Goal: Task Accomplishment & Management: Use online tool/utility

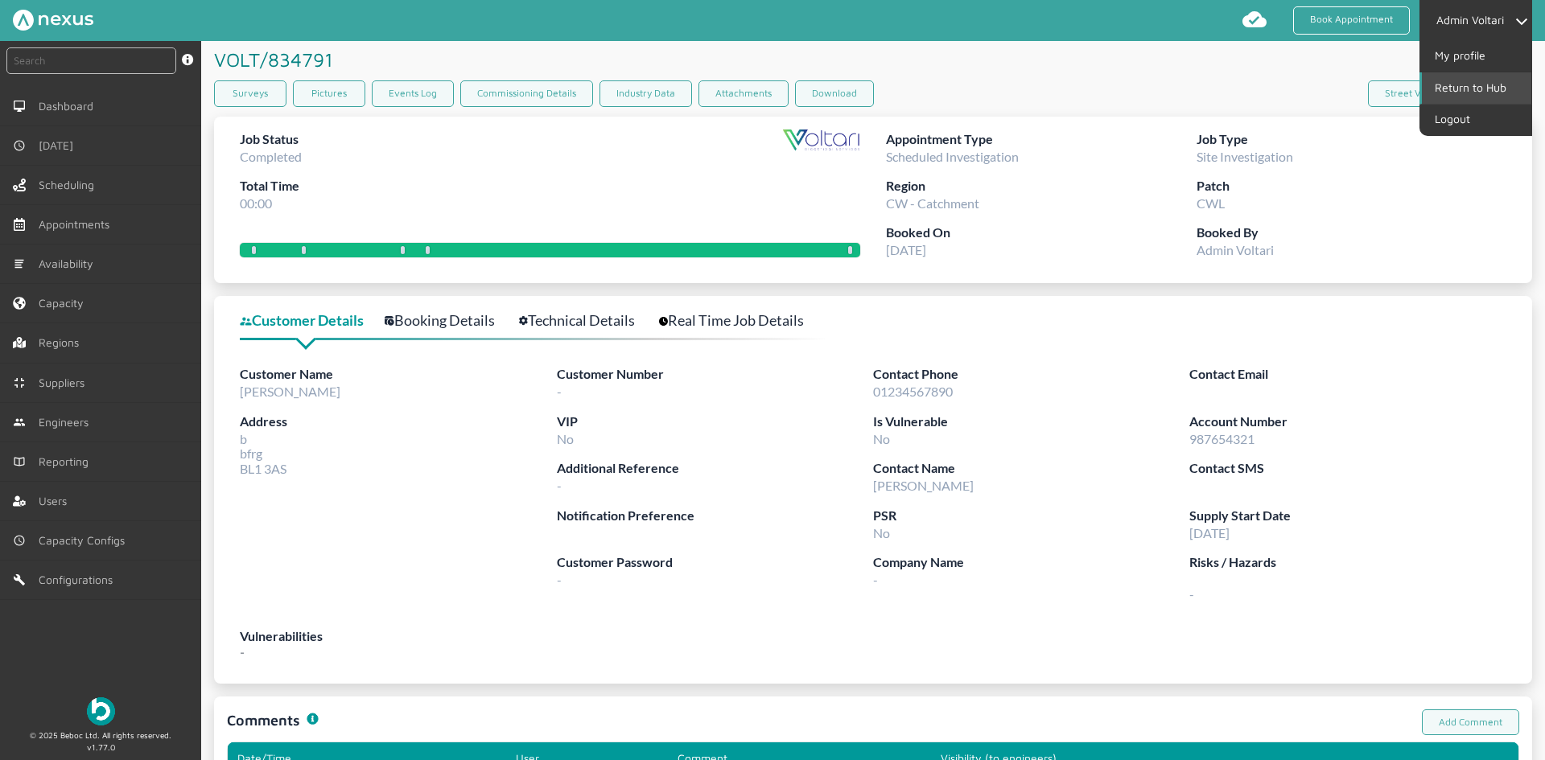
click at [1472, 76] on link "Return to Hub" at bounding box center [1476, 87] width 109 height 31
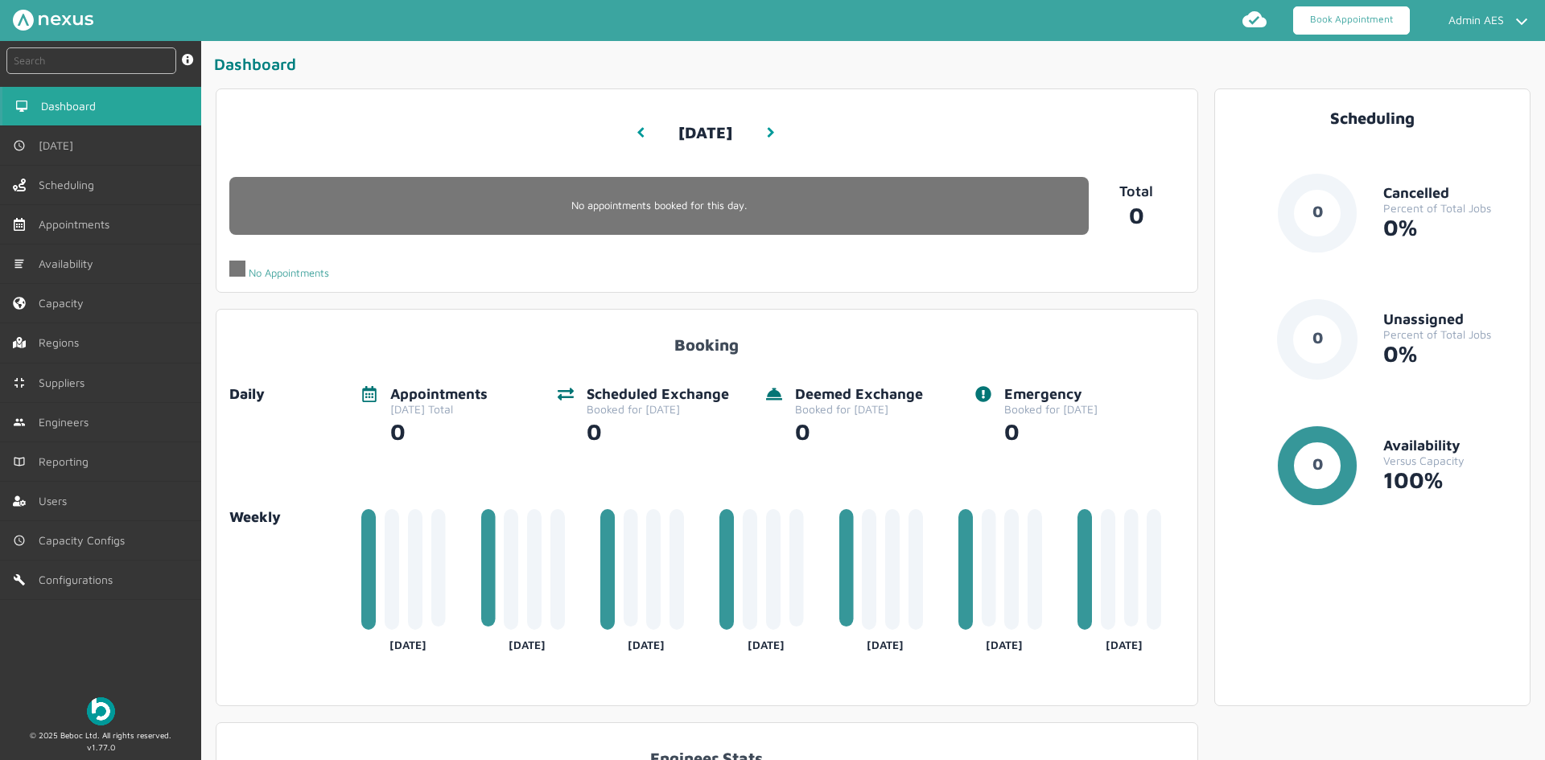
click at [1330, 28] on link "Book Appointment" at bounding box center [1351, 20] width 117 height 28
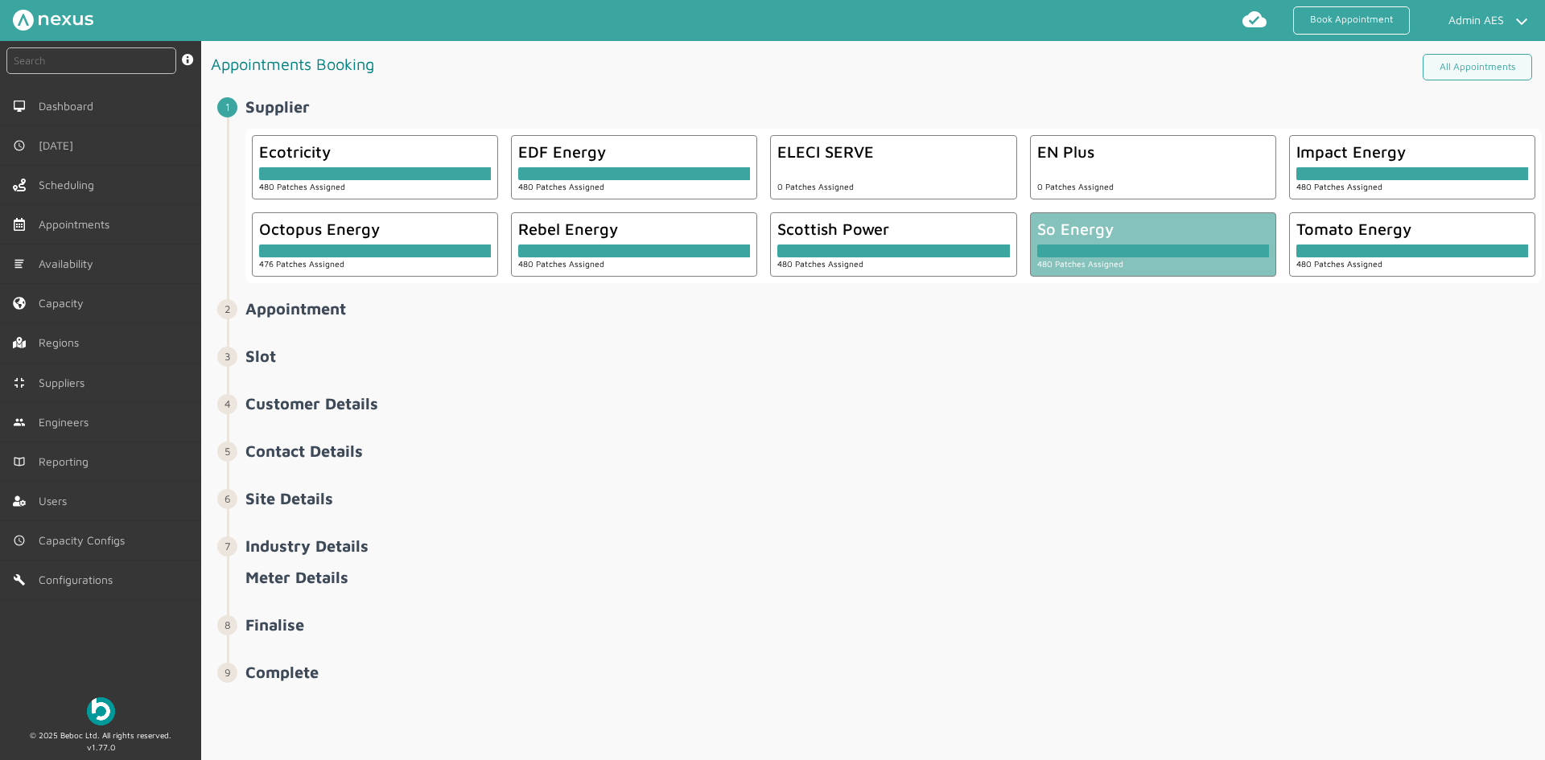
click at [1186, 256] on div at bounding box center [1153, 251] width 232 height 13
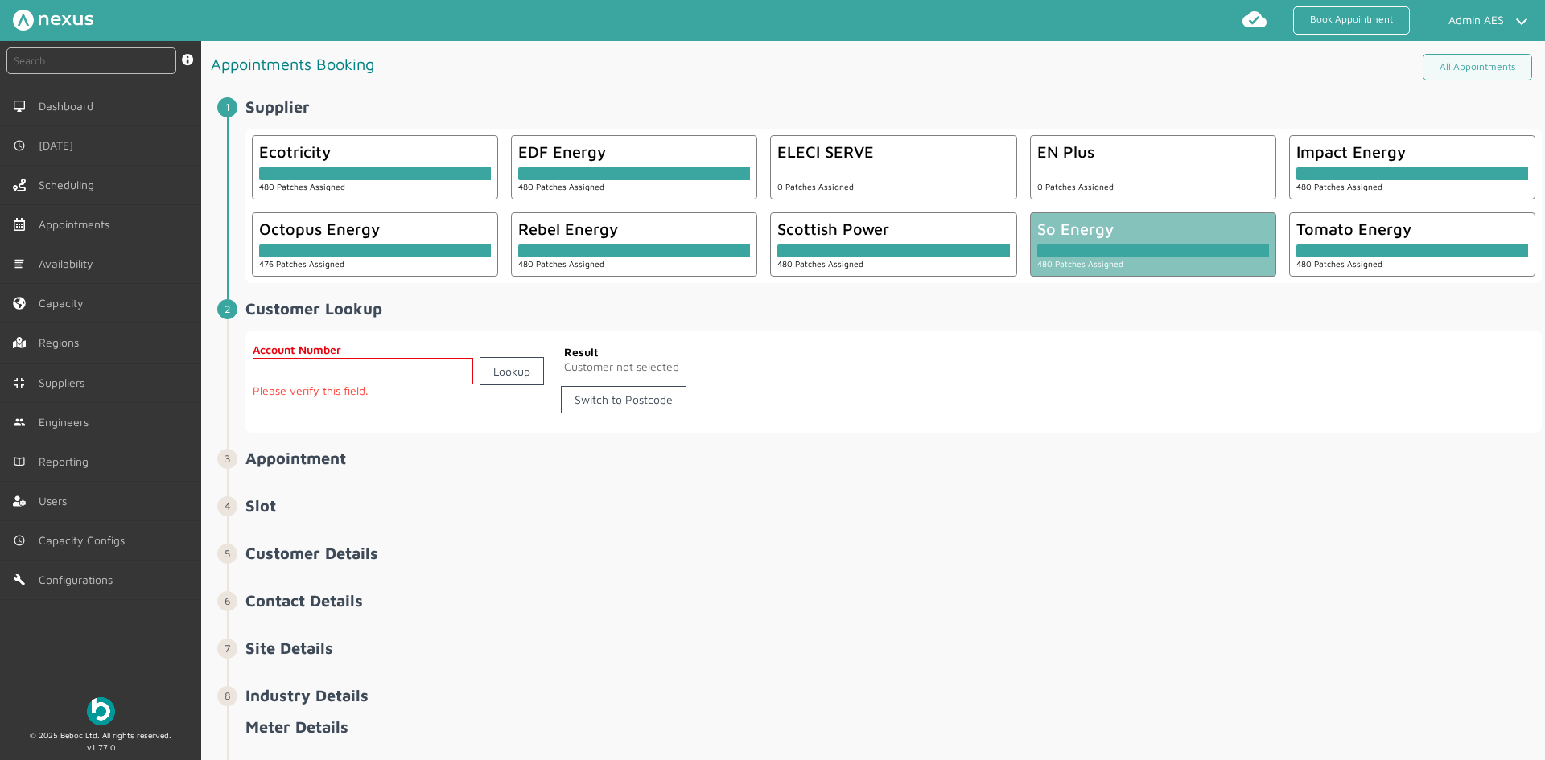
click at [414, 379] on input "text" at bounding box center [363, 371] width 220 height 27
click at [596, 406] on link "Switch to Postcode" at bounding box center [624, 399] width 126 height 27
click at [319, 367] on input "text" at bounding box center [408, 371] width 310 height 27
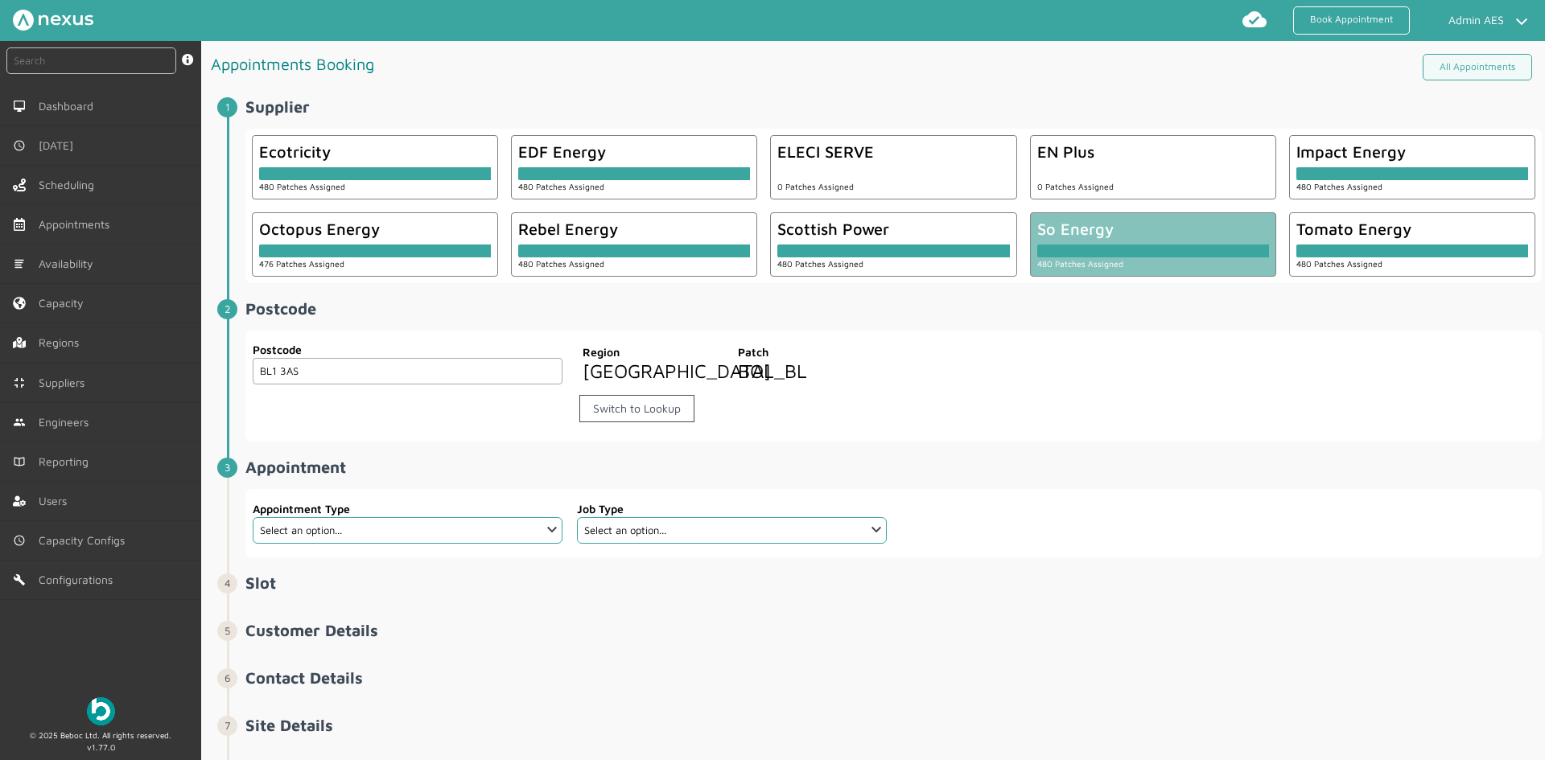
type input "BL1 3AS"
click at [535, 544] on select "Select an option... Deemed Exchange Deemed Recommission Electric Vehicle Emerge…" at bounding box center [408, 530] width 310 height 27
click at [253, 539] on select "Select an option... Deemed Exchange Deemed Recommission Electric Vehicle Emerge…" at bounding box center [408, 530] width 310 height 27
click at [492, 541] on select "Select an option... Deemed Exchange Deemed Recommission Electric Vehicle Emerge…" at bounding box center [408, 530] width 310 height 27
select select "12: 5e6b4c2e4fc5f2587355e76f"
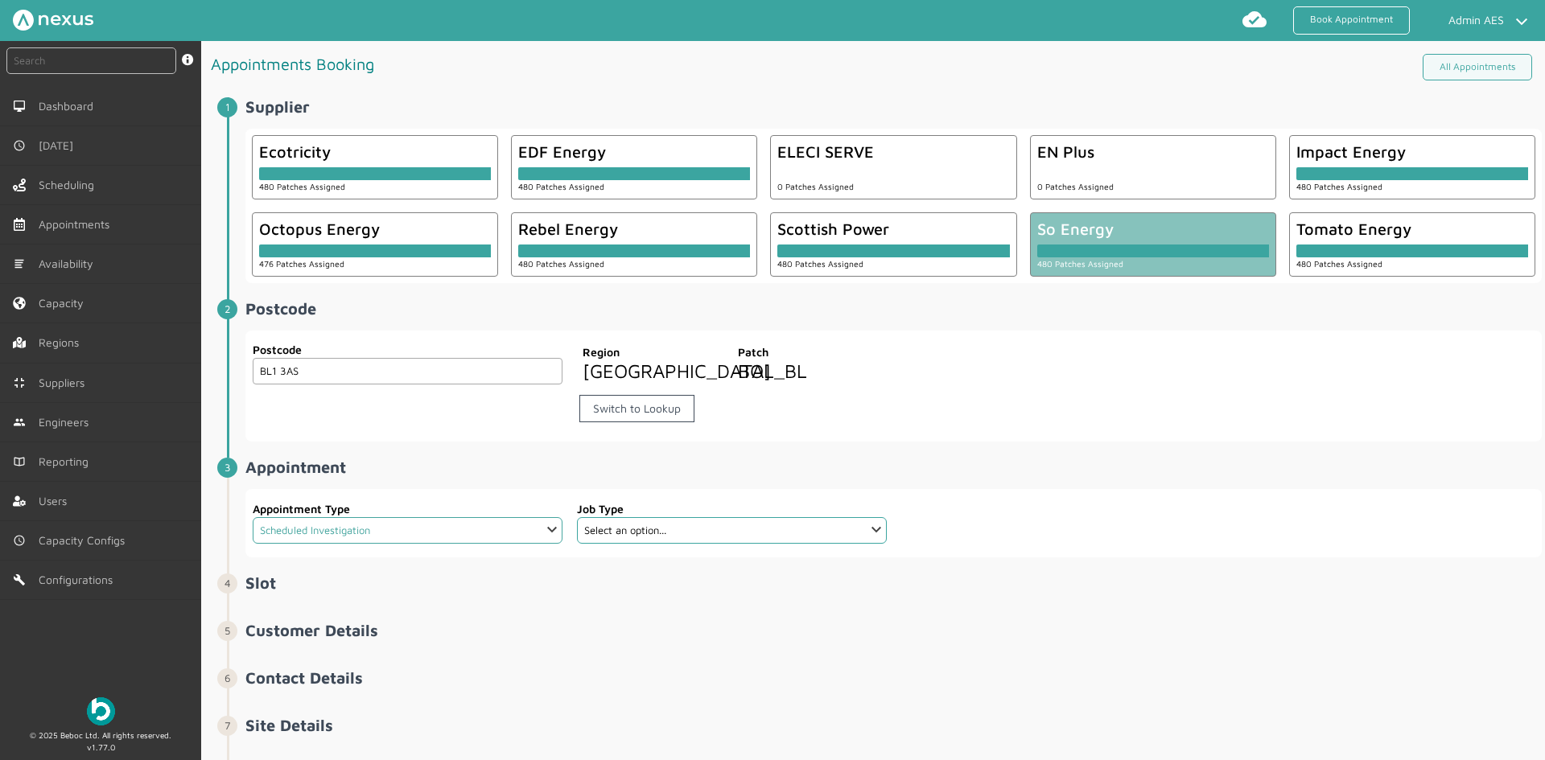
click at [253, 539] on select "Select an option... Deemed Exchange Deemed Recommission Electric Vehicle Emerge…" at bounding box center [408, 530] width 310 height 27
click at [859, 544] on select "Select an option... Aerial Install Alt Han Install Energise Smart Energise Smar…" at bounding box center [732, 530] width 310 height 27
select select "17: 5e765c5c2921cf3754cdace5"
click at [577, 539] on select "Select an option... Aerial Install Alt Han Install Energise Smart Energise Smar…" at bounding box center [732, 530] width 310 height 27
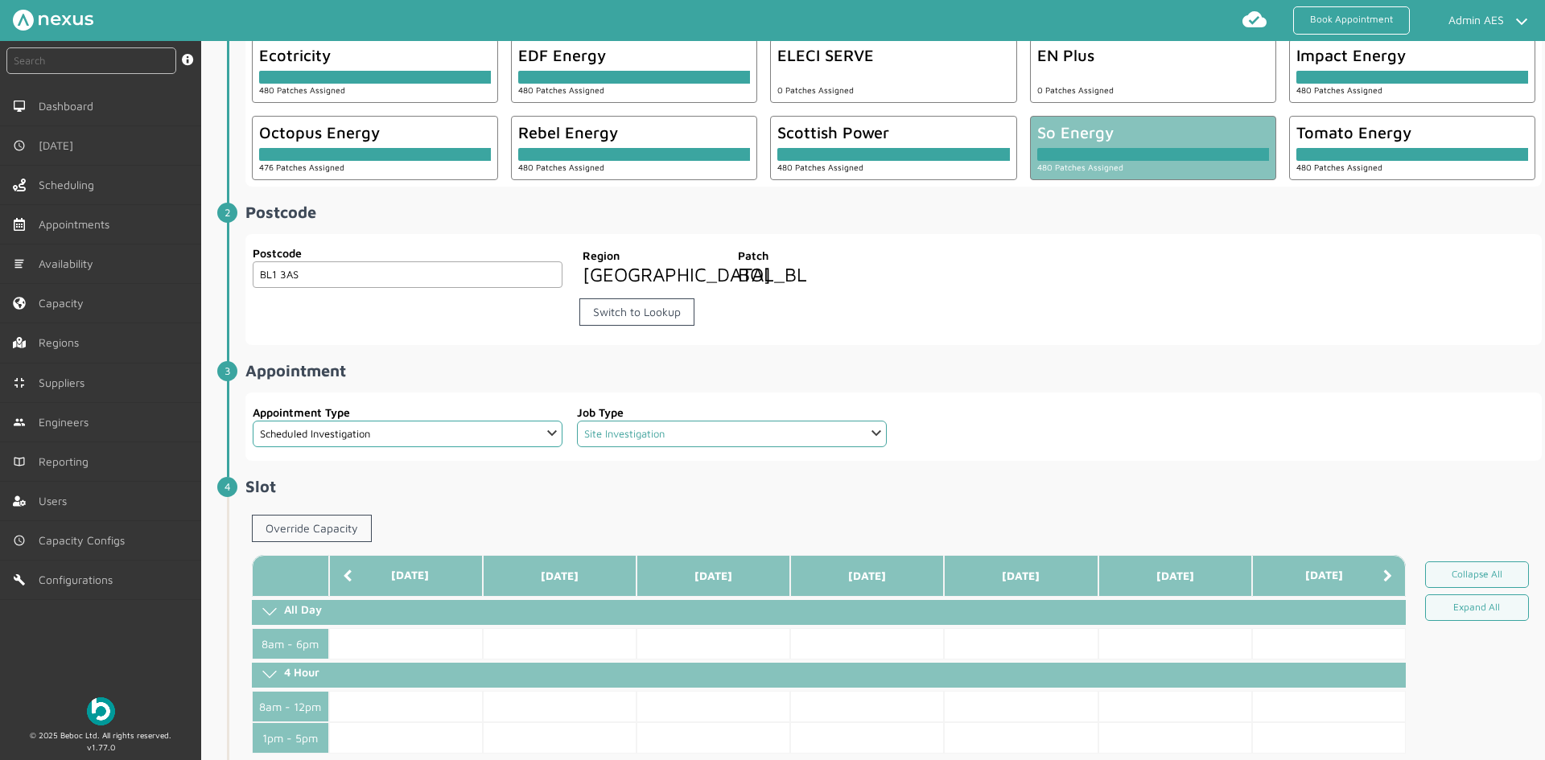
scroll to position [471, 0]
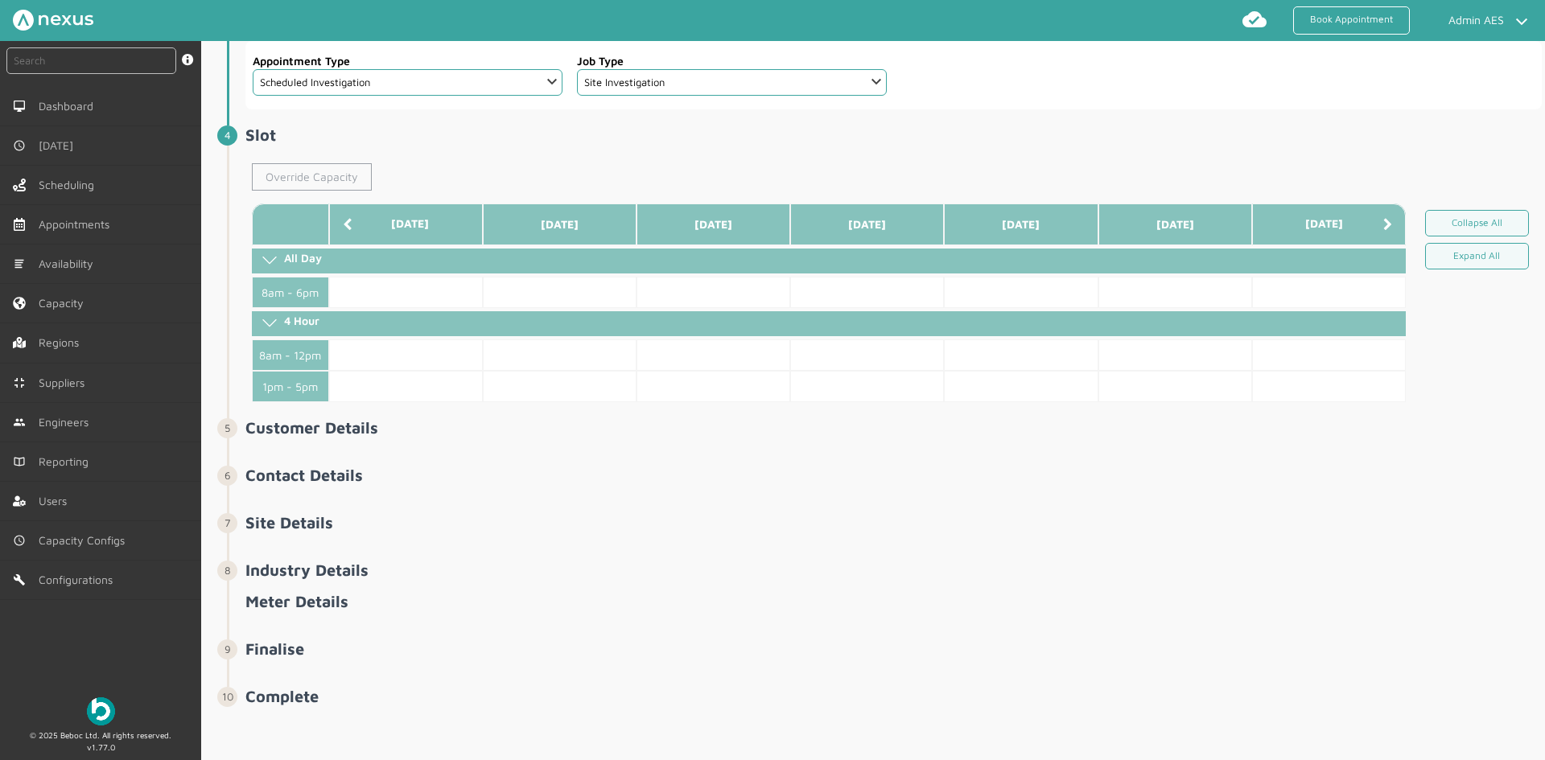
click at [295, 187] on link "Override Capacity" at bounding box center [312, 176] width 120 height 27
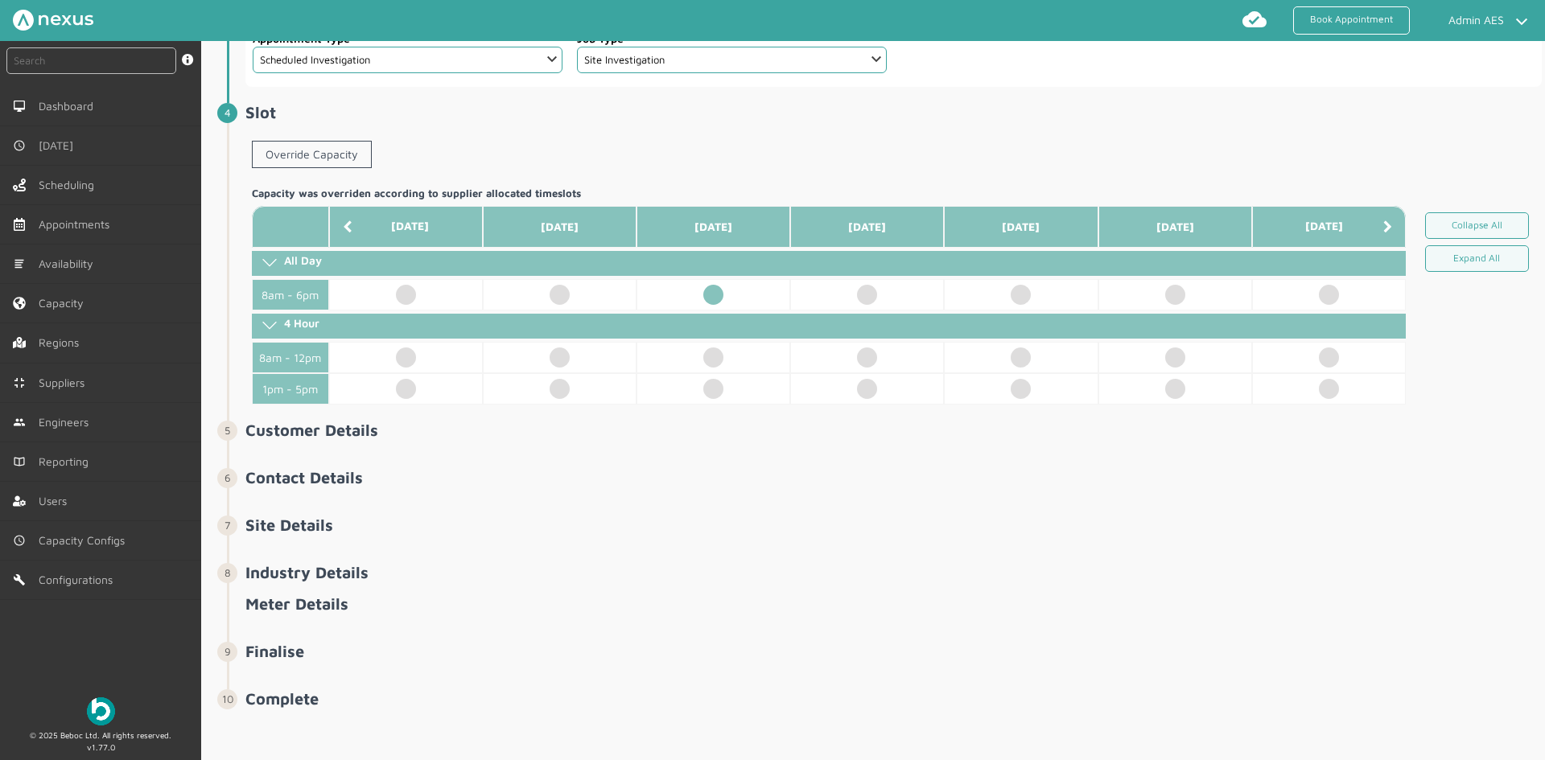
click at [708, 311] on td at bounding box center [714, 294] width 154 height 31
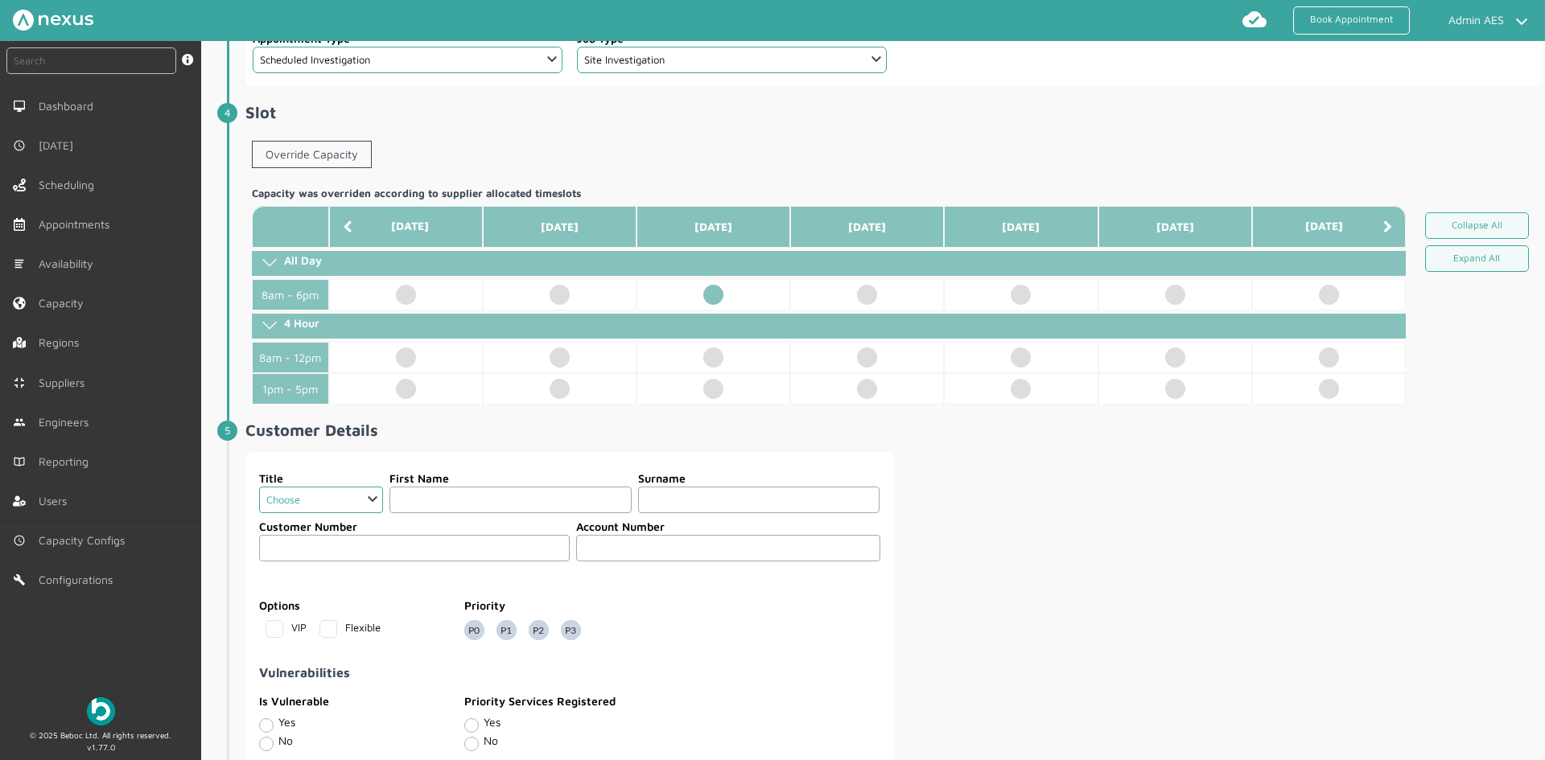
drag, startPoint x: 365, startPoint y: 521, endPoint x: 360, endPoint y: 532, distance: 11.5
click at [365, 513] on select "Choose Dr Mr Mrs Miss Ms Mx Sir Lady" at bounding box center [321, 500] width 124 height 27
select select "2: Mr"
click at [259, 509] on select "Choose Dr Mr Mrs Miss Ms Mx Sir Lady" at bounding box center [321, 500] width 124 height 27
click at [466, 513] on input "text" at bounding box center [510, 500] width 242 height 27
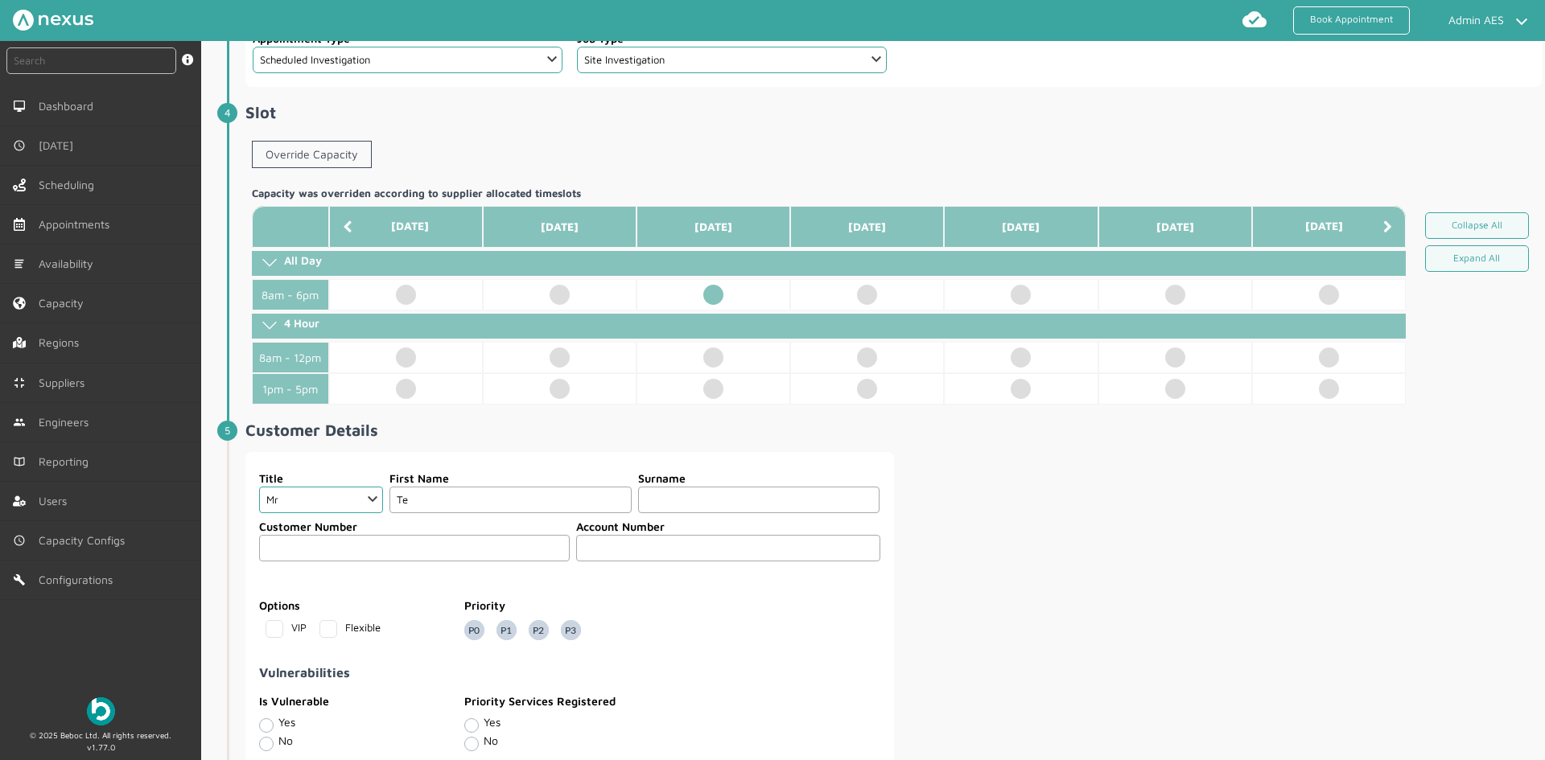
type input "T"
type input "Logo"
type input "Test"
click at [619, 562] on input "text" at bounding box center [728, 548] width 304 height 27
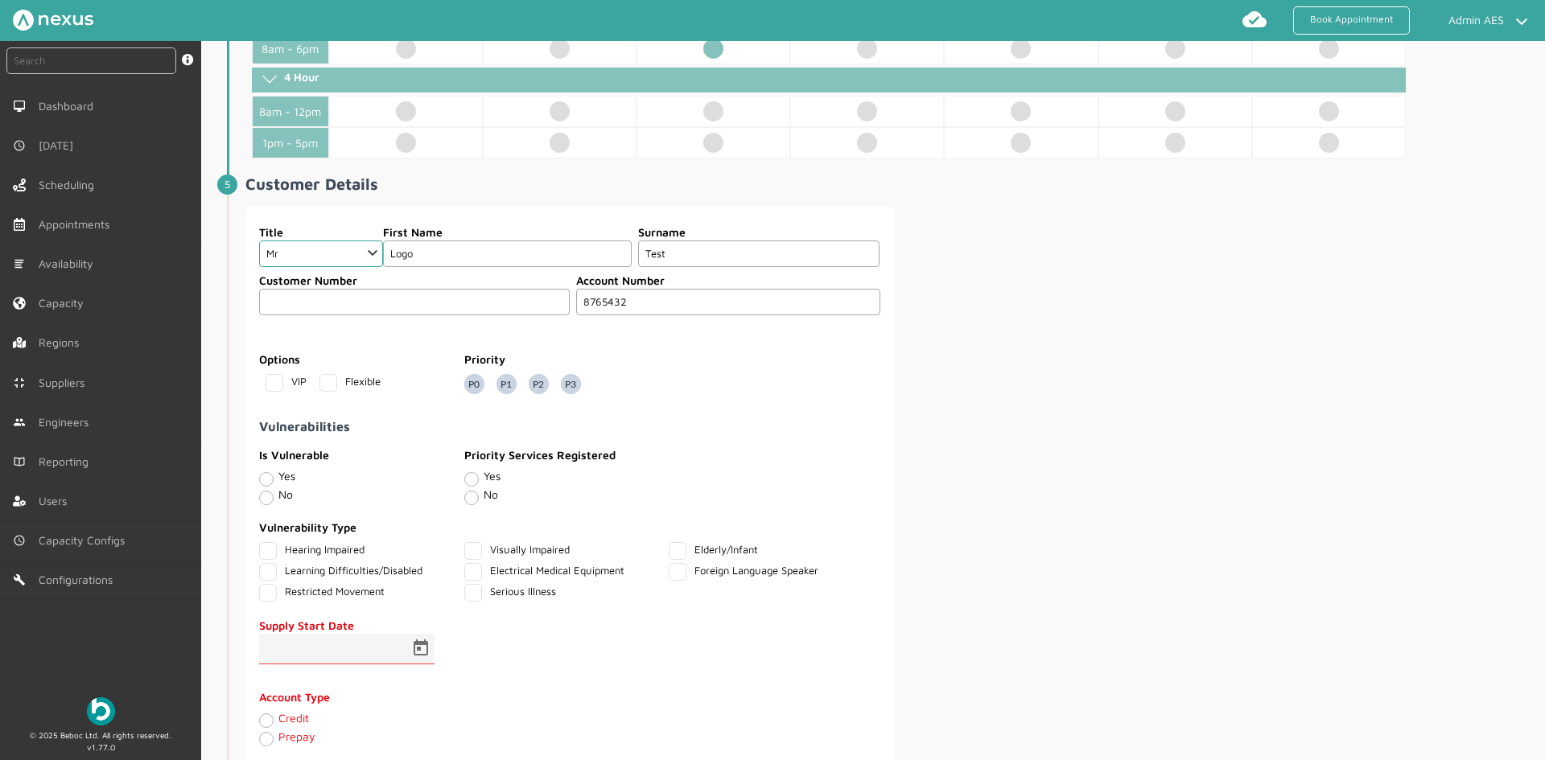
scroll to position [873, 0]
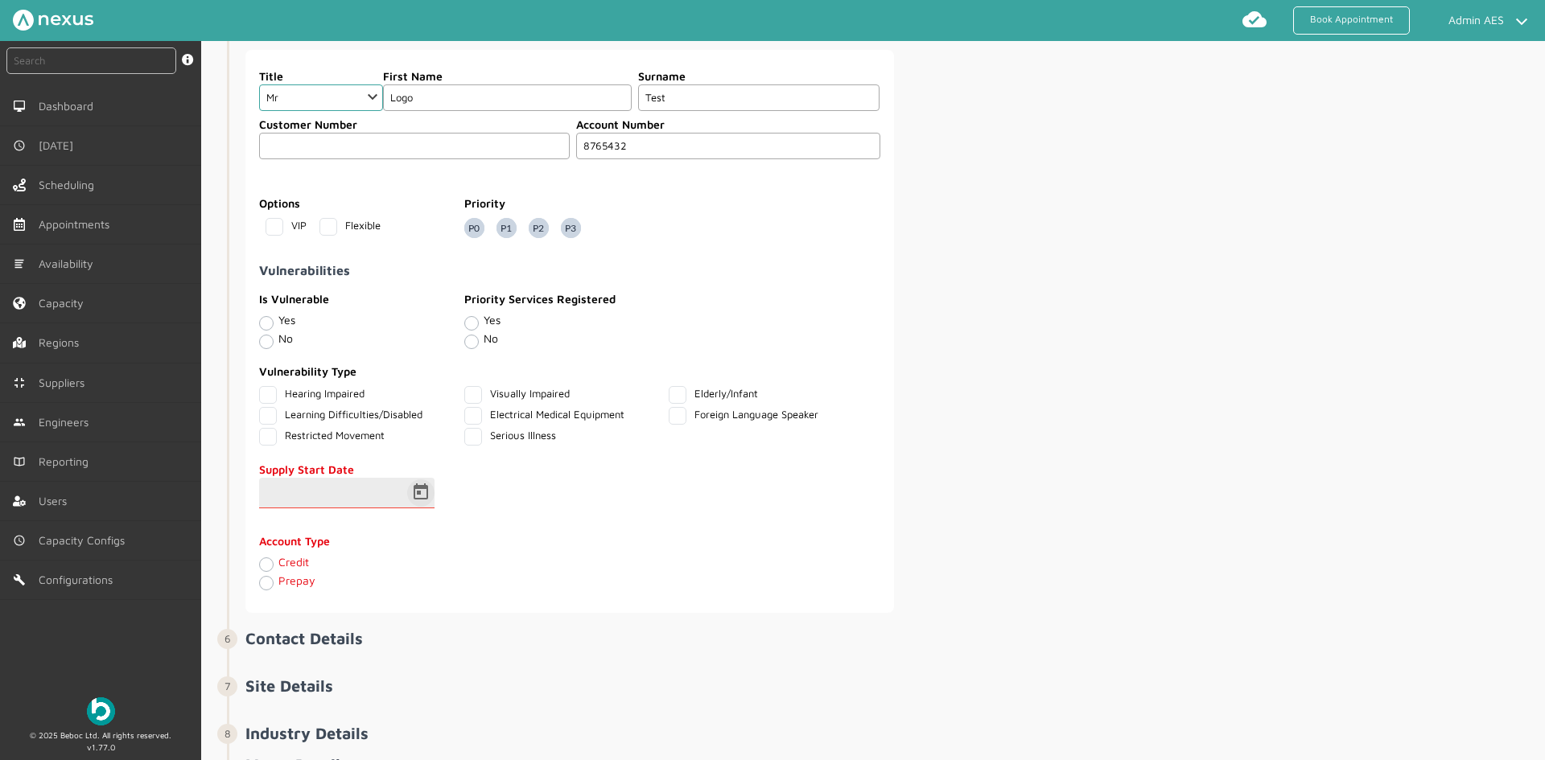
type input "8765432"
click at [424, 513] on span "Open calendar" at bounding box center [421, 493] width 39 height 39
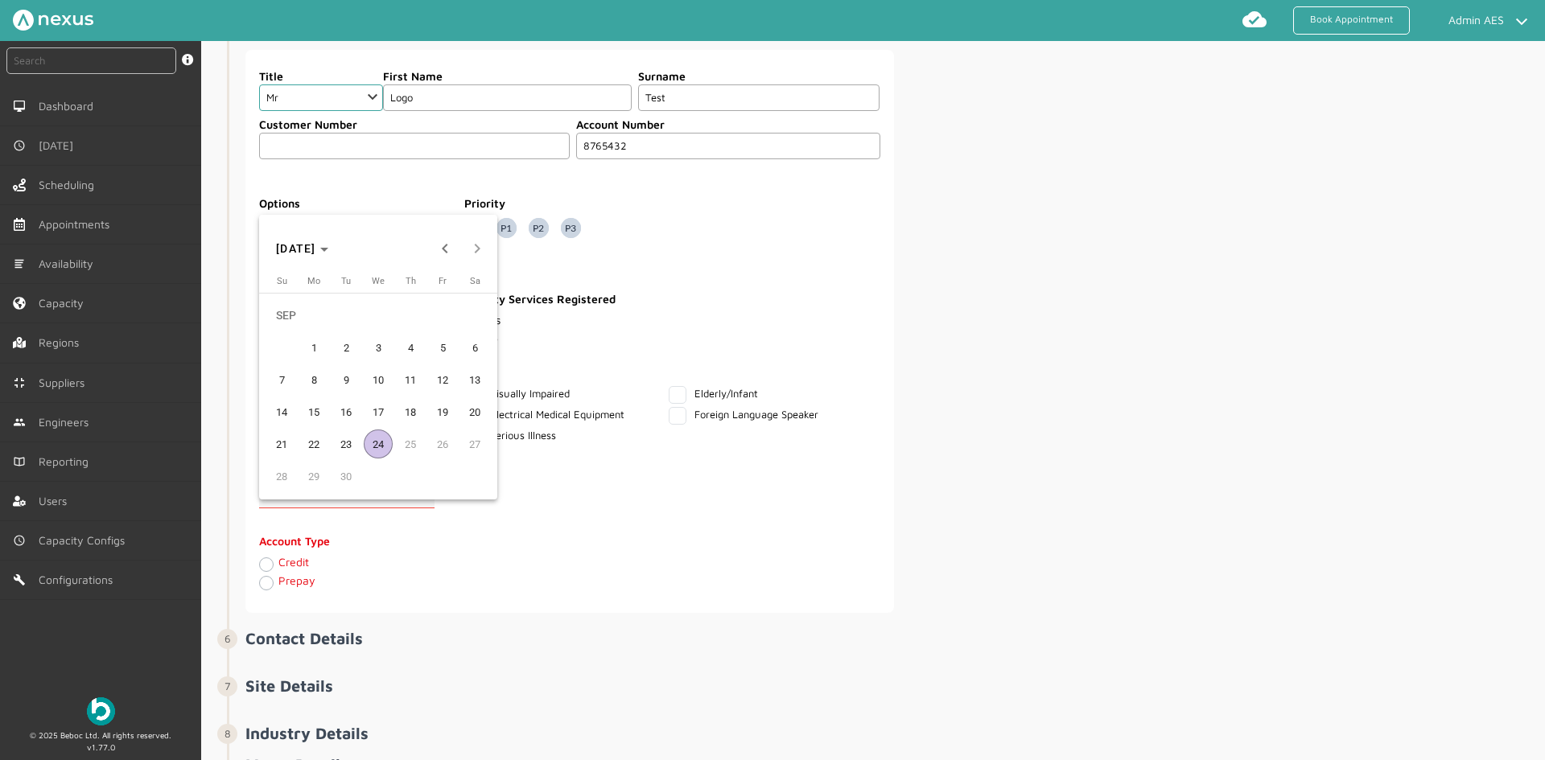
click at [311, 335] on span "1" at bounding box center [313, 347] width 29 height 29
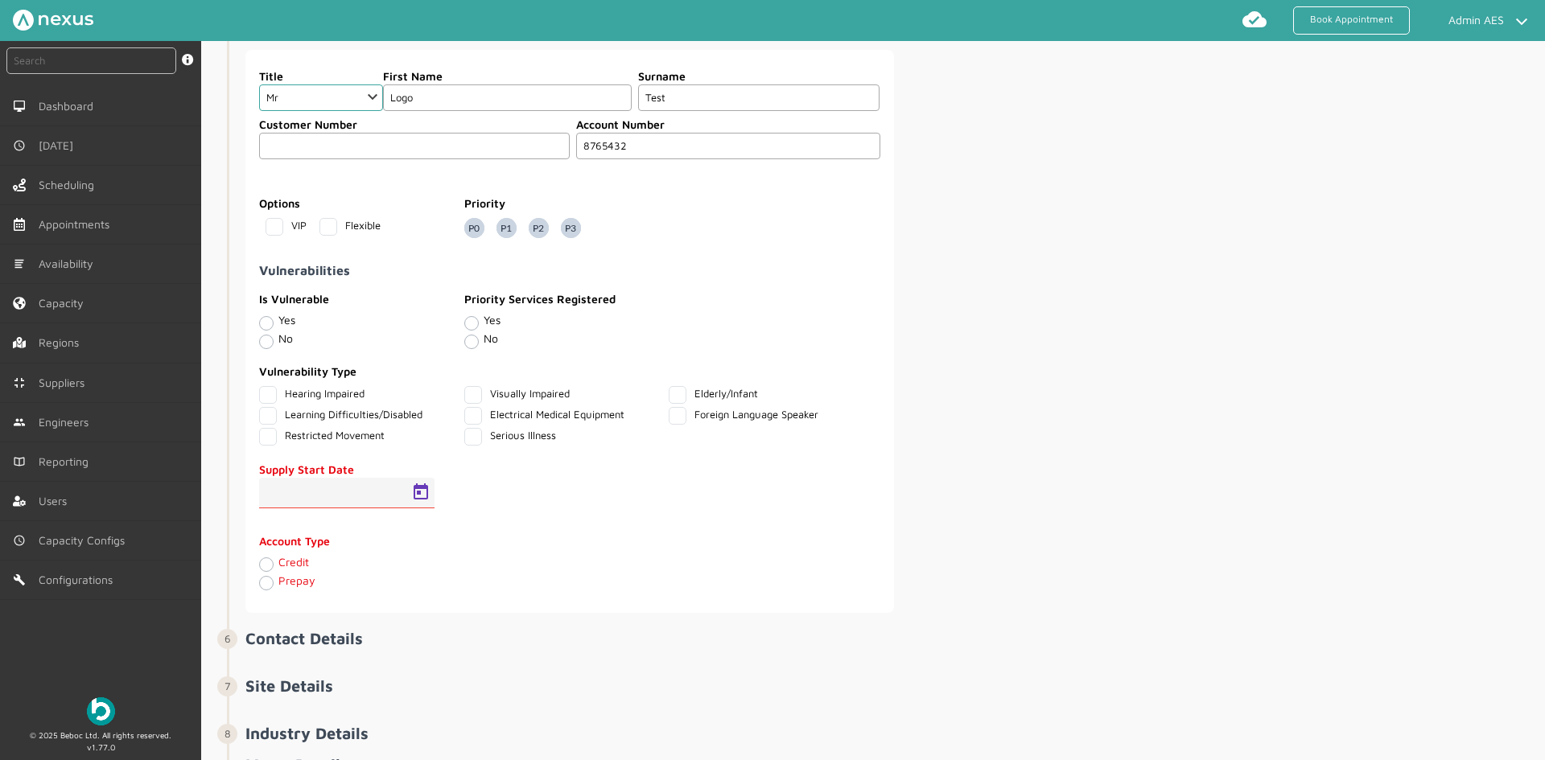
type input "01/09/2025"
click at [278, 569] on label "Credit" at bounding box center [293, 562] width 31 height 14
click at [270, 572] on input "Credit" at bounding box center [265, 564] width 13 height 16
radio input "true"
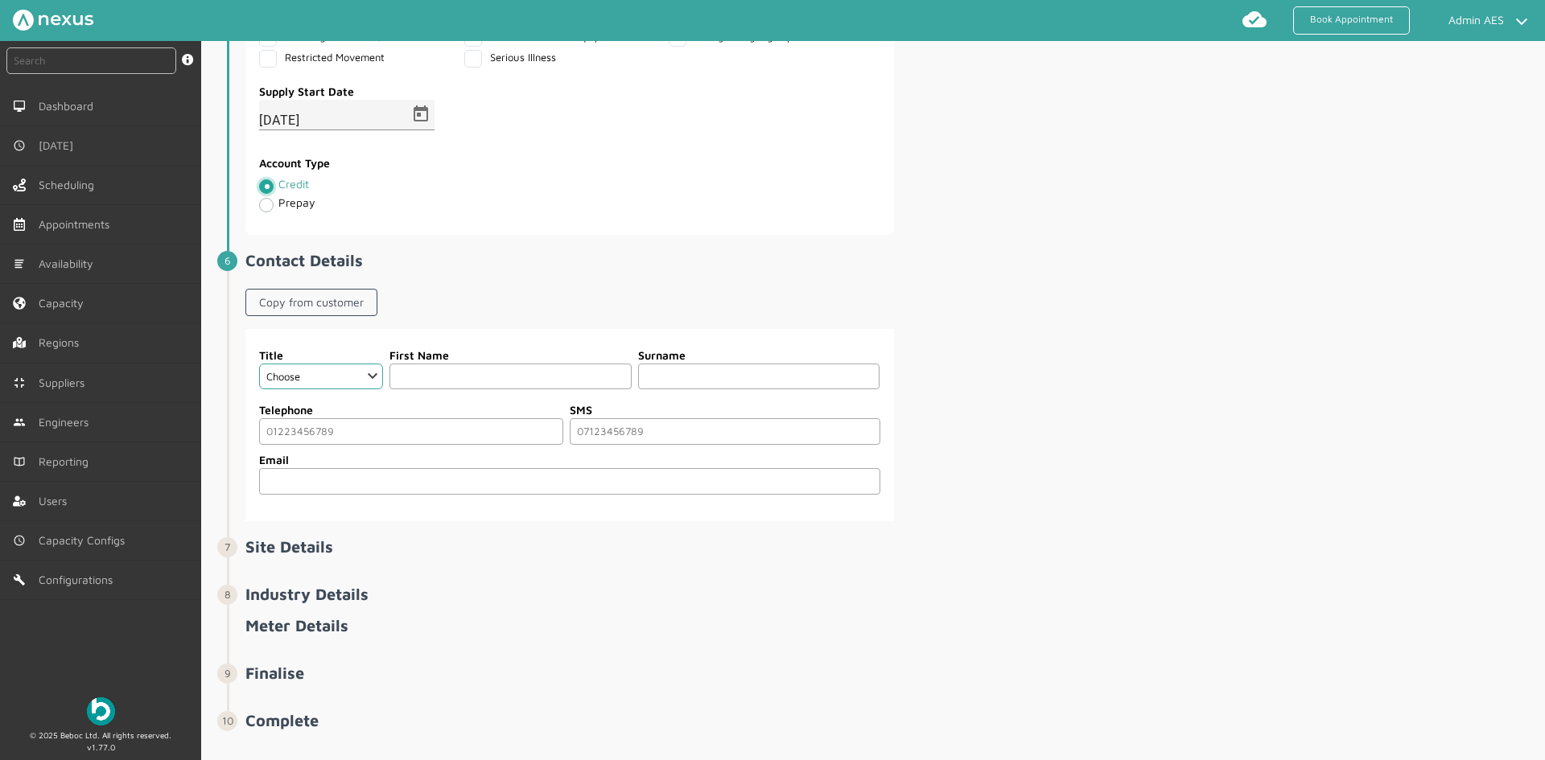
scroll to position [1298, 0]
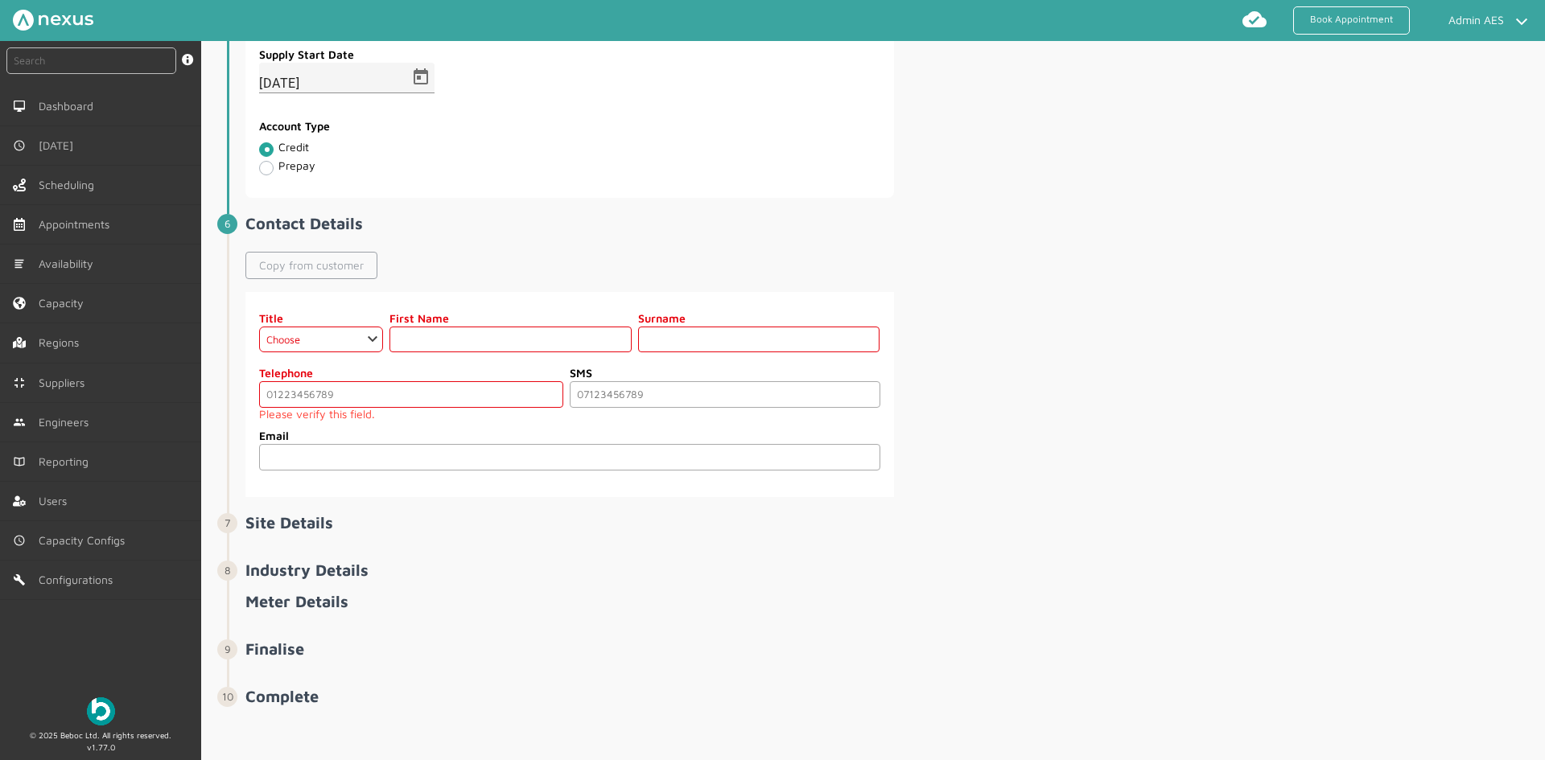
drag, startPoint x: 311, startPoint y: 280, endPoint x: 306, endPoint y: 367, distance: 87.0
click at [311, 279] on link "Copy from customer" at bounding box center [311, 265] width 132 height 27
select select "2: Mr"
type input "Logo"
type input "Test"
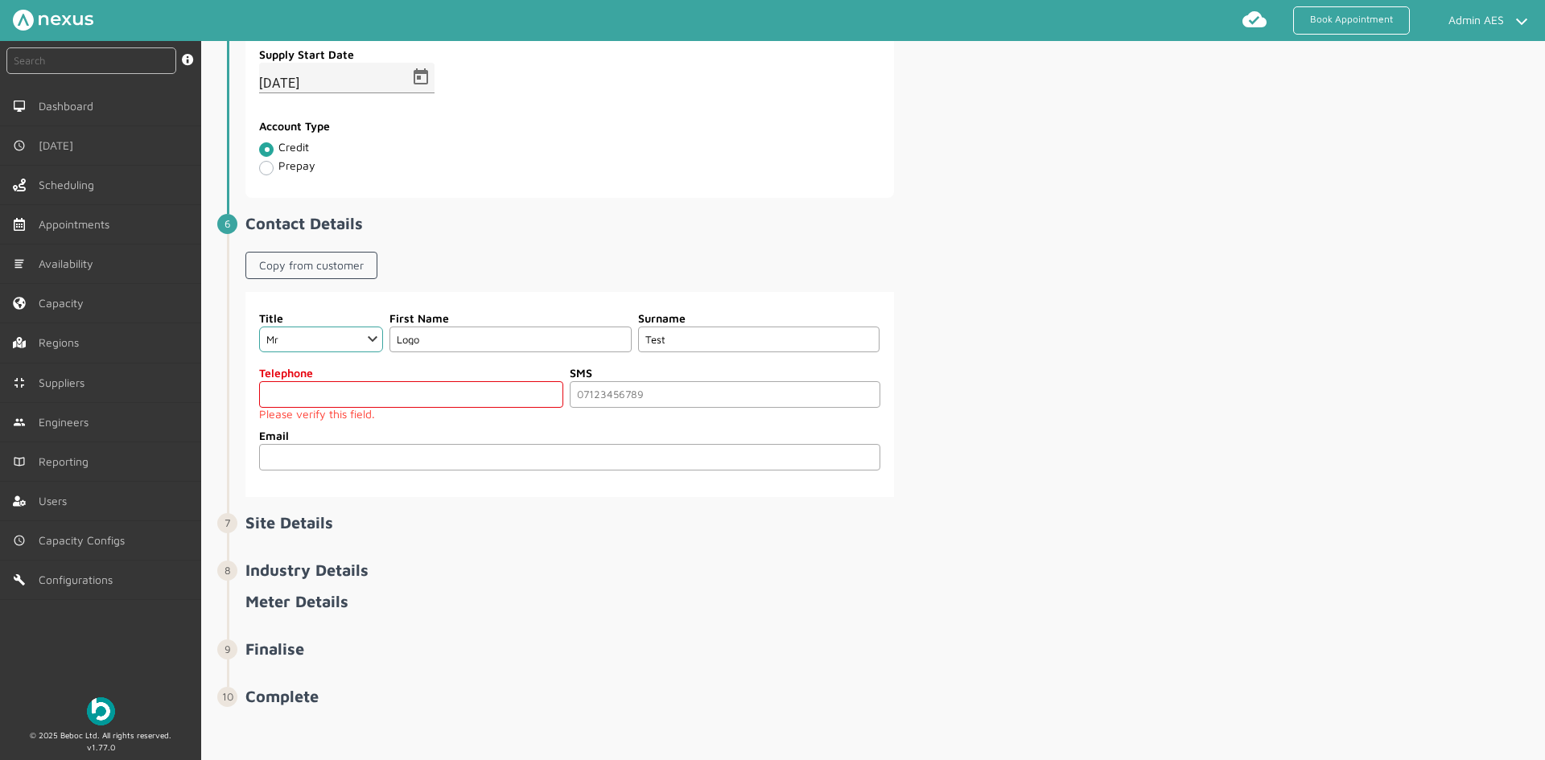
click at [298, 408] on input "tel" at bounding box center [411, 394] width 304 height 27
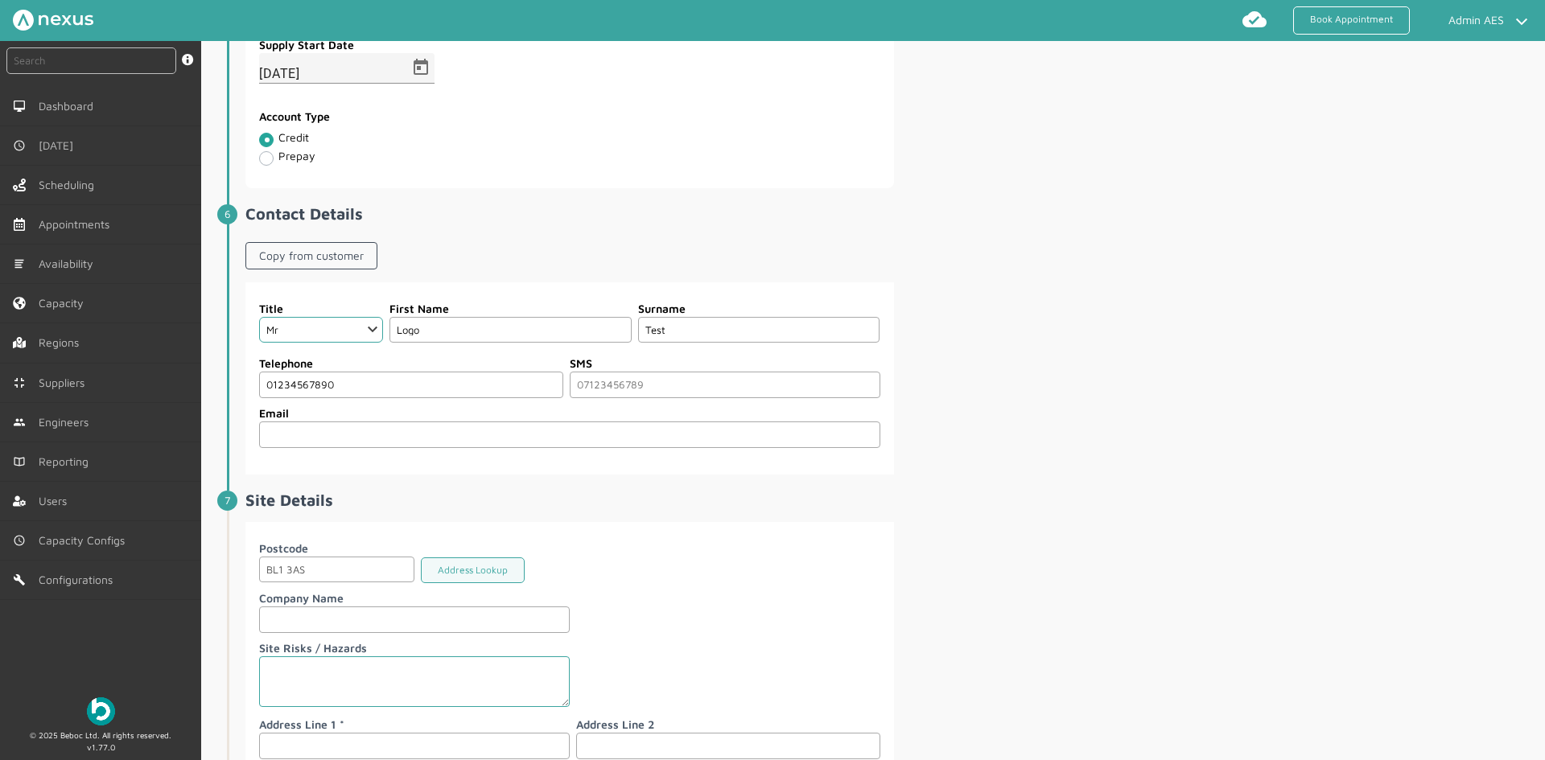
scroll to position [1700, 0]
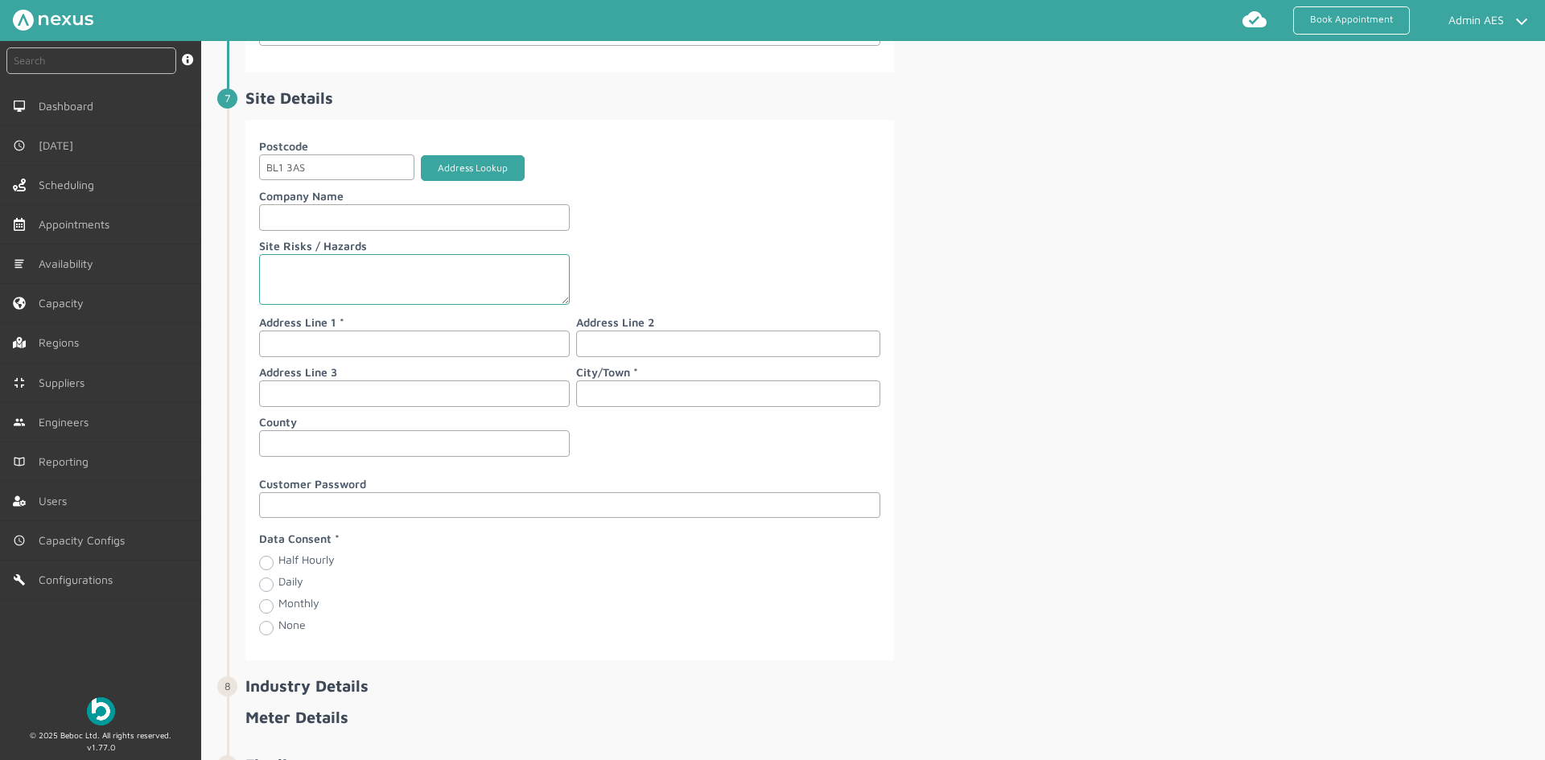
type input "01234567890"
click at [470, 182] on button "Address Lookup" at bounding box center [473, 168] width 104 height 27
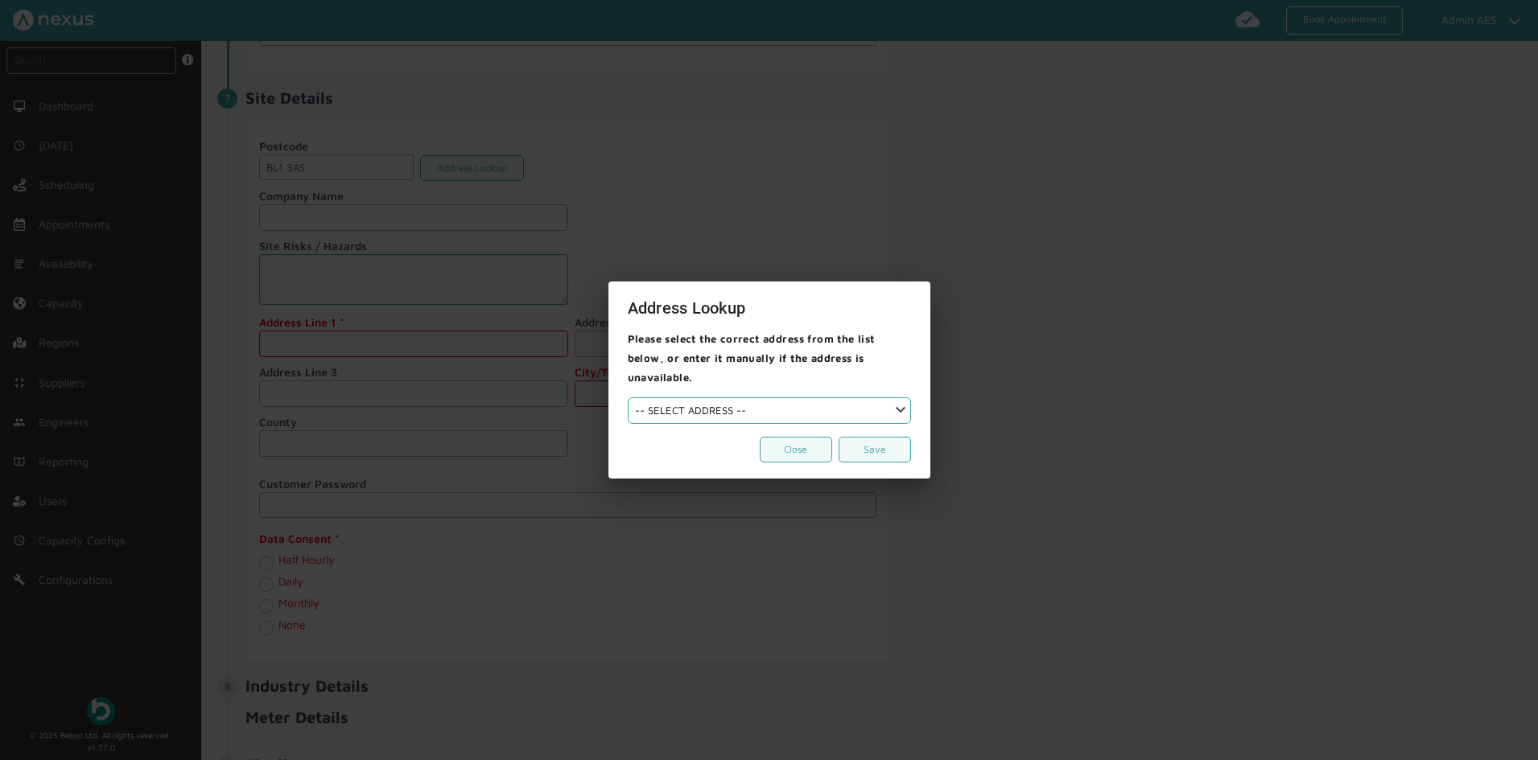
click at [707, 406] on select "-- SELECT ADDRESS --" at bounding box center [769, 411] width 283 height 27
select select "26"
click at [628, 398] on select "-- SELECT ADDRESS -- Namploy Restaurant 99 Chorley Old Road Lancashire Bolton W…" at bounding box center [769, 411] width 283 height 27
click at [869, 437] on button "Save" at bounding box center [875, 450] width 72 height 27
type input "Beboc Ltd"
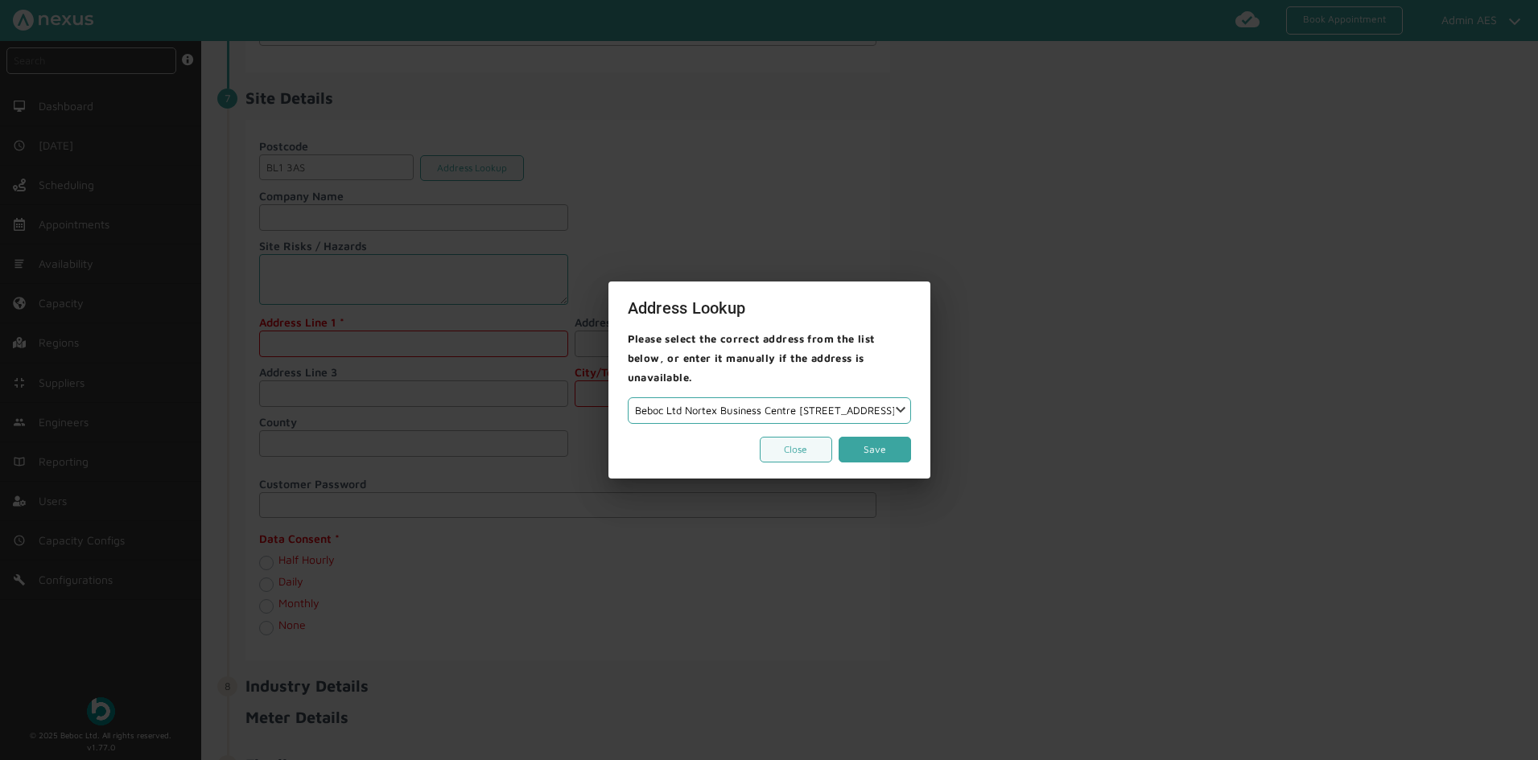
type input "Nortex Business Centre"
type input "105 Chorley Old Road"
type input "Bolton"
type input "Lancashire"
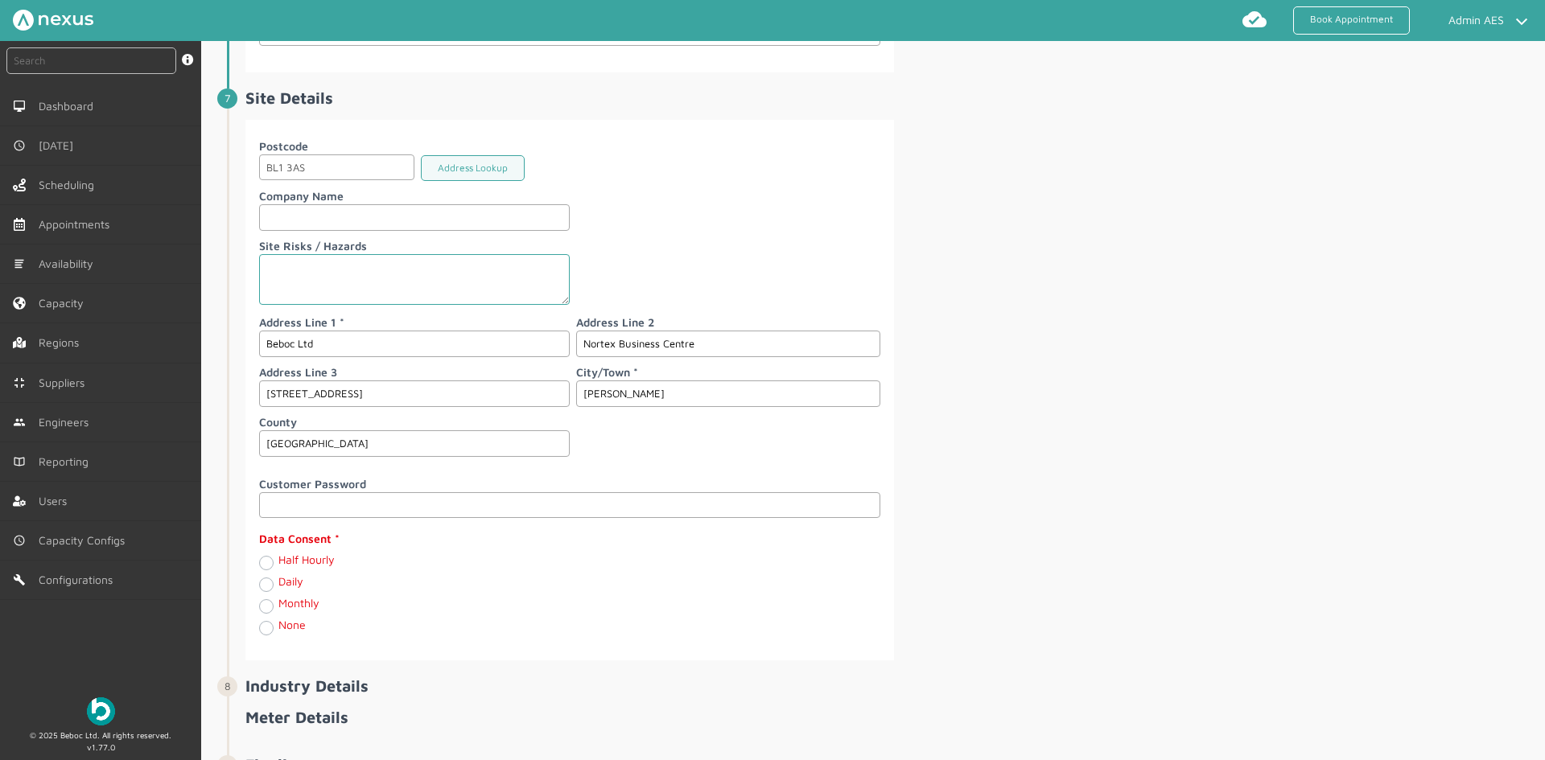
click at [278, 588] on label "Daily" at bounding box center [290, 582] width 25 height 14
click at [269, 591] on input "Daily" at bounding box center [265, 583] width 13 height 16
radio input "true"
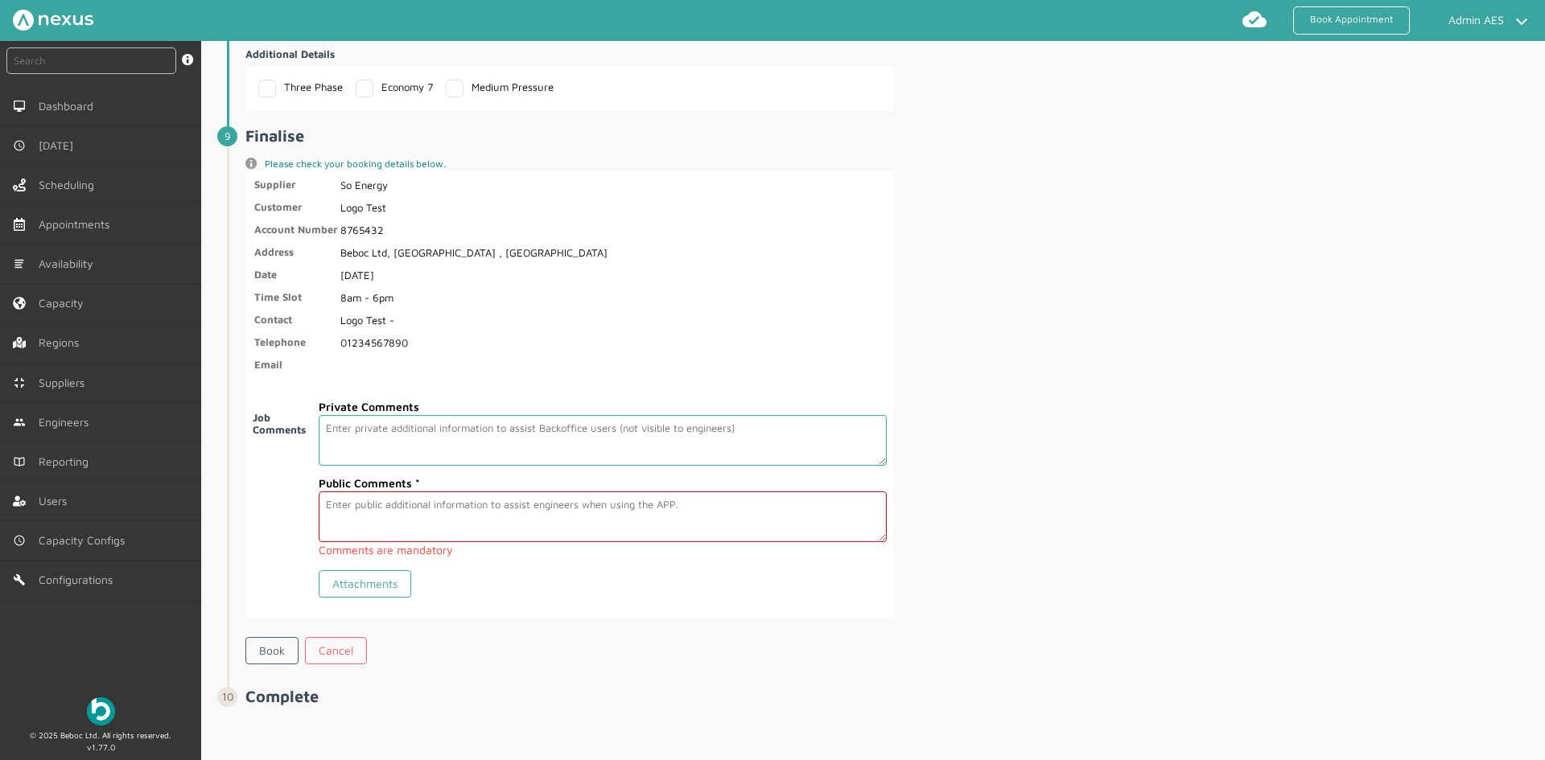
scroll to position [2678, 0]
click at [398, 526] on textarea at bounding box center [602, 517] width 567 height 51
click at [270, 661] on link "Book" at bounding box center [271, 650] width 53 height 27
click at [270, 534] on h4 "Job Comments" at bounding box center [286, 504] width 66 height 185
click at [426, 444] on textarea at bounding box center [602, 440] width 567 height 51
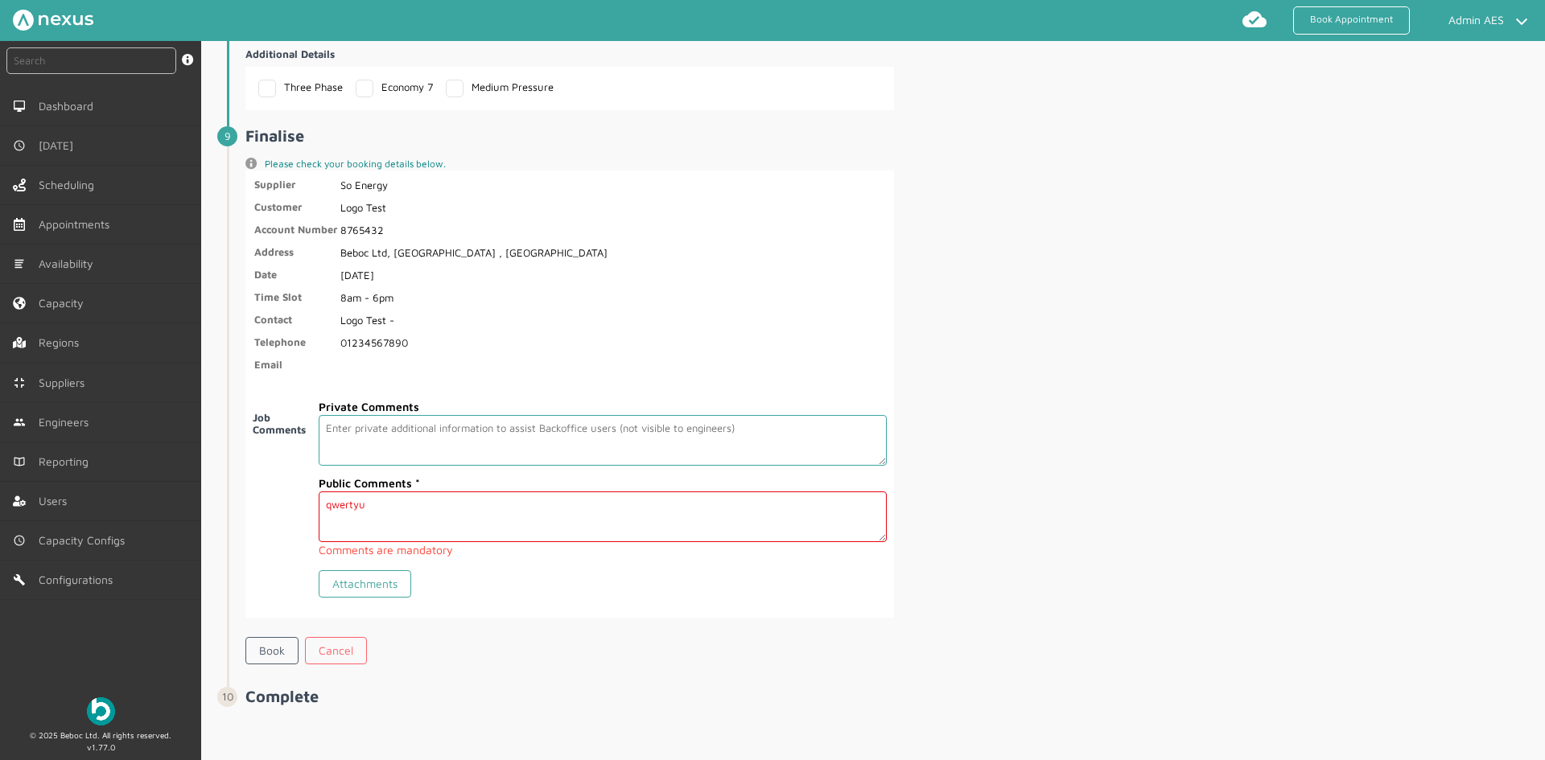
click at [408, 526] on textarea "qwertyu" at bounding box center [602, 517] width 567 height 51
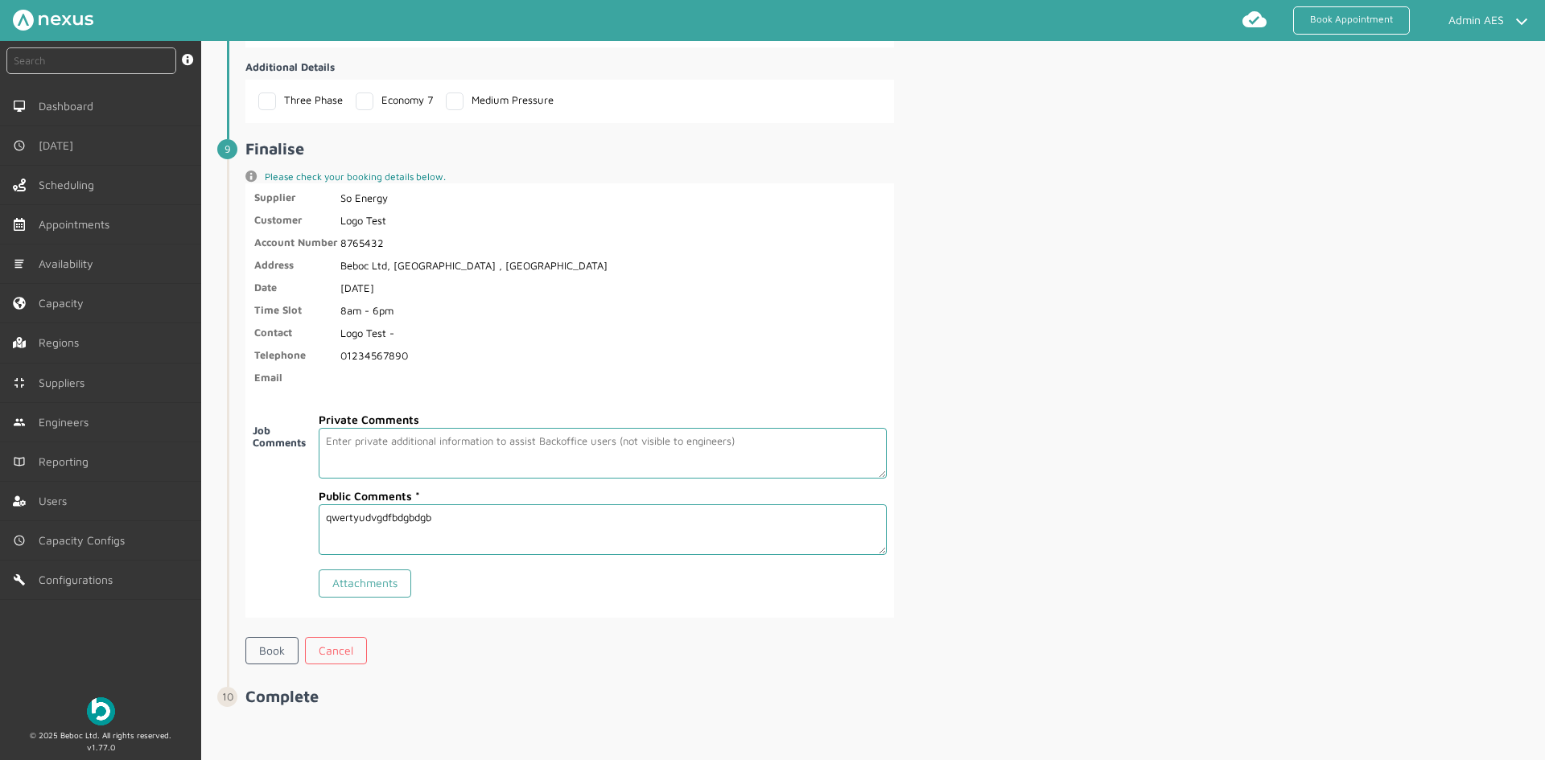
type textarea "qwertyudvgdfbdgbdgb"
click at [599, 641] on div "Book Cancel" at bounding box center [893, 651] width 1296 height 40
click at [266, 655] on link "Book" at bounding box center [271, 650] width 53 height 27
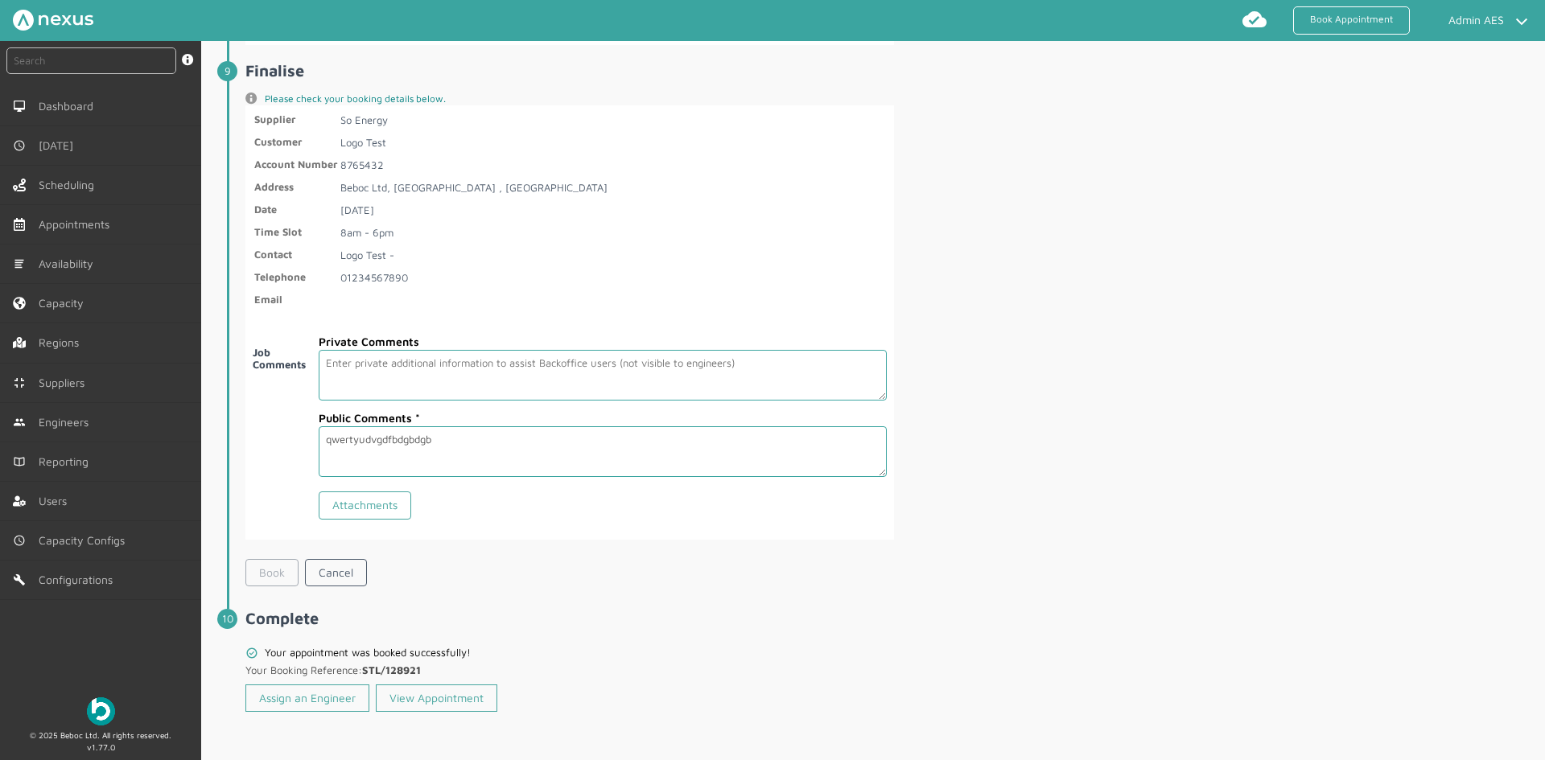
scroll to position [2741, 0]
click at [270, 694] on link "Assign an Engineer" at bounding box center [307, 698] width 124 height 27
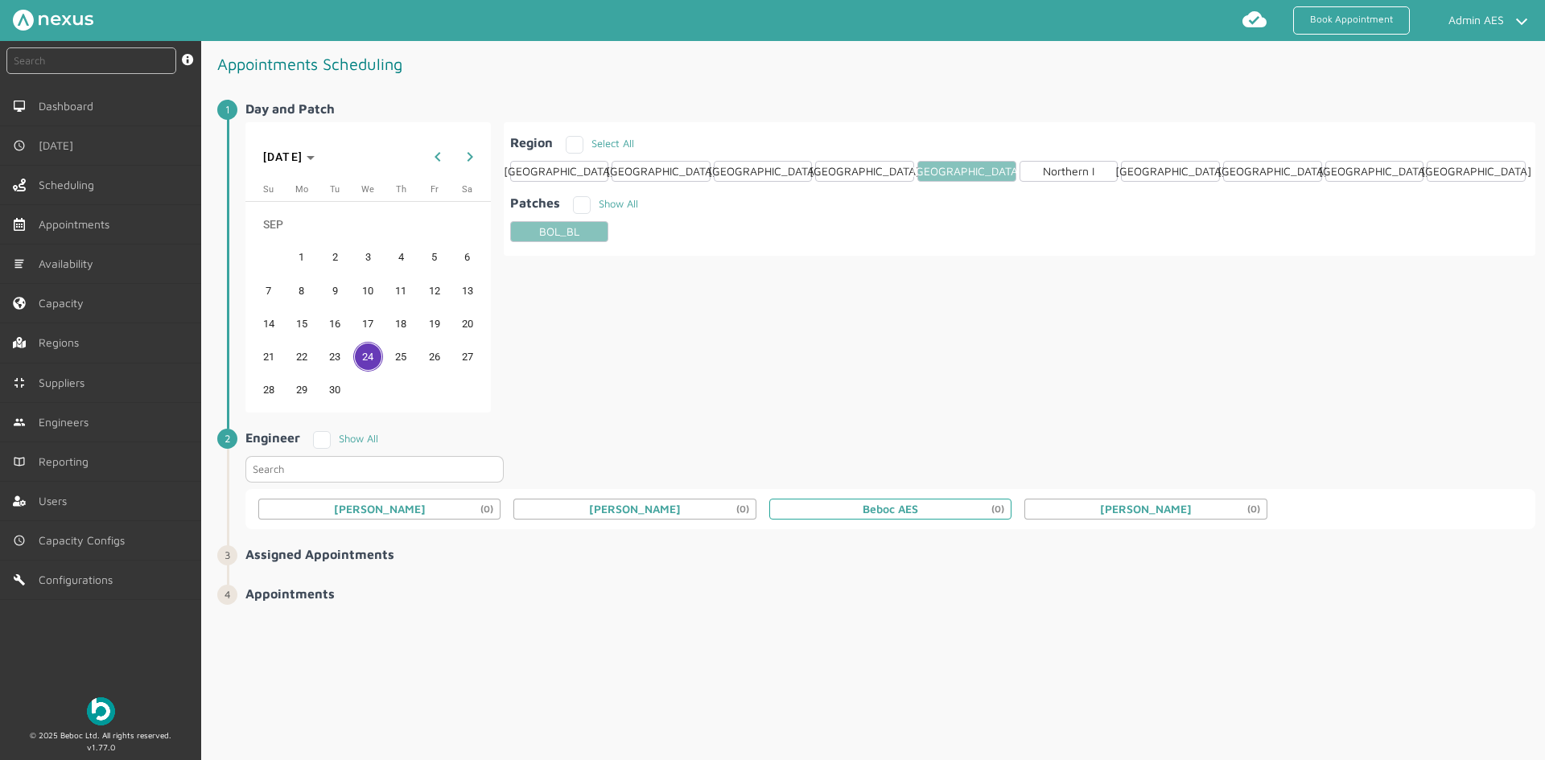
click at [965, 512] on div "Beboc AES (0)" at bounding box center [890, 509] width 242 height 21
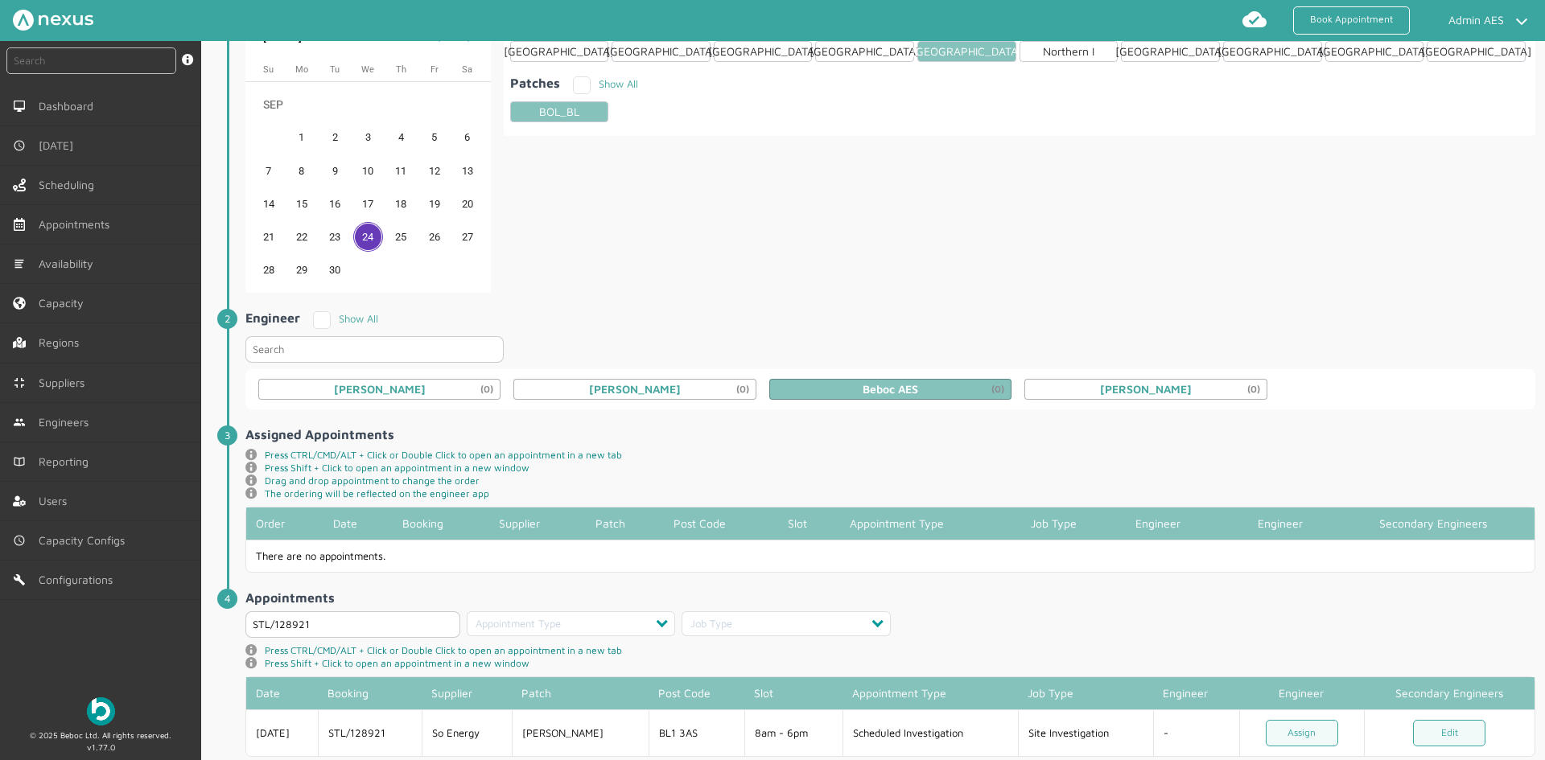
scroll to position [157, 0]
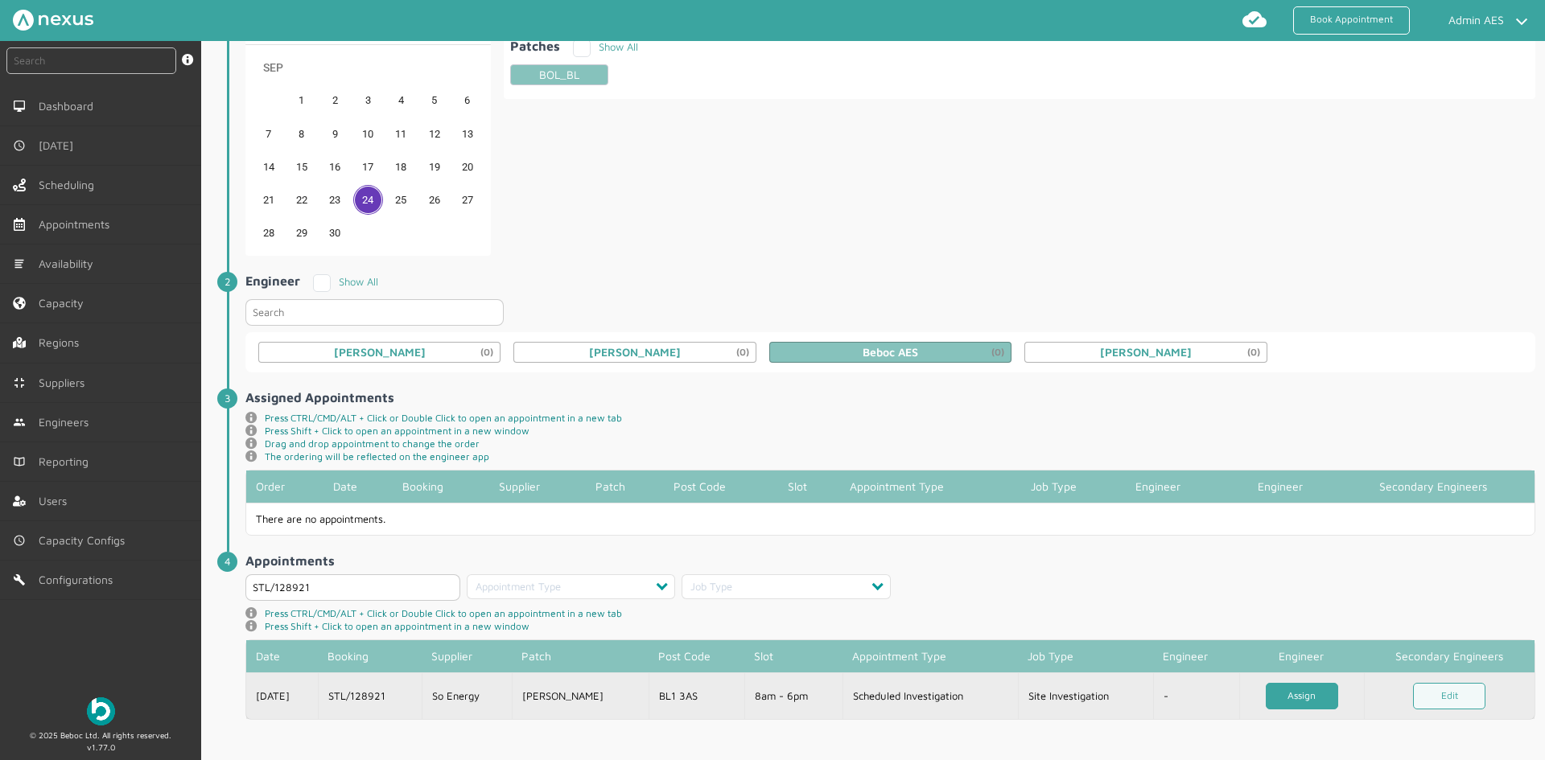
click at [1304, 699] on link "Assign" at bounding box center [1302, 696] width 72 height 27
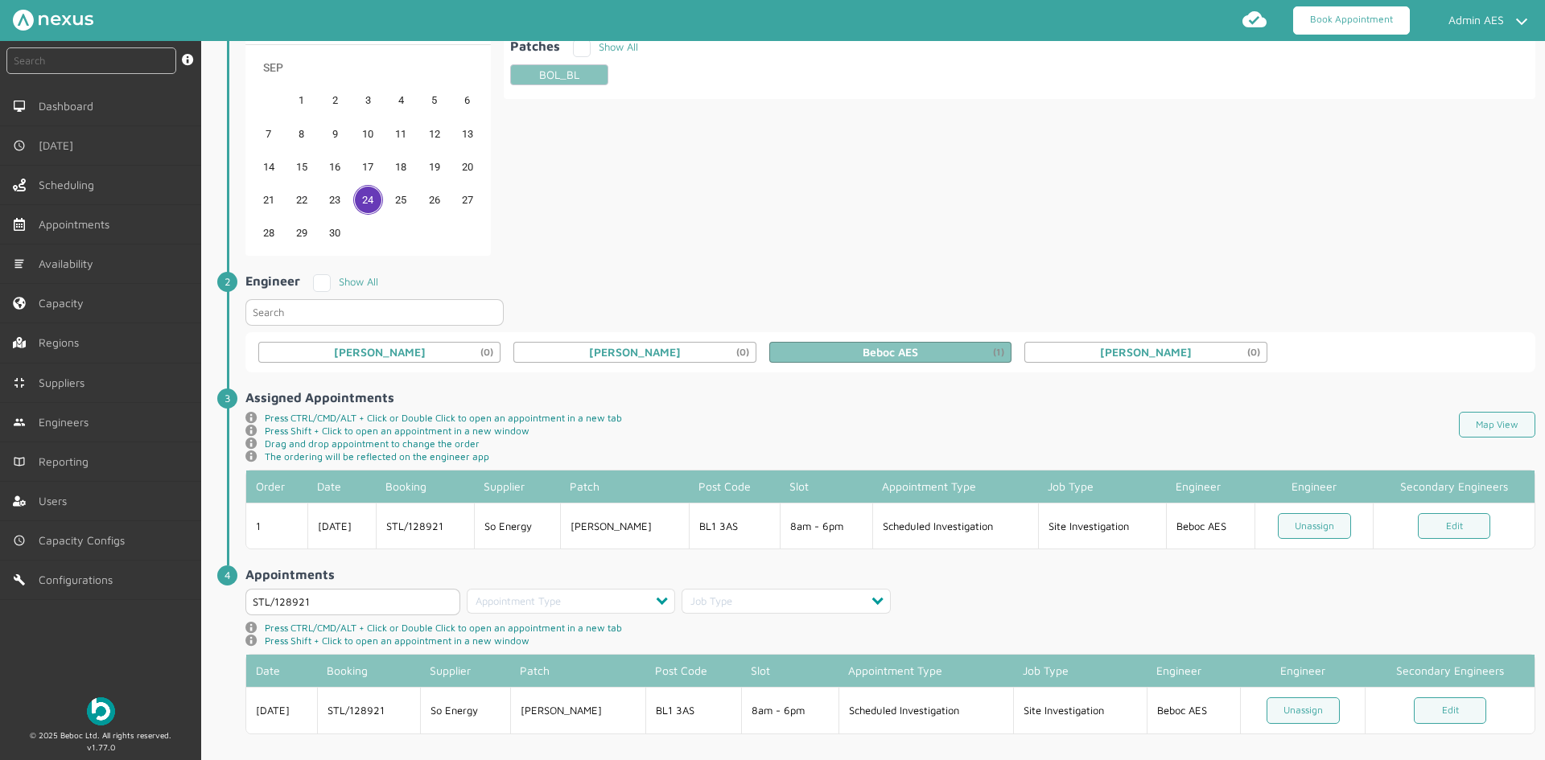
click at [1354, 13] on link "Book Appointment" at bounding box center [1351, 20] width 117 height 28
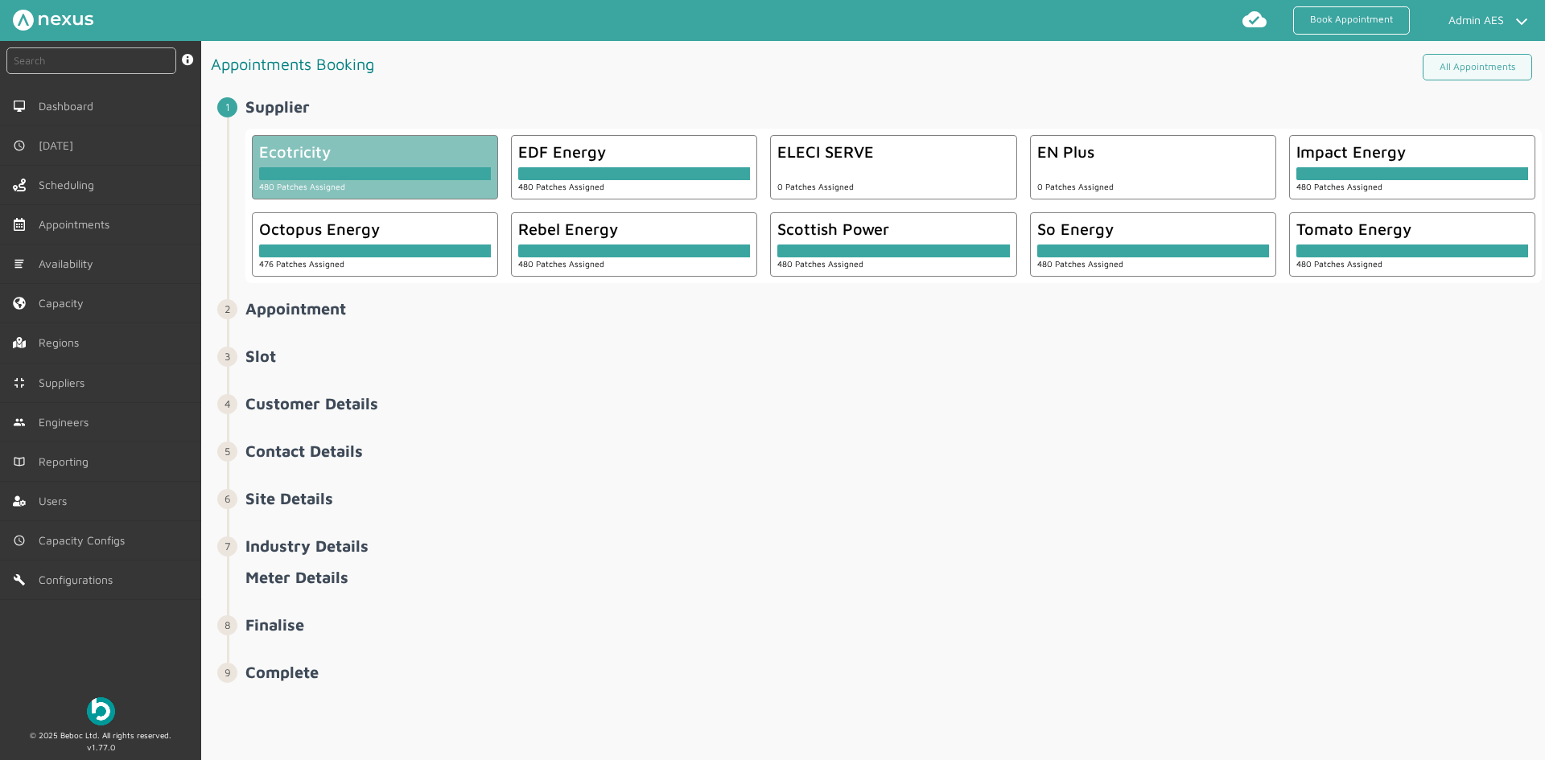
click at [407, 163] on div at bounding box center [375, 170] width 232 height 19
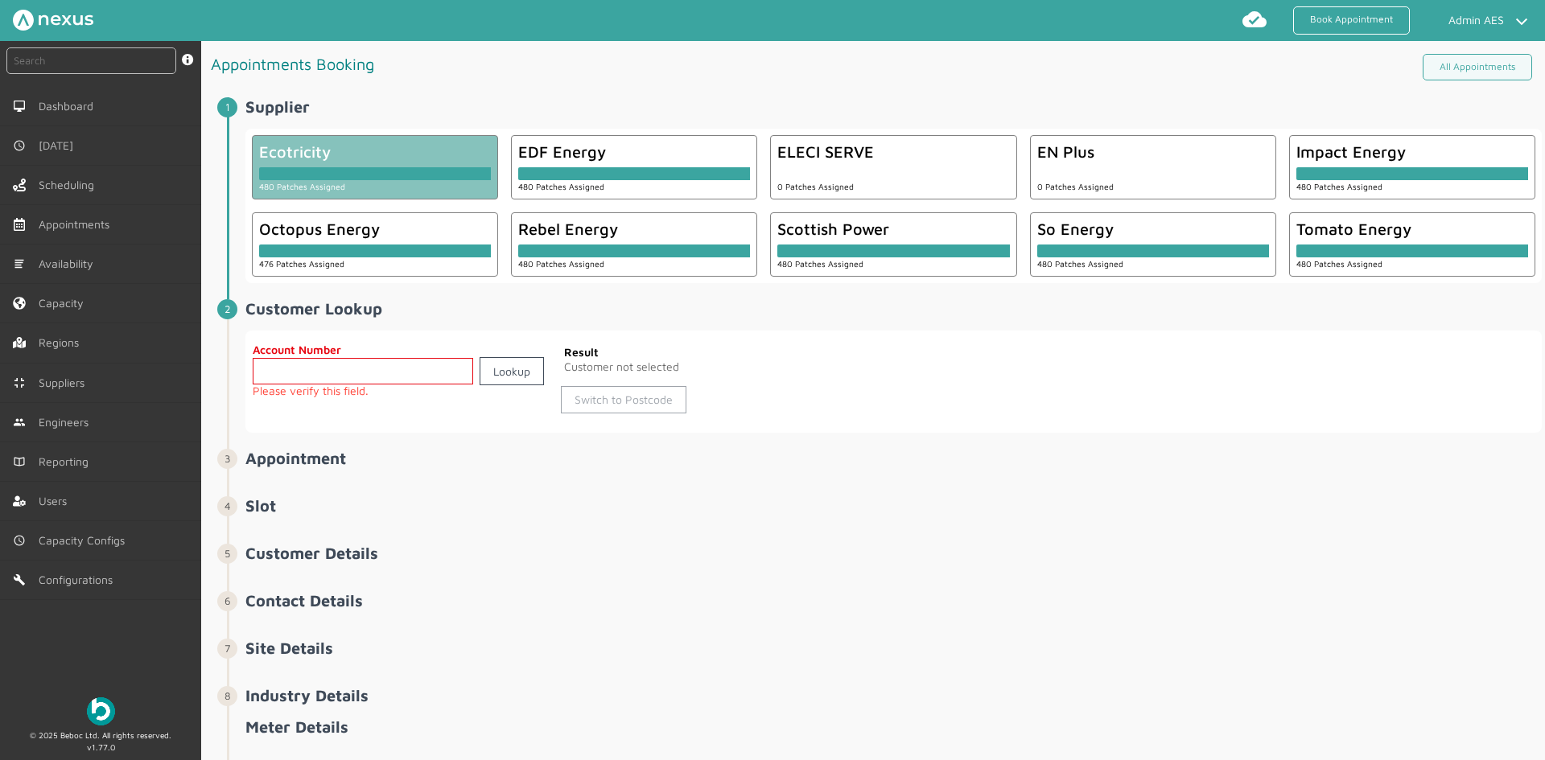
click at [653, 408] on link "Switch to Postcode" at bounding box center [624, 399] width 126 height 27
click at [364, 366] on input "text" at bounding box center [408, 371] width 310 height 27
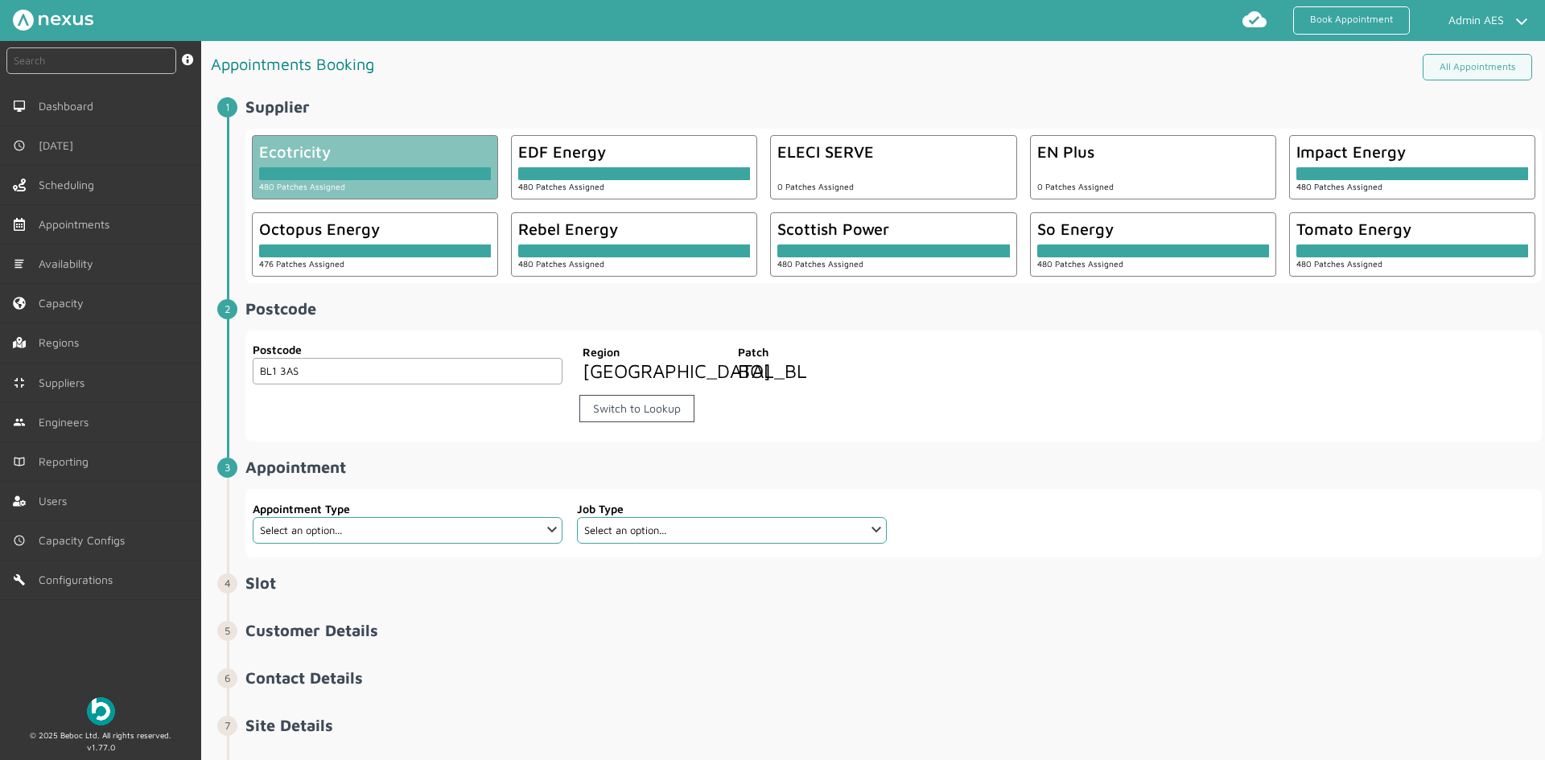
type input "BL1 3AS"
click at [509, 544] on select "Select an option... Deemed Exchange Deemed Recommission Electric Vehicle Emerge…" at bounding box center [408, 530] width 310 height 27
select select "13: 5e6b4c2e4fc5f2587355e76f"
click at [253, 539] on select "Select an option... Deemed Exchange Deemed Recommission Electric Vehicle Emerge…" at bounding box center [408, 530] width 310 height 27
drag, startPoint x: 661, startPoint y: 564, endPoint x: 672, endPoint y: 554, distance: 15.4
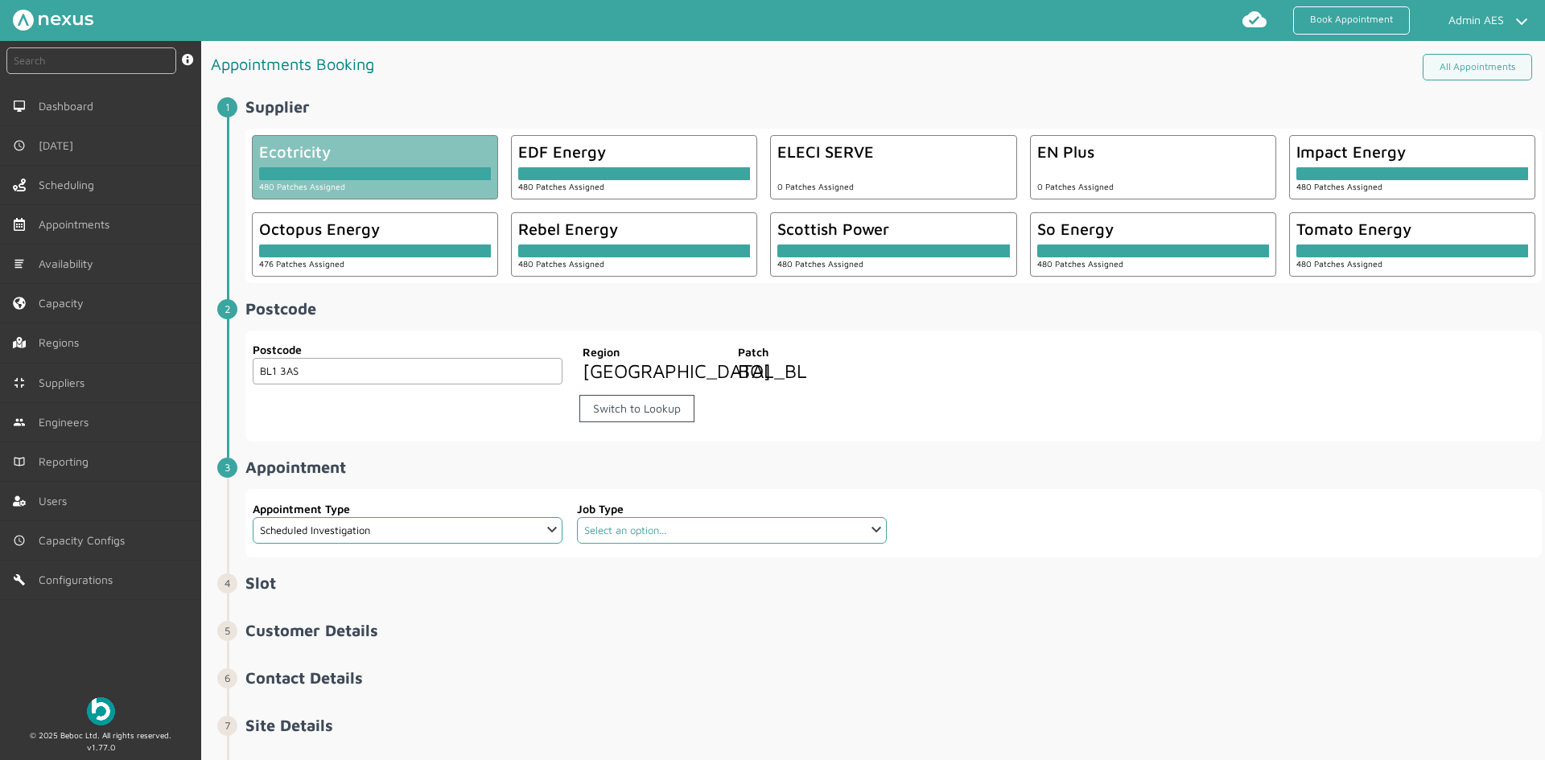
click at [661, 544] on select "Select an option... Aerial Install Install isolator Move meters Elec Re-seal me…" at bounding box center [732, 530] width 310 height 27
select select "6: 5e765c5c2921cf3754cdace5"
click at [577, 539] on select "Select an option... Aerial Install Install isolator Move meters Elec Re-seal me…" at bounding box center [732, 530] width 310 height 27
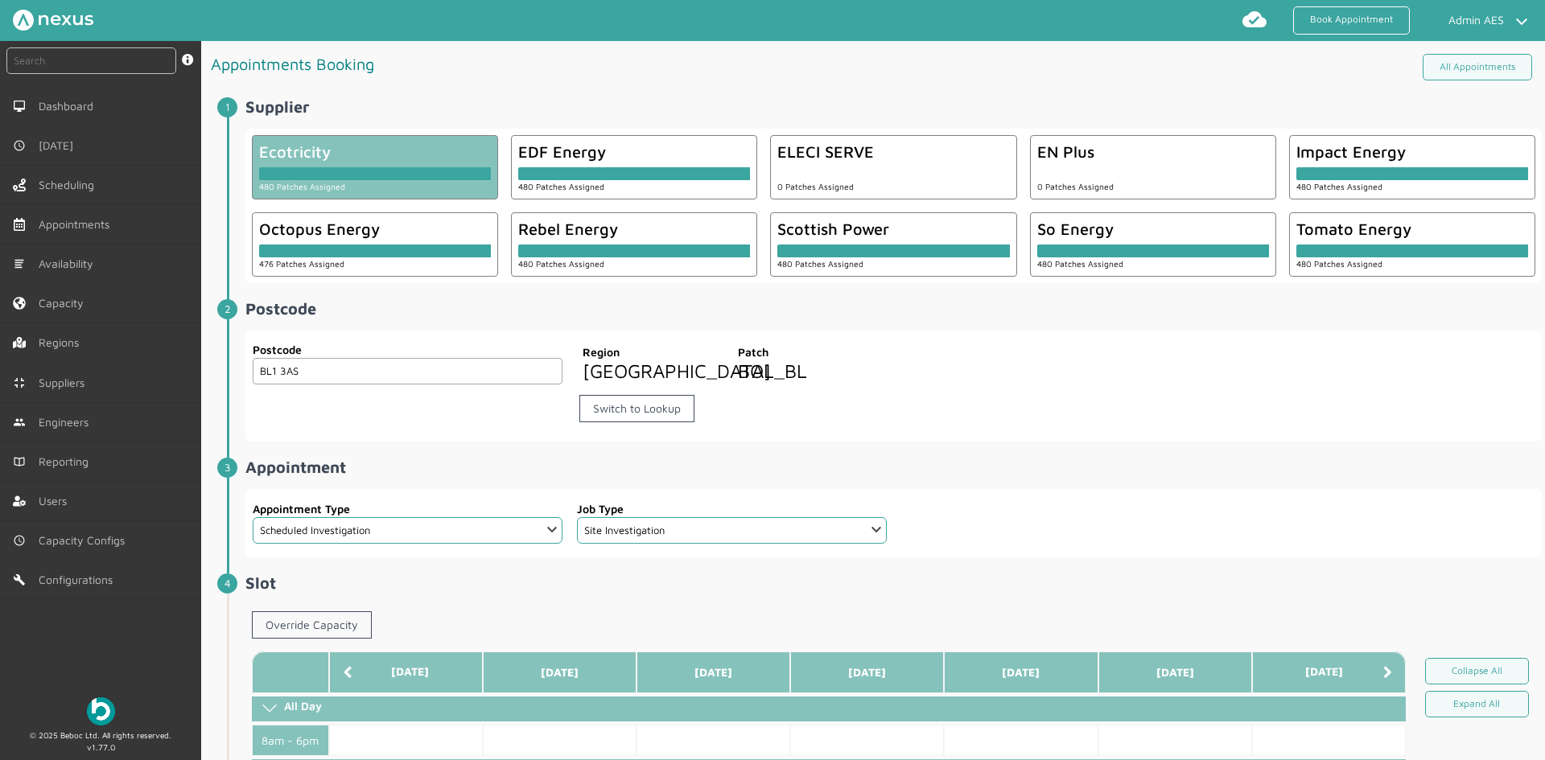
click at [1032, 443] on div "Postcode BL1 3AS Postcode Region North West England Patch BOL_BL Switch to Look…" at bounding box center [893, 387] width 1296 height 112
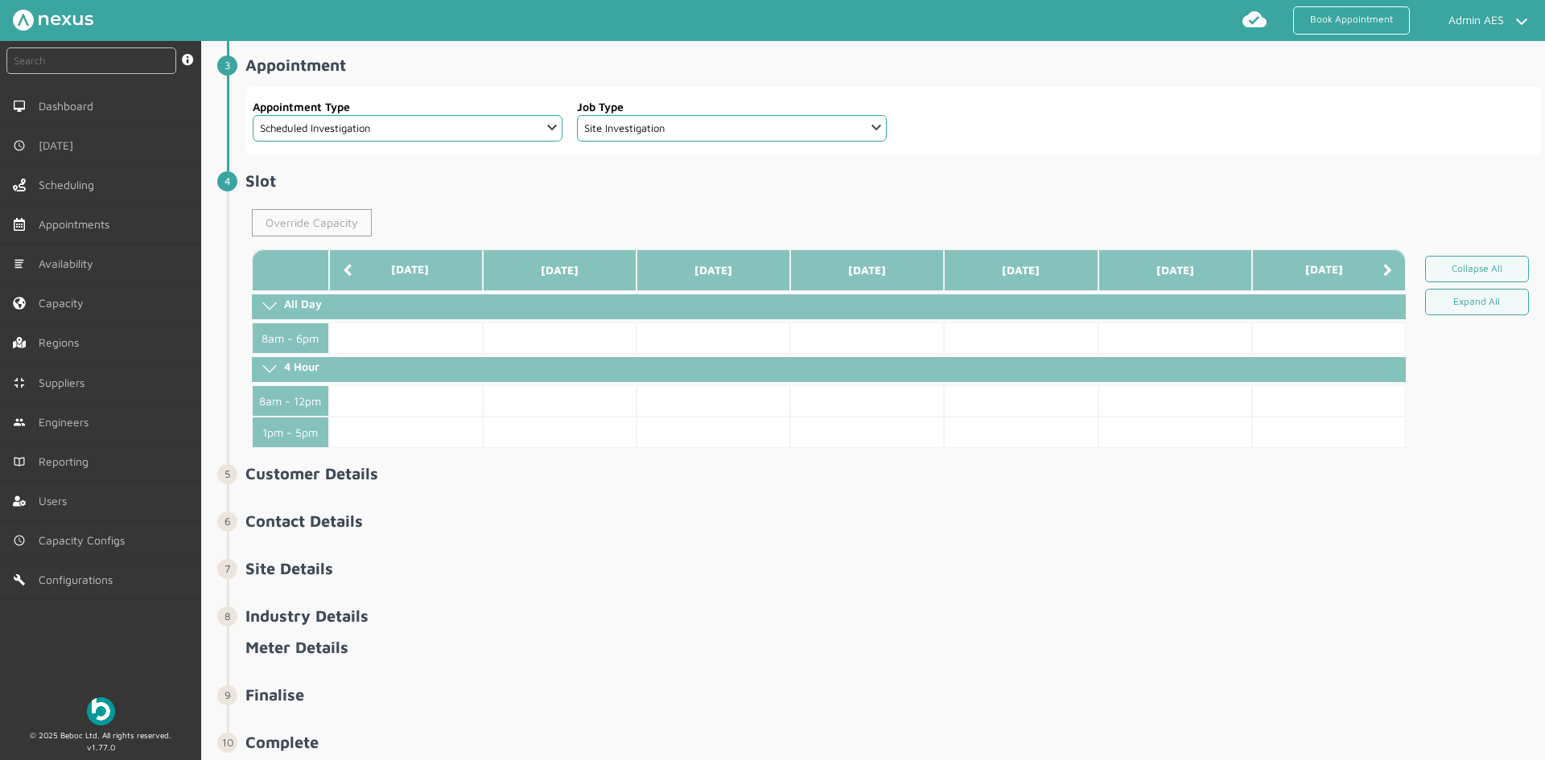
click at [325, 237] on link "Override Capacity" at bounding box center [312, 222] width 120 height 27
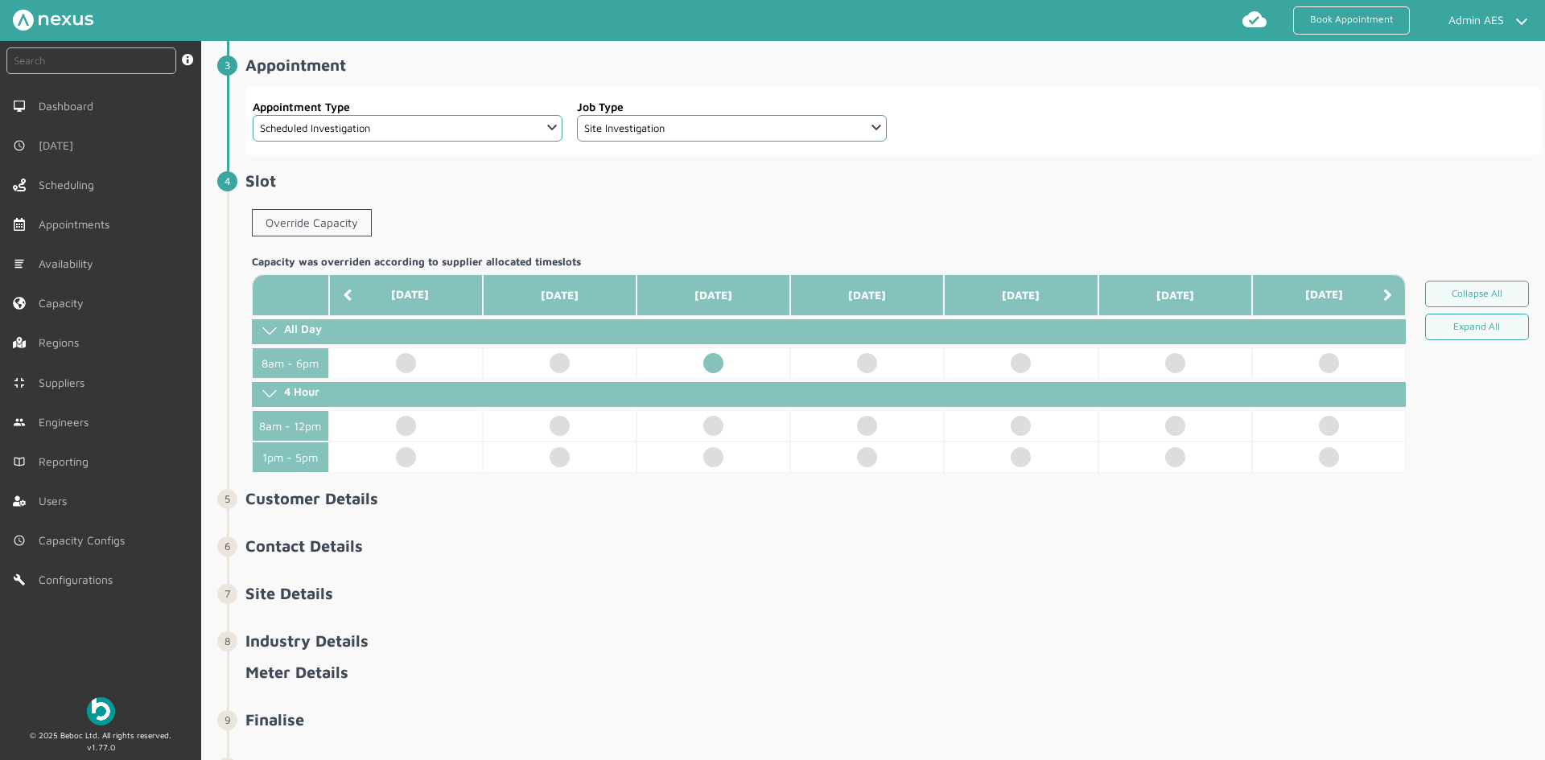
click at [708, 379] on td at bounding box center [714, 363] width 154 height 31
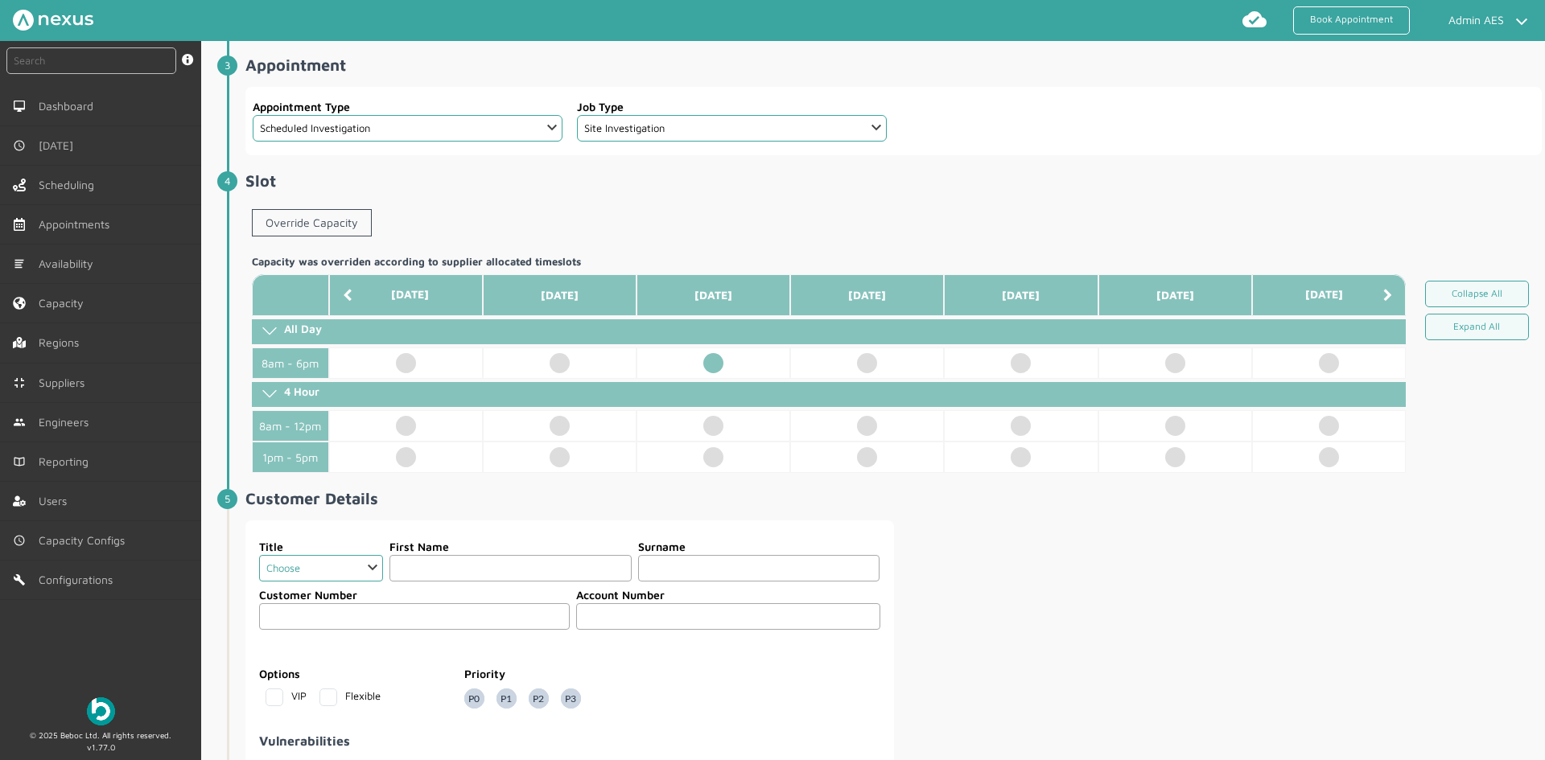
click at [293, 582] on select "Choose Dr Mr Mrs Miss Ms Mx Sir Lady" at bounding box center [321, 568] width 124 height 27
select select "2: Mr"
click at [259, 577] on select "Choose Dr Mr Mrs Miss Ms Mx Sir Lady" at bounding box center [321, 568] width 124 height 27
click at [446, 582] on input "text" at bounding box center [507, 568] width 249 height 27
type input "Logo"
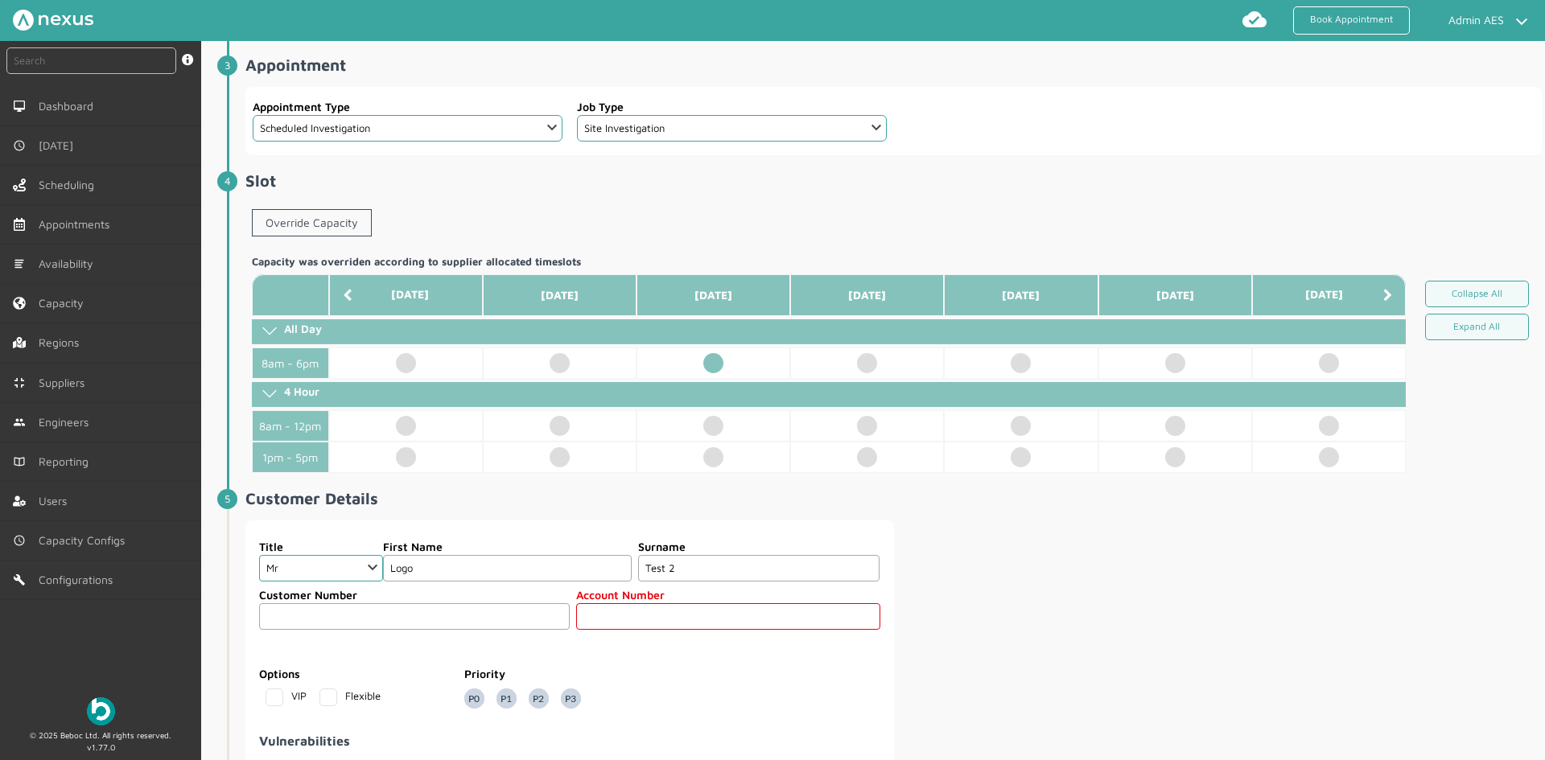
type input "Test 2"
click at [994, 606] on div "Title Choose Dr Mr Mrs Miss Ms Mx Sir Lady First Name Logo Surname Test 2 Custo…" at bounding box center [893, 753] width 1296 height 465
click at [735, 630] on input "text" at bounding box center [728, 617] width 304 height 27
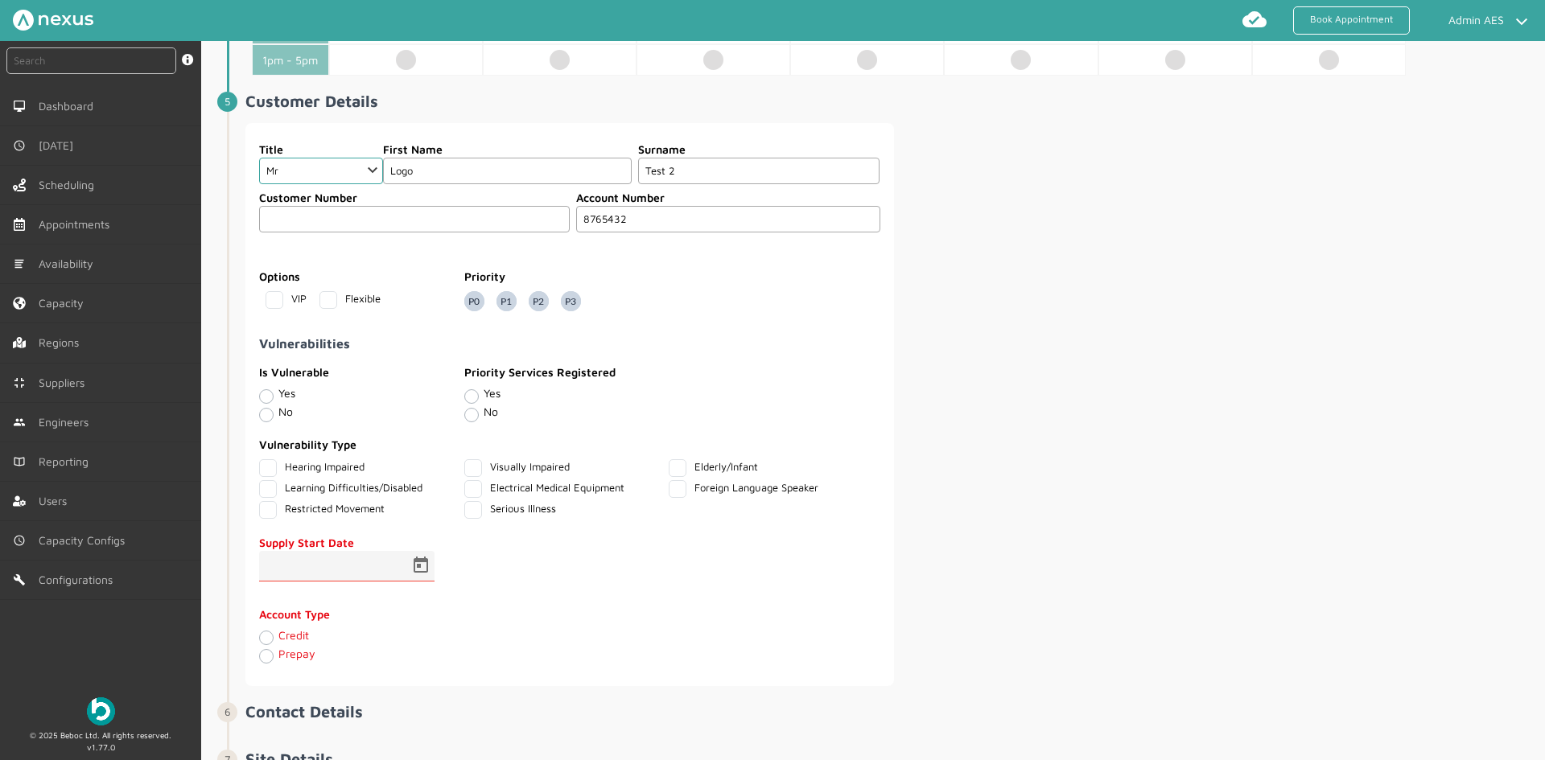
scroll to position [805, 0]
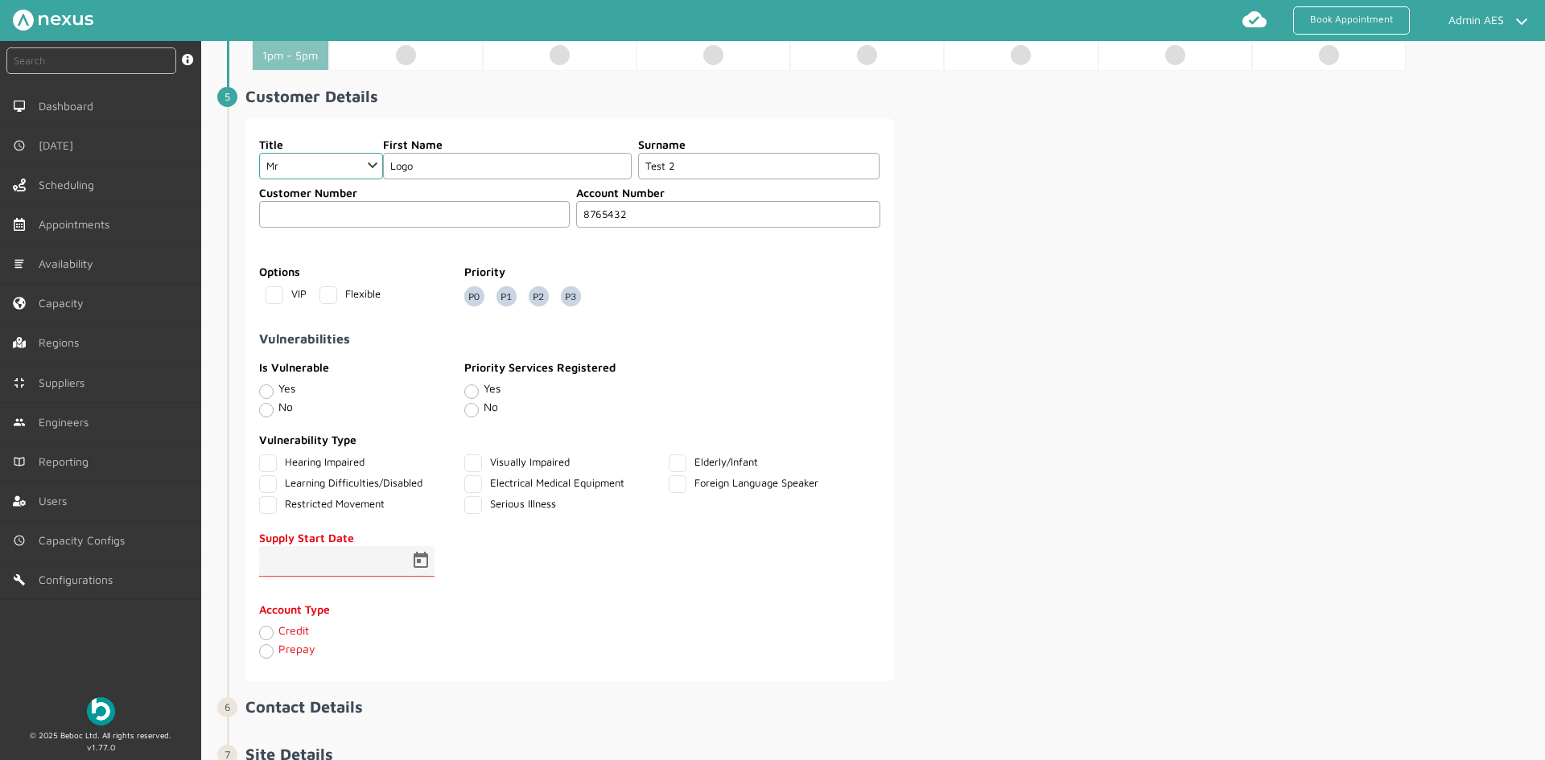
type input "8765432"
click at [1093, 459] on div "Title Choose Dr Mr Mrs Miss Ms Mx Sir Lady First Name Logo Surname Test 2 Custo…" at bounding box center [893, 399] width 1296 height 563
click at [423, 581] on span "Open calendar" at bounding box center [421, 561] width 39 height 39
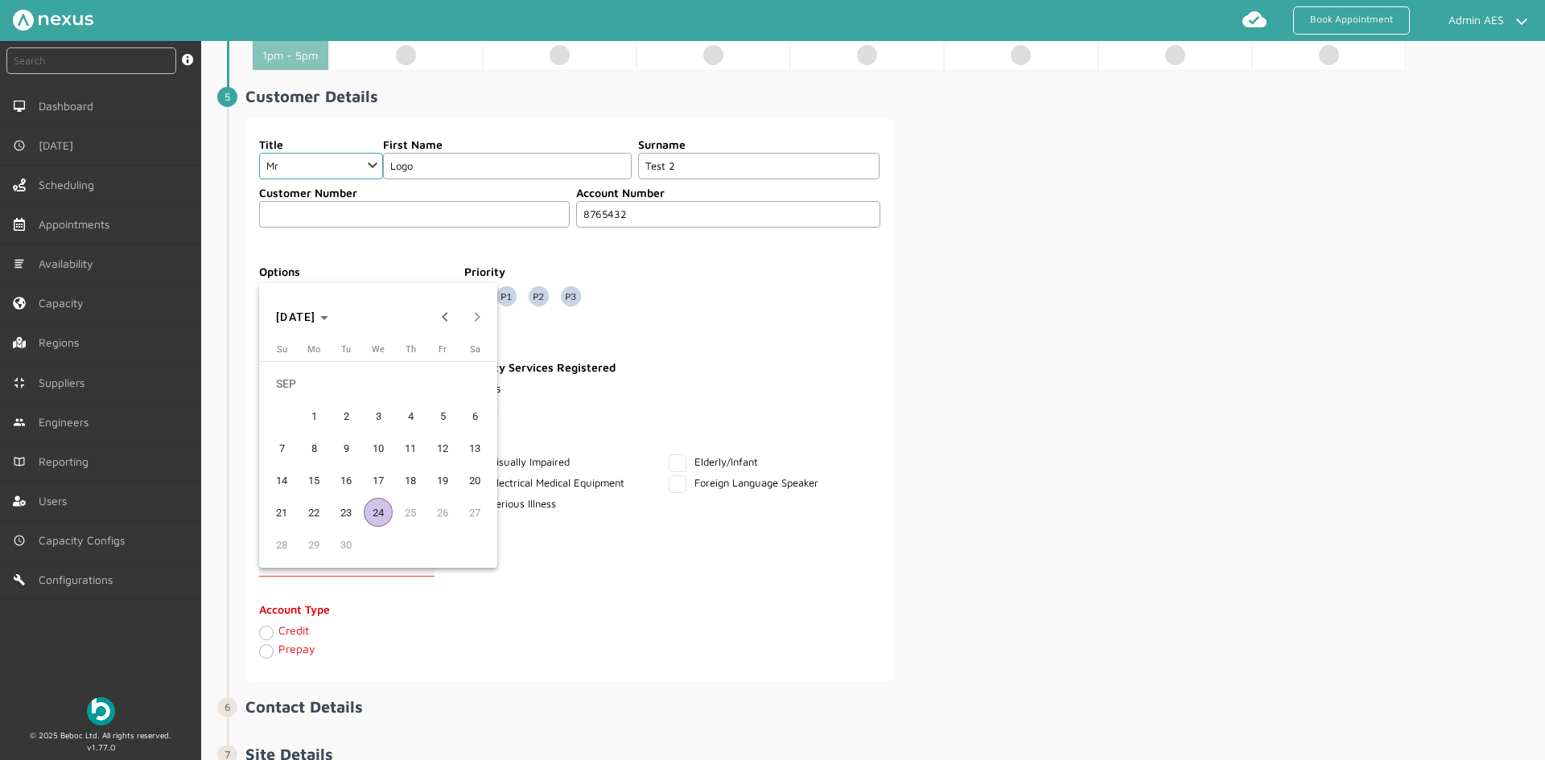
click at [320, 412] on span "1" at bounding box center [313, 416] width 29 height 29
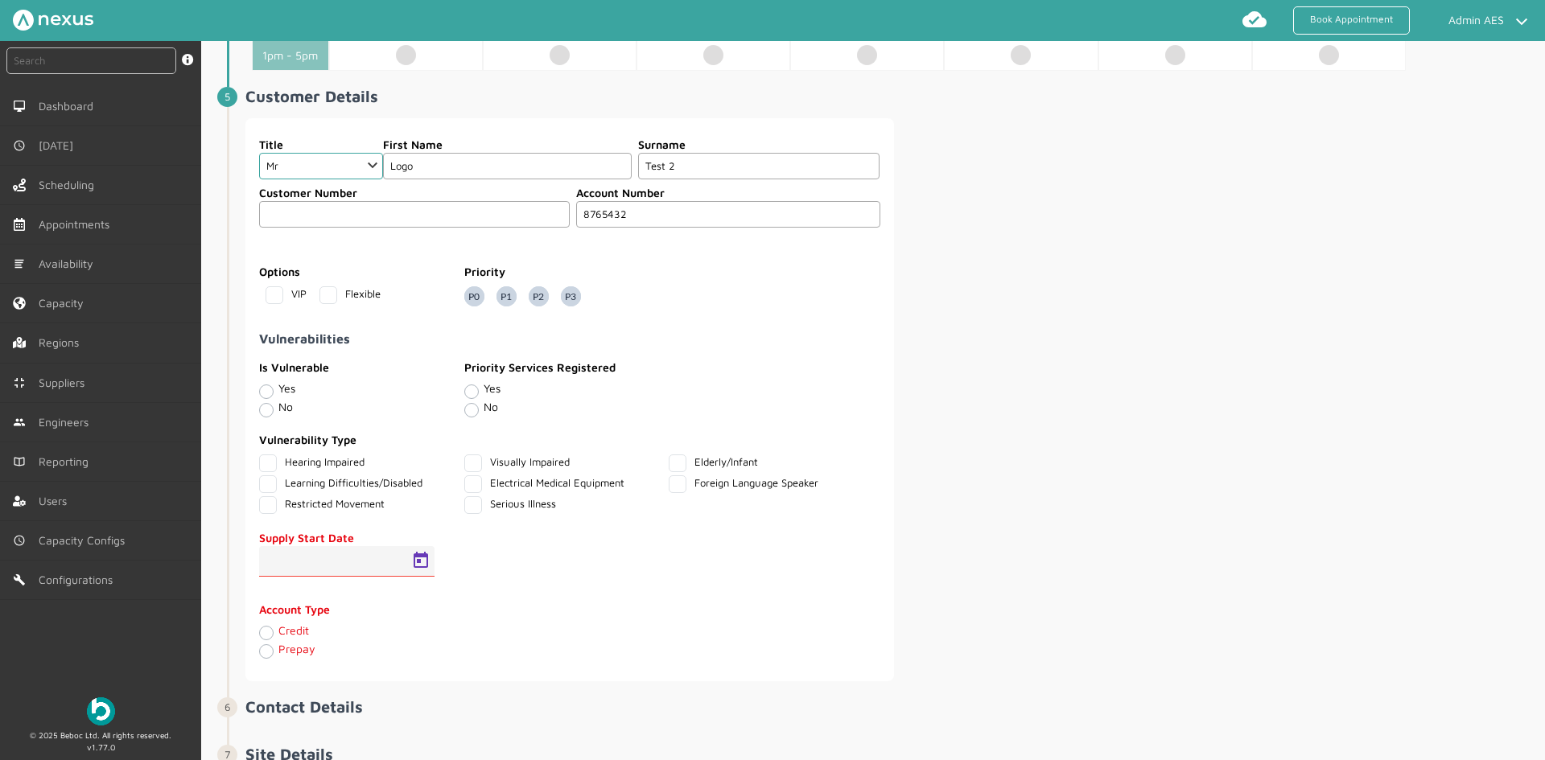
type input "01/09/2025"
click at [278, 637] on label "Credit" at bounding box center [293, 631] width 31 height 14
click at [262, 641] on input "Credit" at bounding box center [265, 632] width 13 height 16
radio input "true"
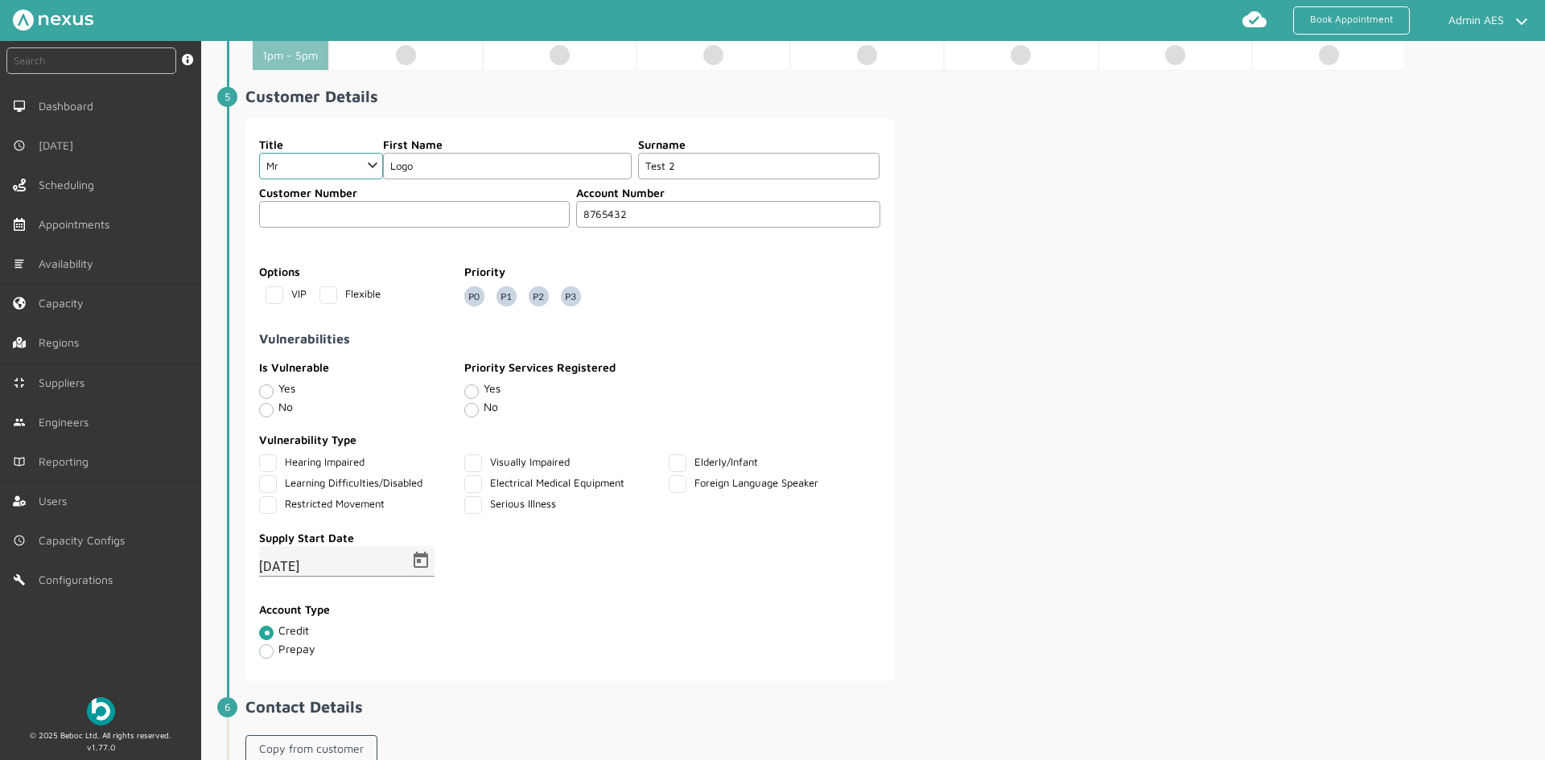
click at [1084, 579] on div "Title Choose Dr Mr Mrs Miss Ms Mx Sir Lady First Name Logo Surname Test 2 Custo…" at bounding box center [893, 399] width 1296 height 563
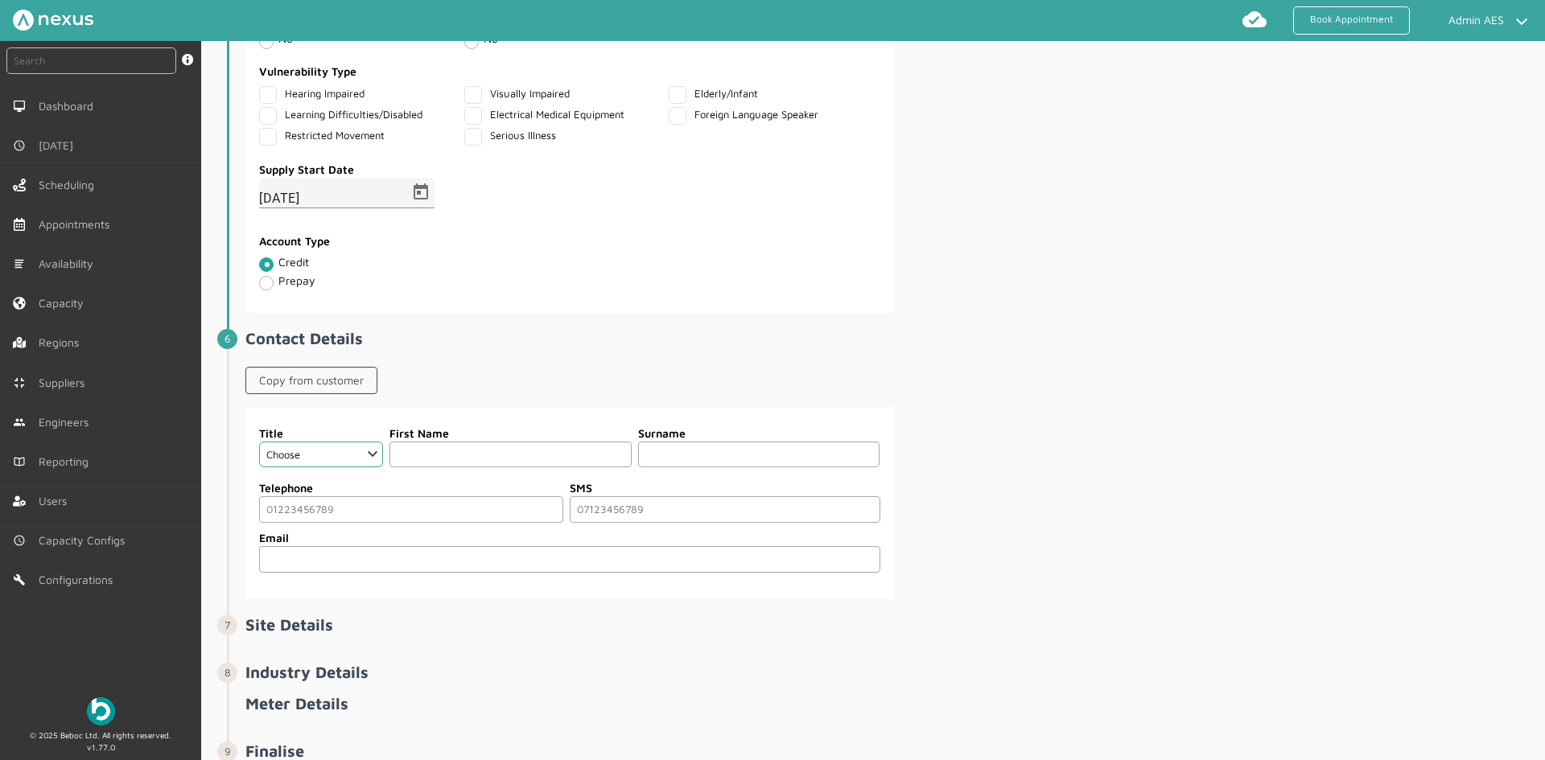
scroll to position [1207, 0]
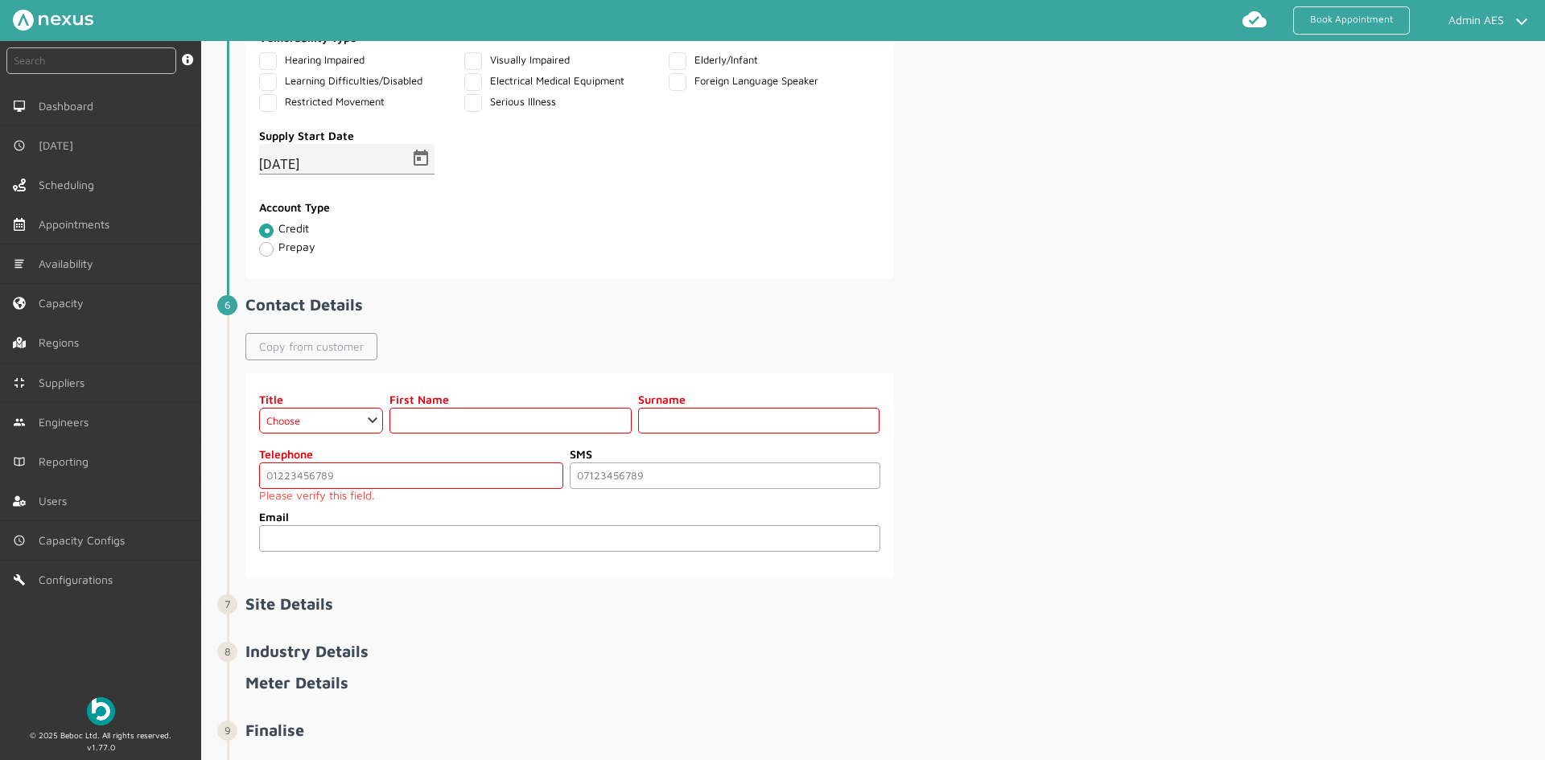
click at [323, 361] on link "Copy from customer" at bounding box center [311, 346] width 132 height 27
select select "2: Mr"
type input "Logo"
type input "Test 2"
click at [287, 502] on small "Please verify this field." at bounding box center [411, 495] width 304 height 13
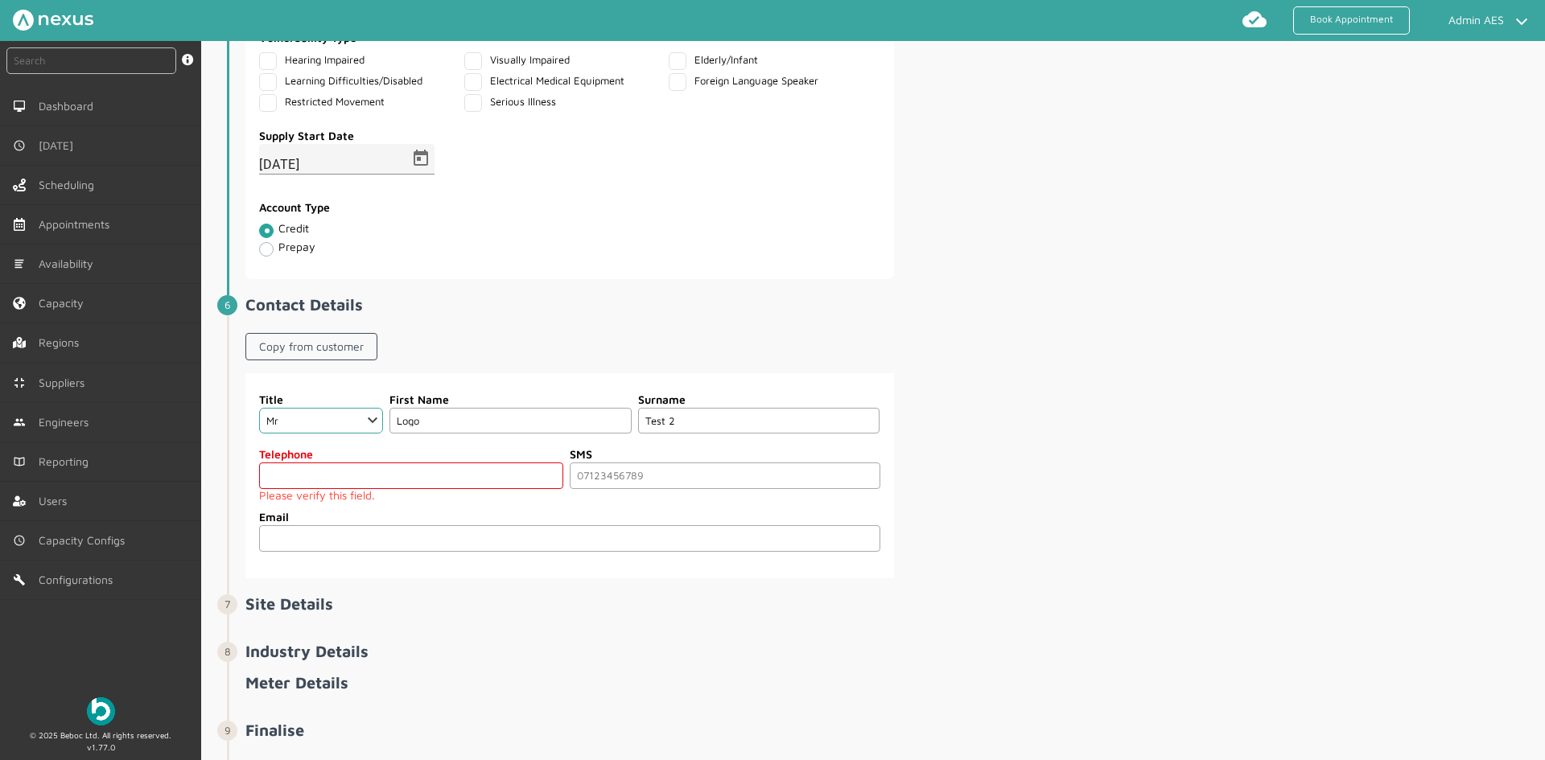
click at [299, 489] on input "tel" at bounding box center [411, 476] width 304 height 27
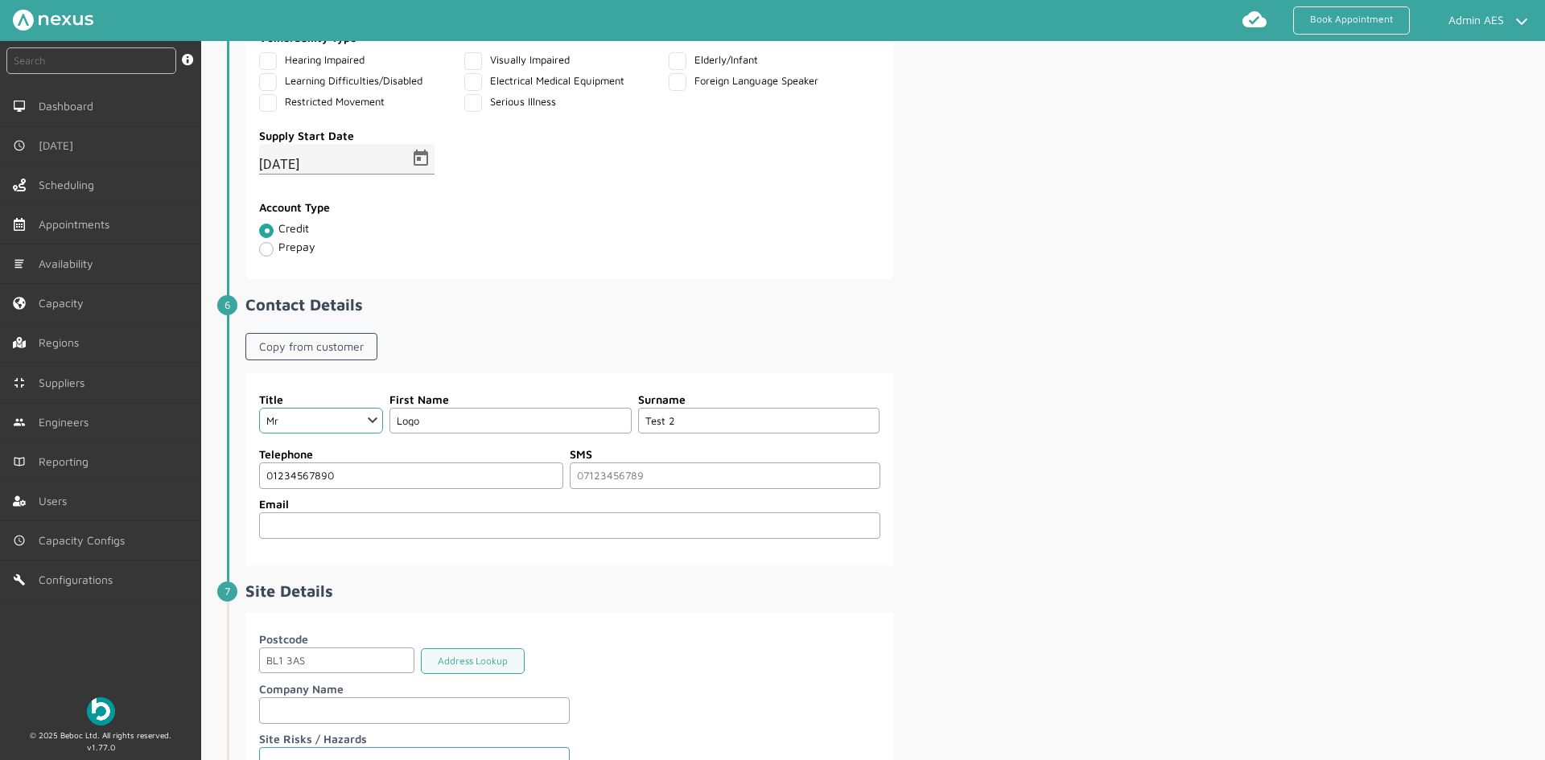
type input "01234567890"
click at [1087, 441] on div "Title Choose Dr Mr Mrs Miss Ms Mx Sir Lady First Name Logo Surname Test 2 Telep…" at bounding box center [893, 469] width 1296 height 192
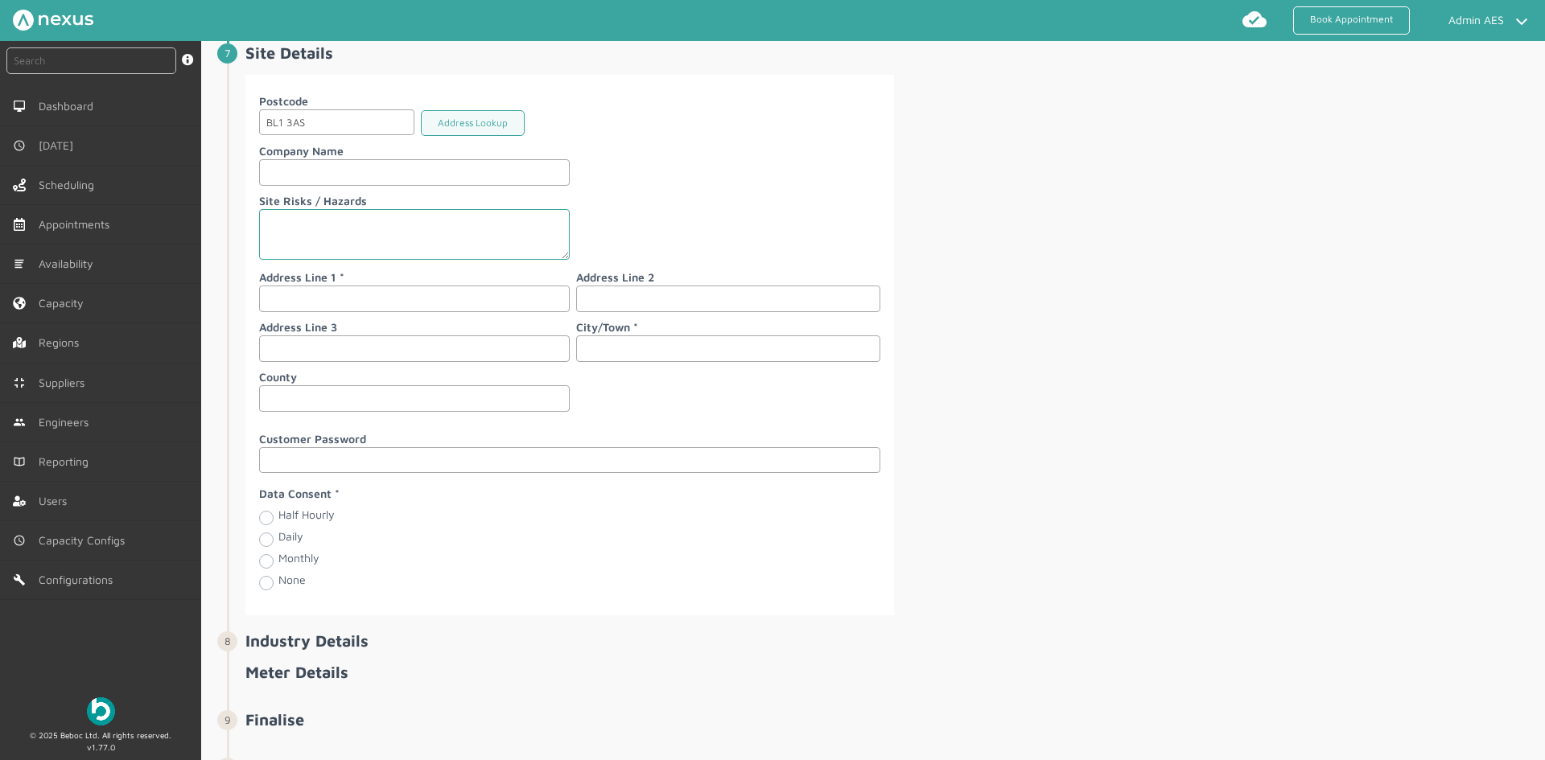
scroll to position [1770, 0]
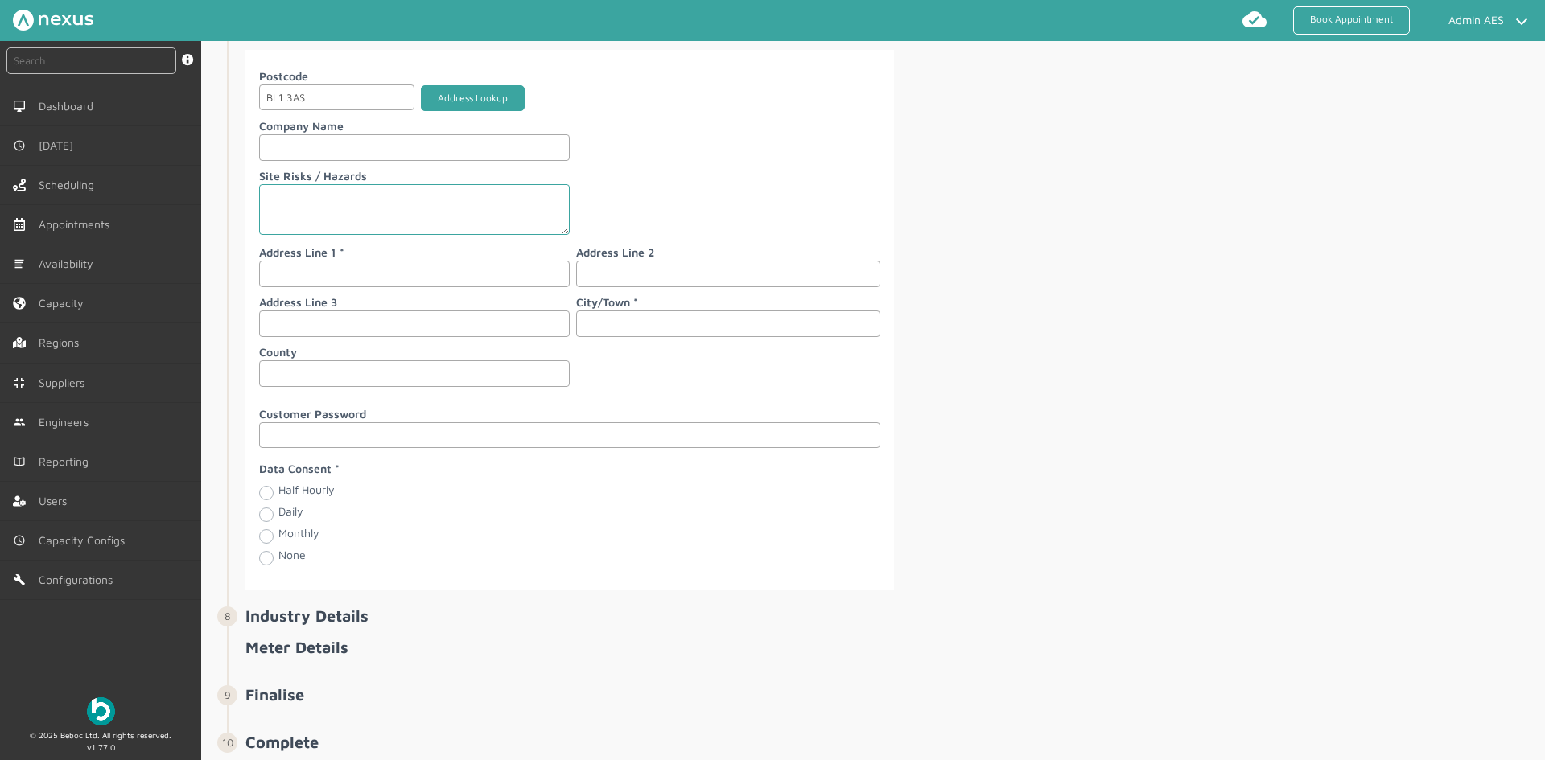
click at [499, 112] on button "Address Lookup" at bounding box center [473, 98] width 104 height 27
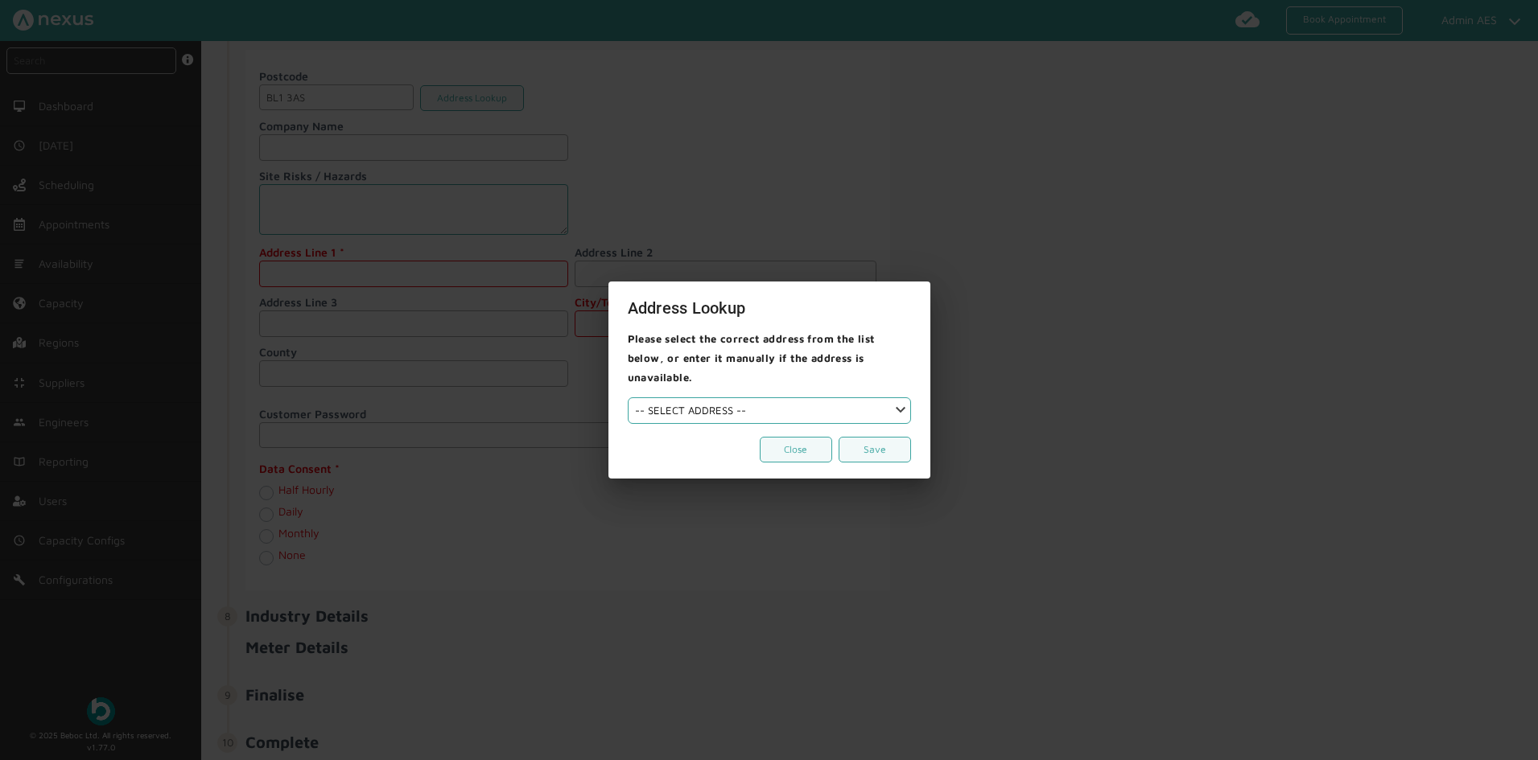
click at [691, 415] on div "Please select the correct address from the list below, or enter it manually if …" at bounding box center [769, 404] width 322 height 150
click at [701, 410] on select "-- SELECT ADDRESS -- Namploy Restaurant 99 Chorley Old Road Lancashire Bolton W…" at bounding box center [769, 411] width 283 height 27
select select "26"
click at [628, 398] on select "-- SELECT ADDRESS -- Namploy Restaurant 99 Chorley Old Road Lancashire Bolton W…" at bounding box center [769, 411] width 283 height 27
click at [882, 439] on button "Save" at bounding box center [875, 450] width 72 height 27
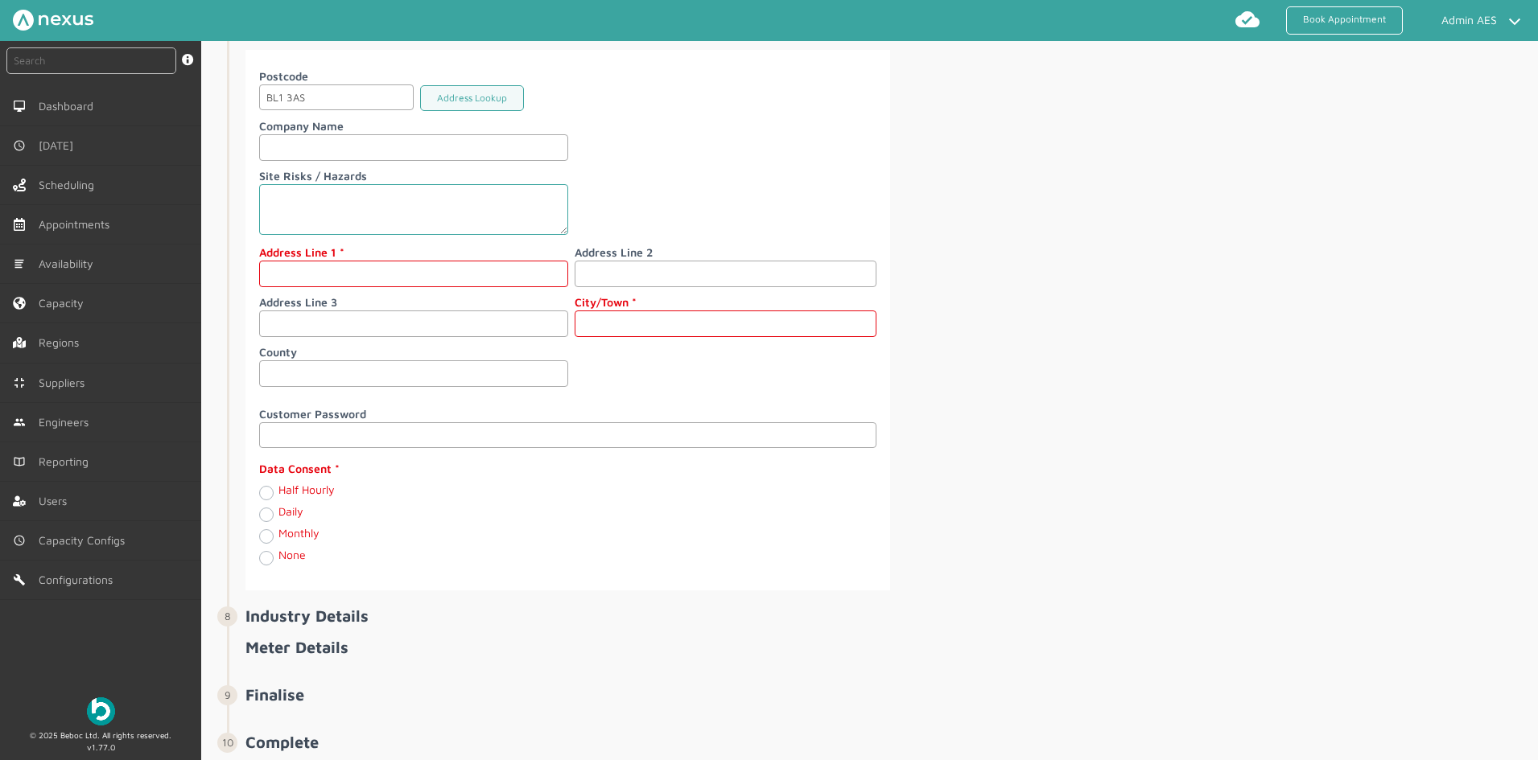
type input "Beboc Ltd"
type input "Nortex Business Centre"
type input "105 Chorley Old Road"
type input "Bolton"
type input "Lancashire"
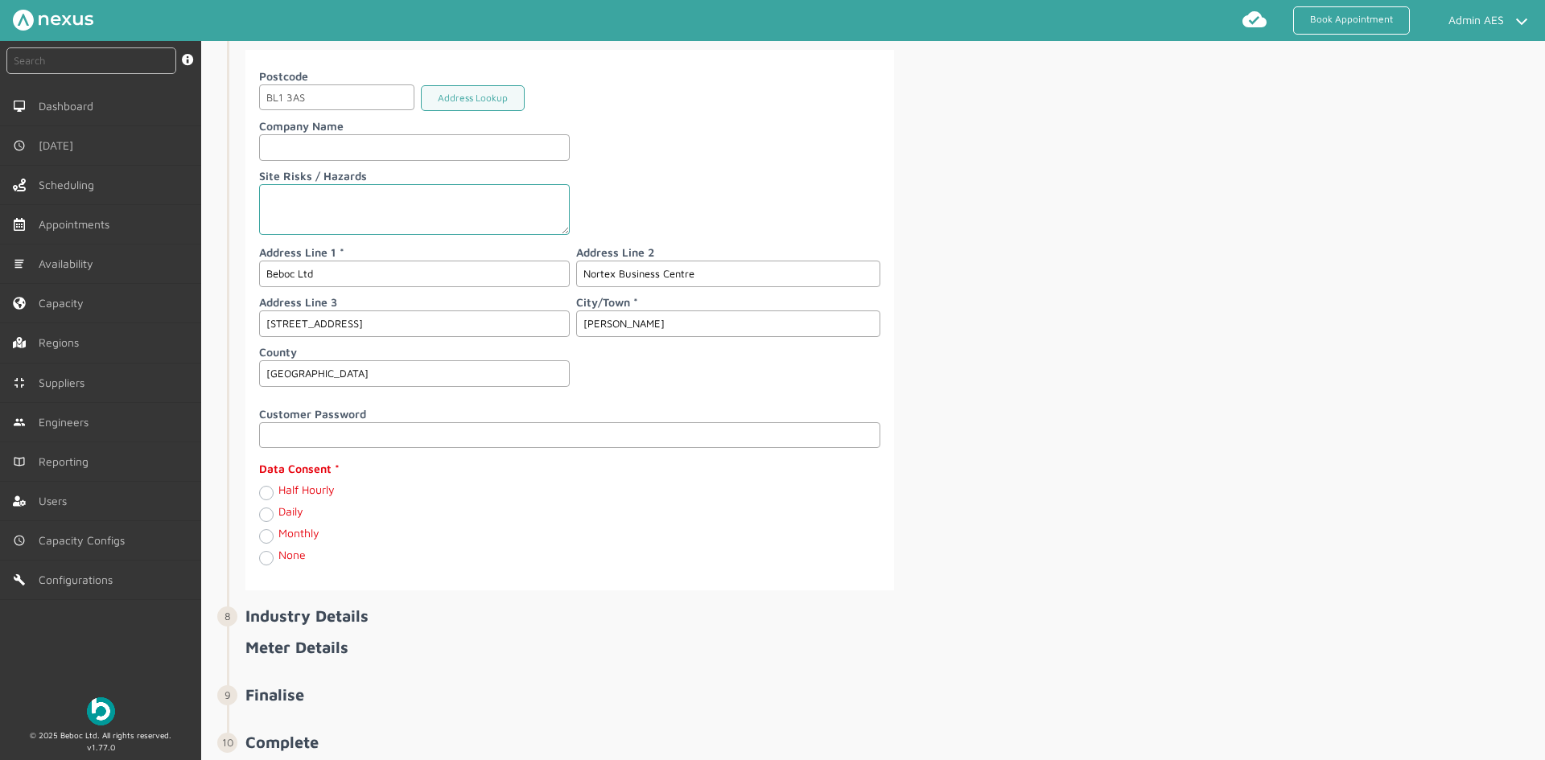
click at [278, 518] on label "Daily" at bounding box center [290, 512] width 25 height 14
click at [267, 521] on input "Daily" at bounding box center [265, 513] width 13 height 16
radio input "true"
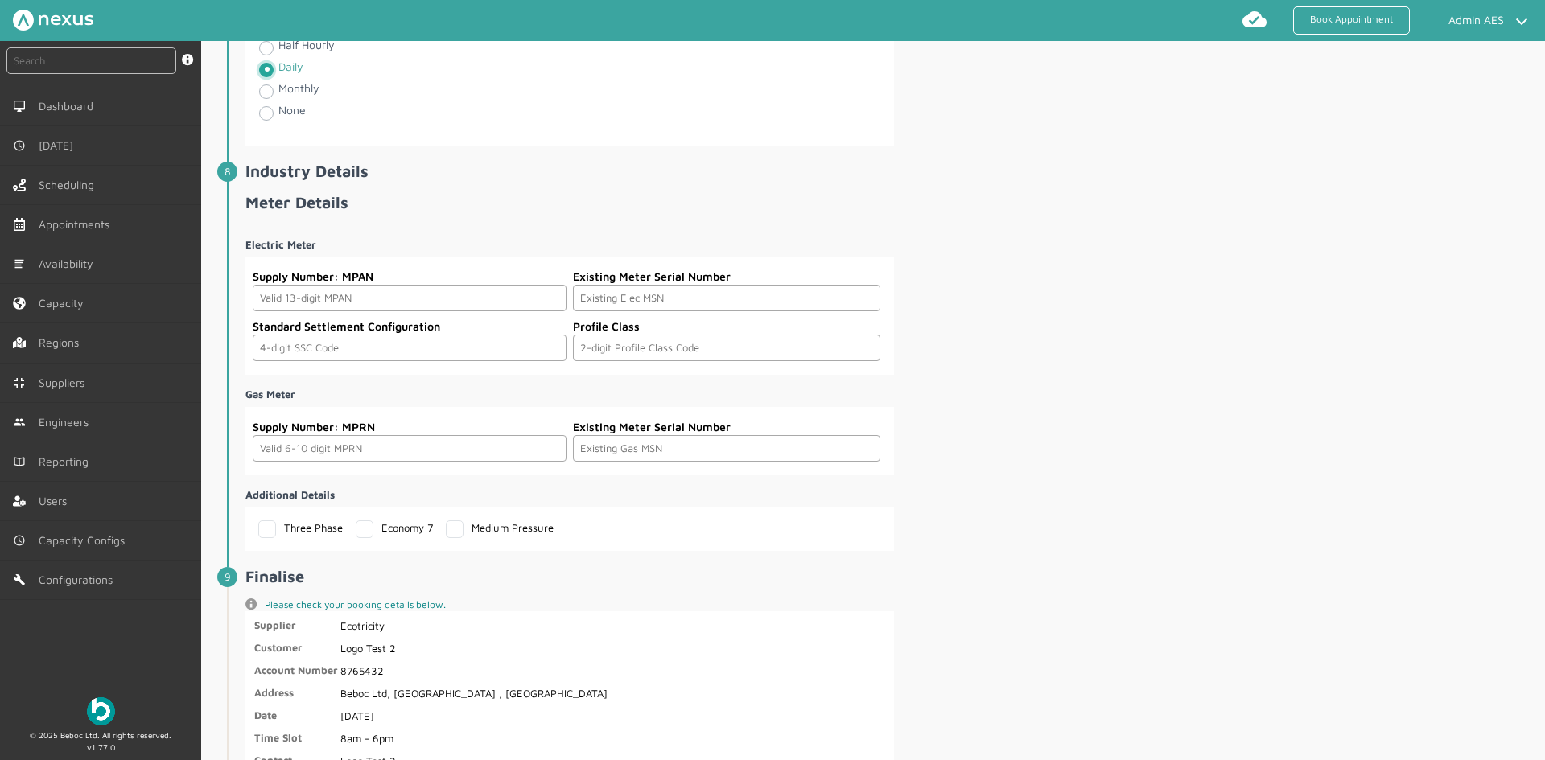
scroll to position [2665, 0]
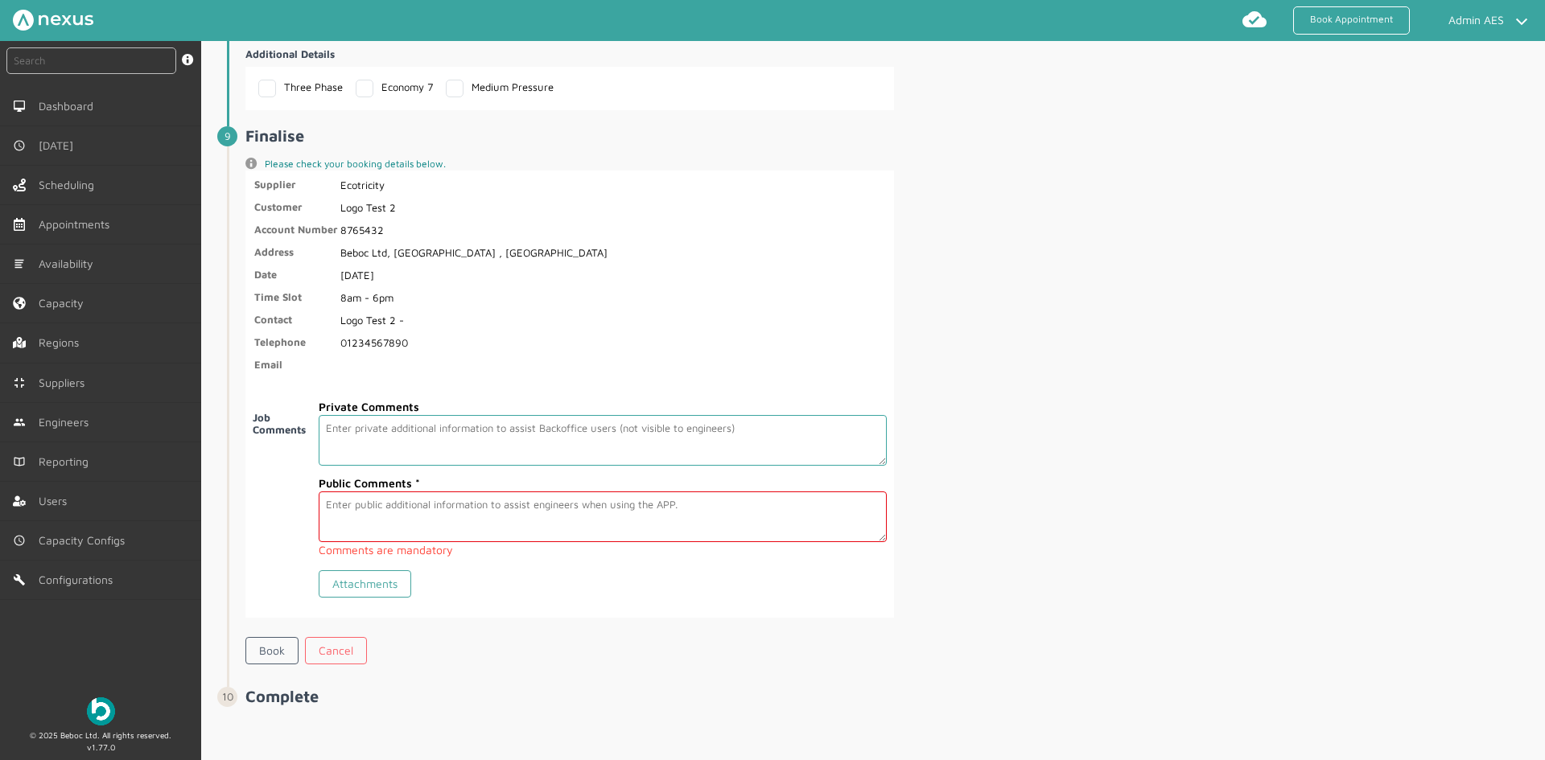
click at [380, 505] on textarea at bounding box center [602, 517] width 567 height 51
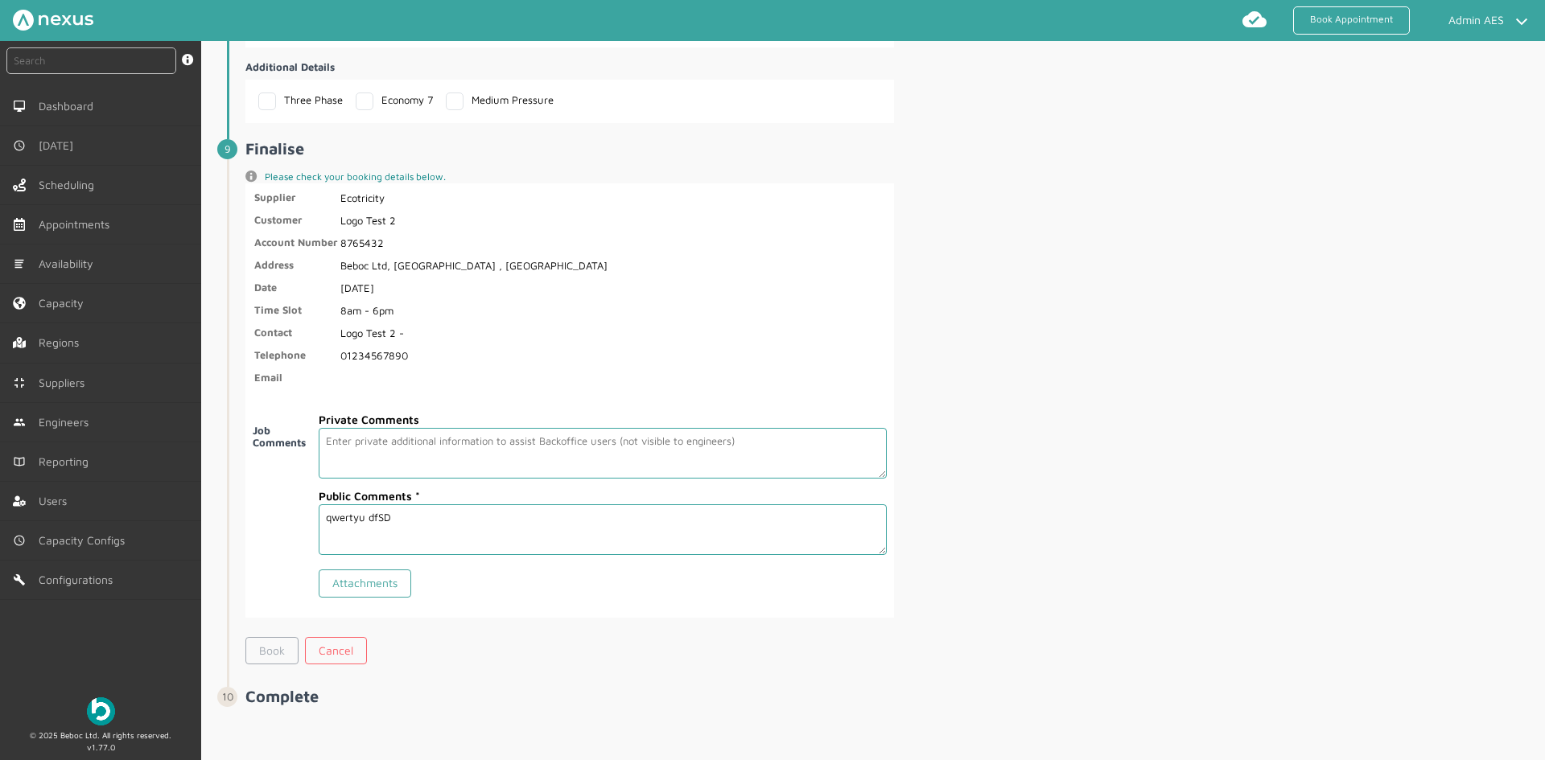
type textarea "qwertyu dfSD"
click at [274, 646] on link "Book" at bounding box center [271, 650] width 53 height 27
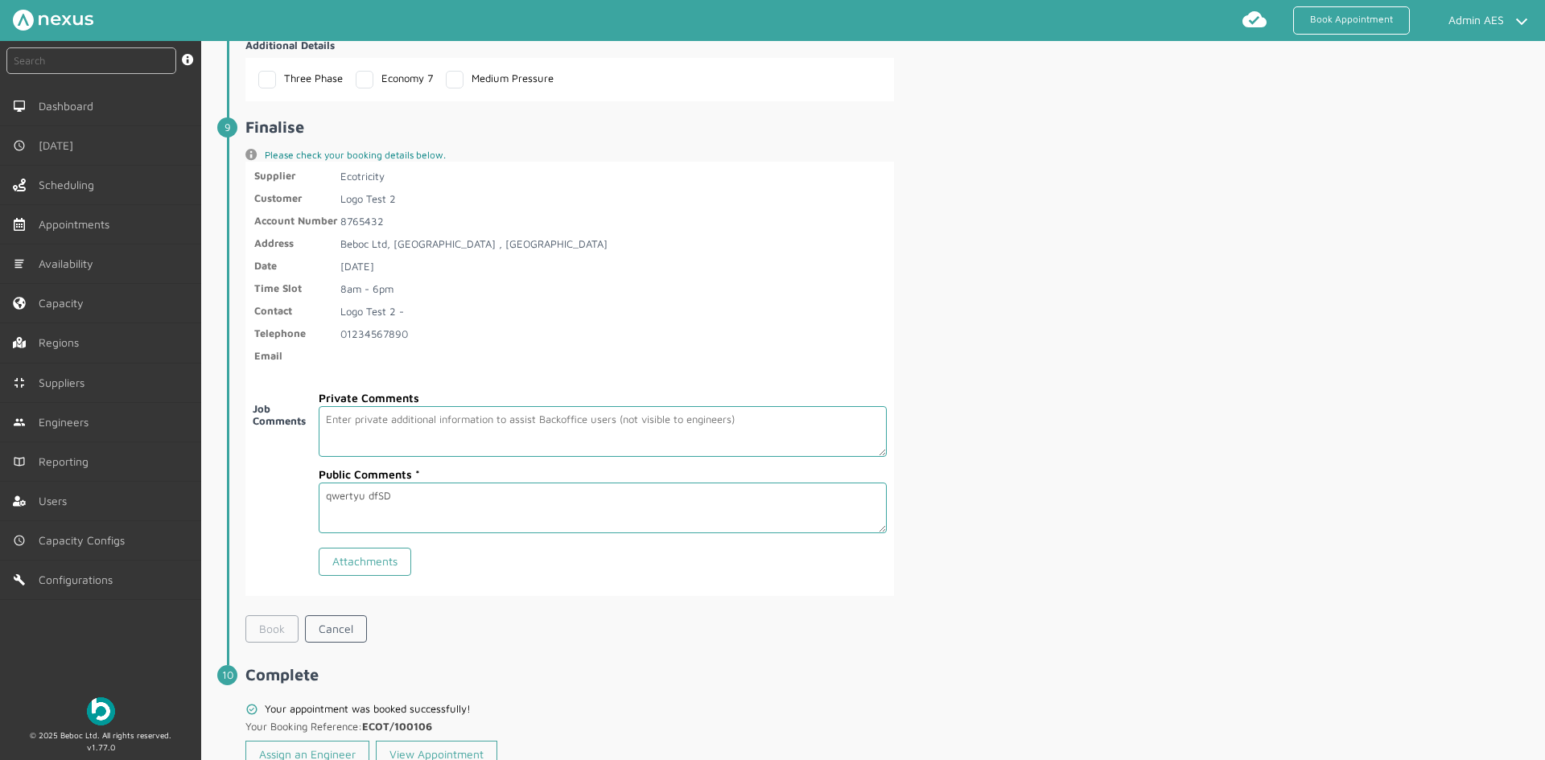
scroll to position [2741, 0]
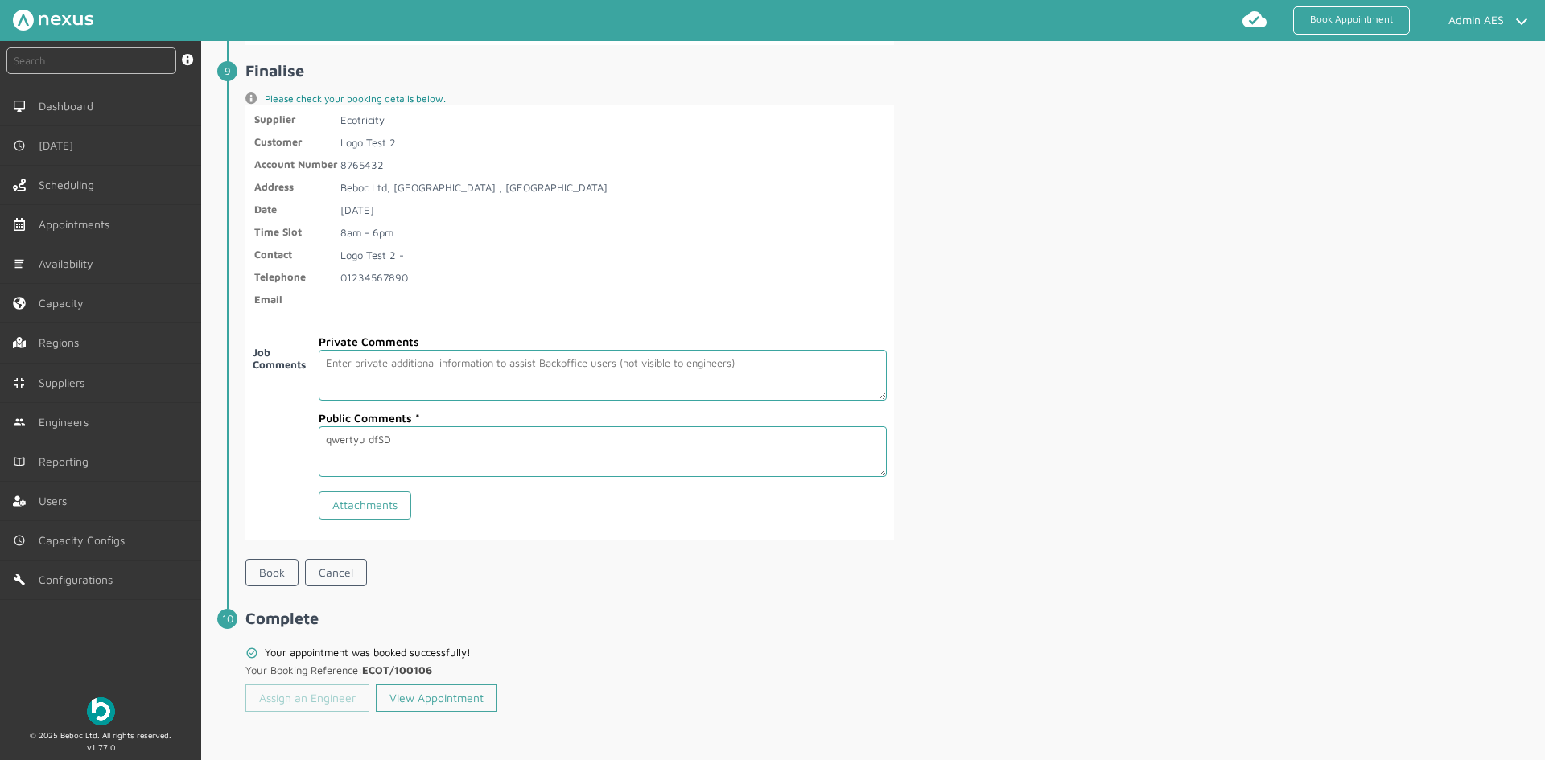
click at [308, 703] on link "Assign an Engineer" at bounding box center [307, 698] width 124 height 27
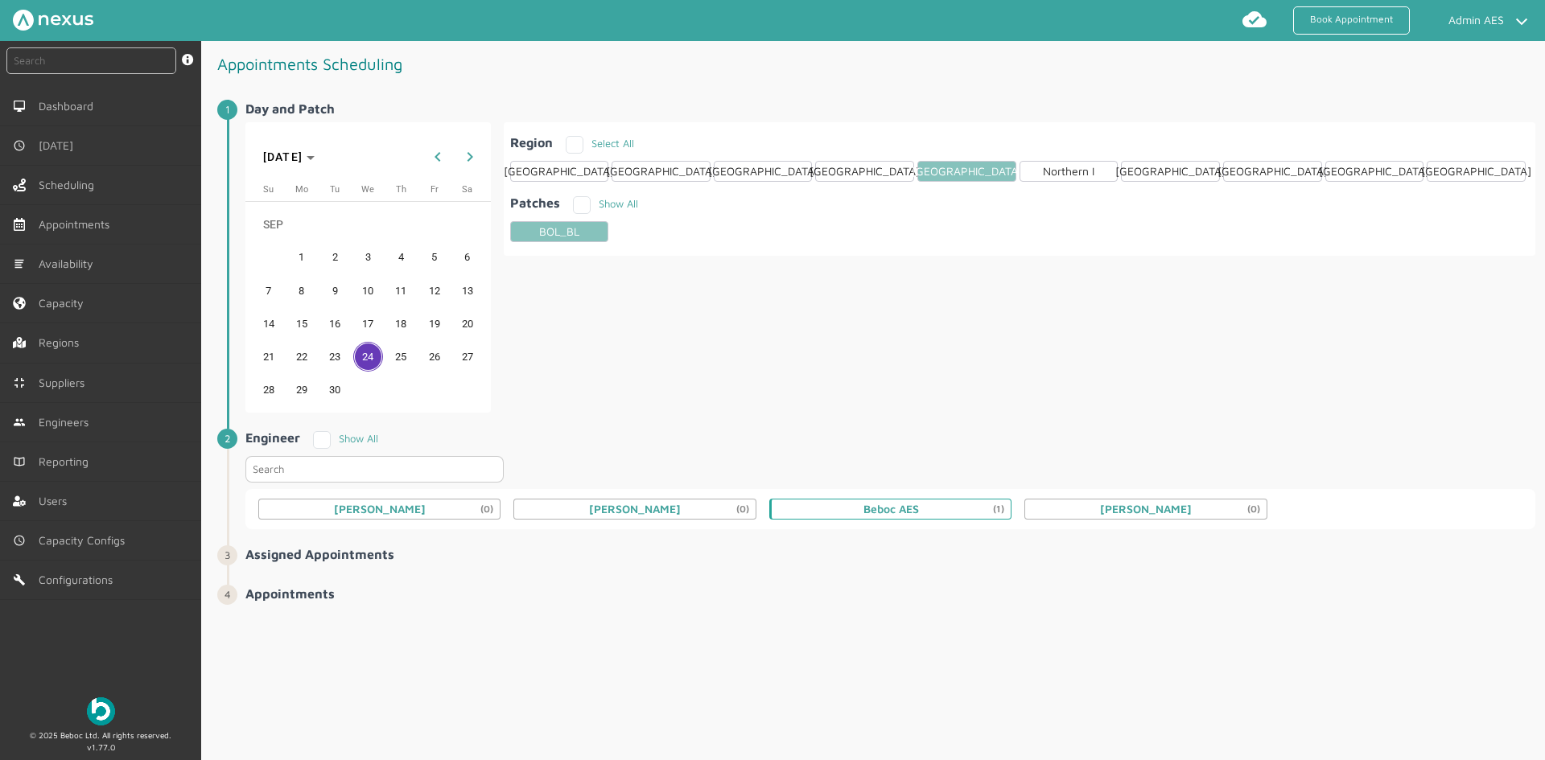
click at [855, 509] on div "Beboc AES (1)" at bounding box center [890, 509] width 242 height 21
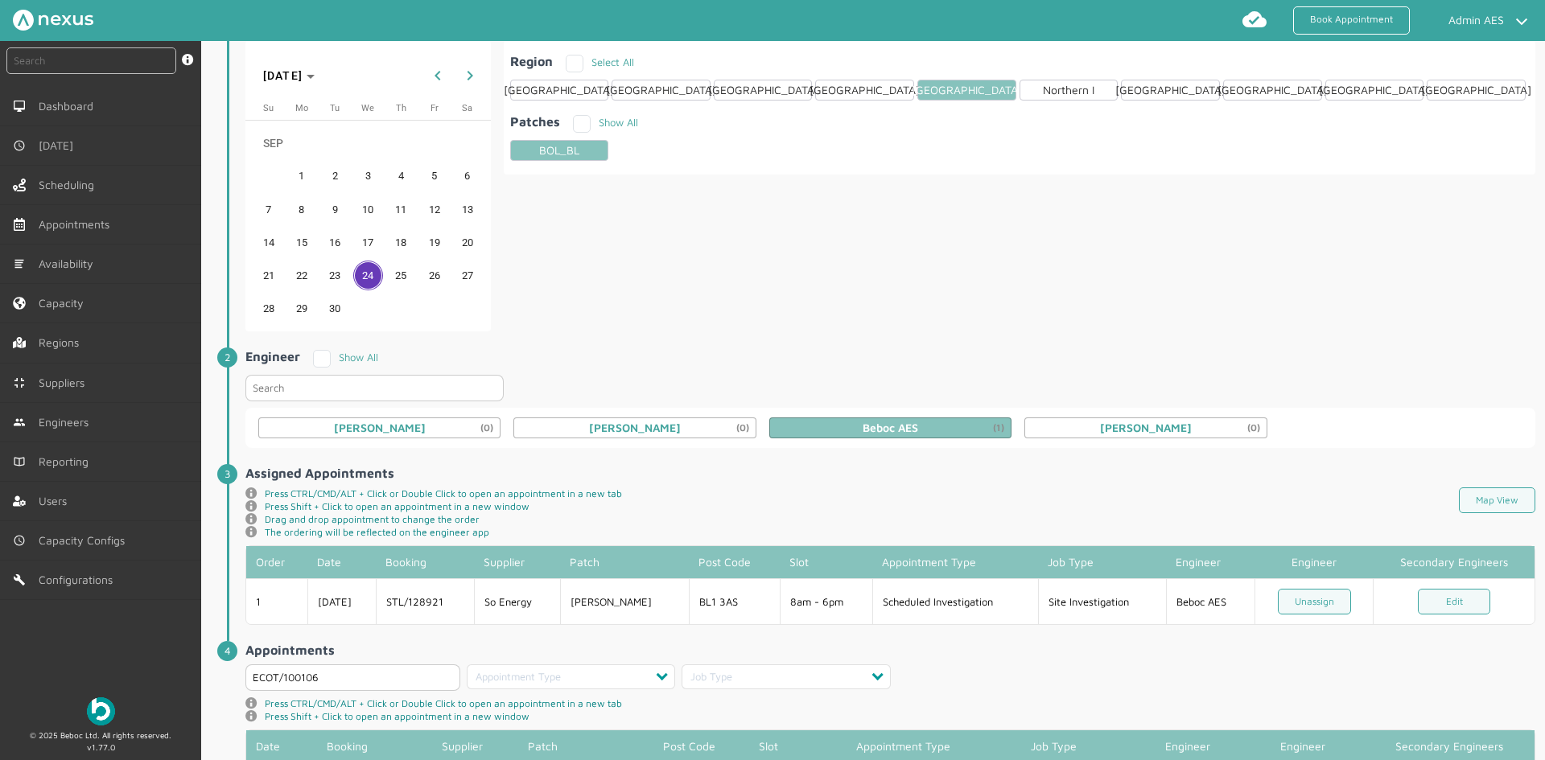
scroll to position [171, 0]
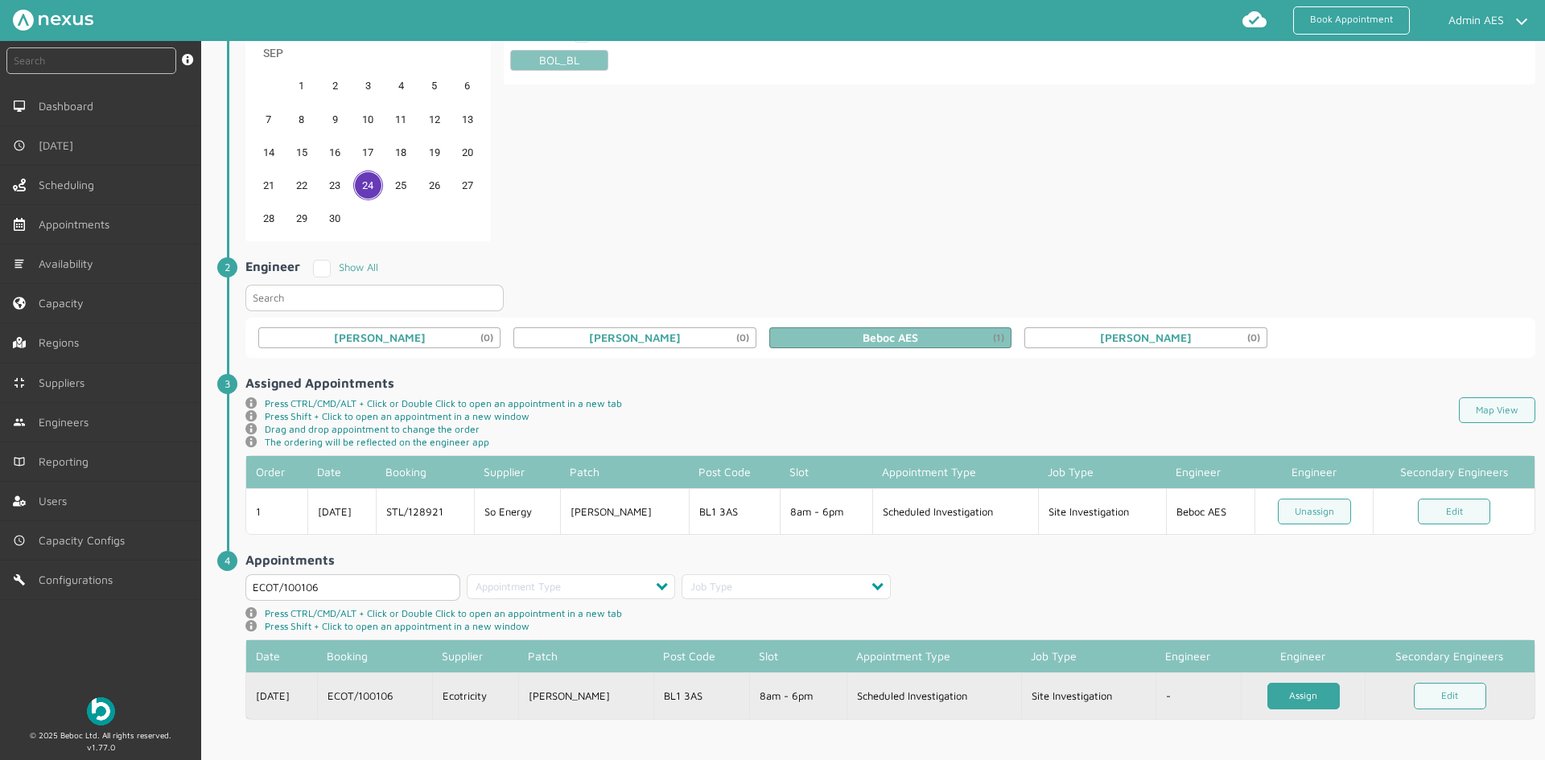
click at [1311, 685] on link "Assign" at bounding box center [1303, 696] width 72 height 27
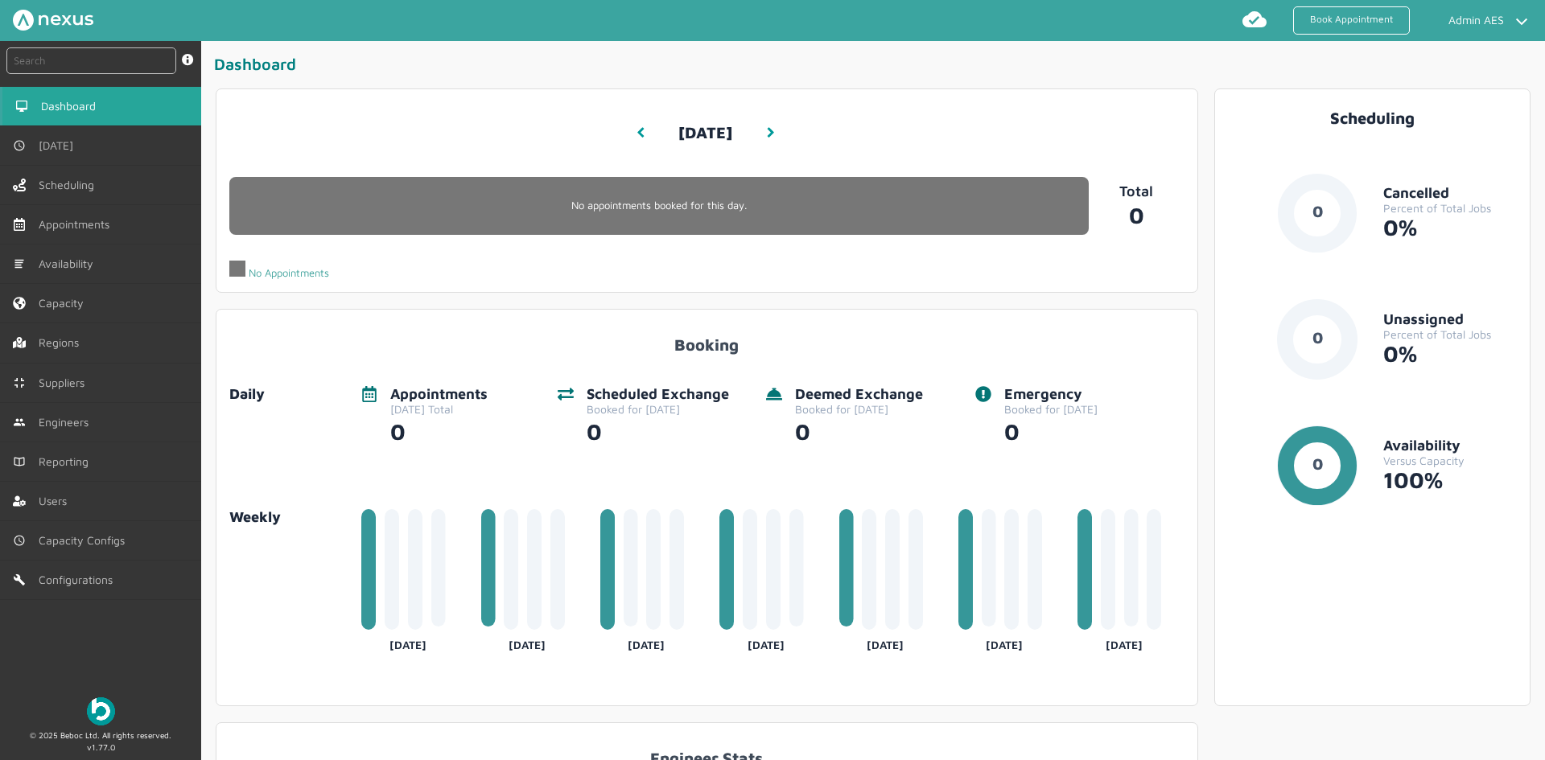
click at [647, 130] on div "Wednesday, September 24, 2025 12:25 PM Today" at bounding box center [705, 133] width 117 height 51
click at [748, 202] on p "No appointments booked for this day." at bounding box center [658, 206] width 859 height 12
click at [74, 155] on link "[DATE]" at bounding box center [100, 145] width 201 height 39
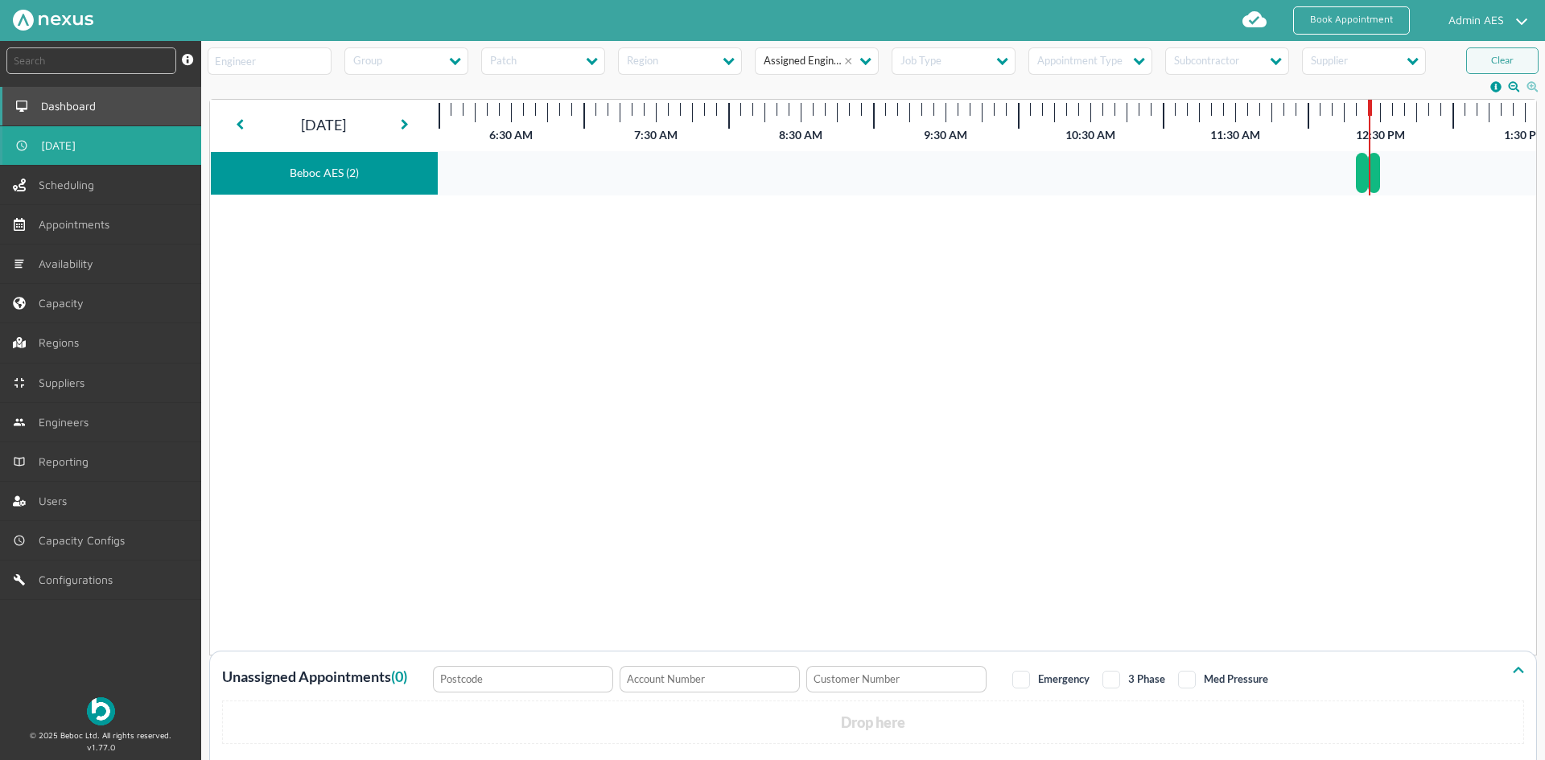
click at [78, 106] on span "Dashboard" at bounding box center [71, 106] width 61 height 13
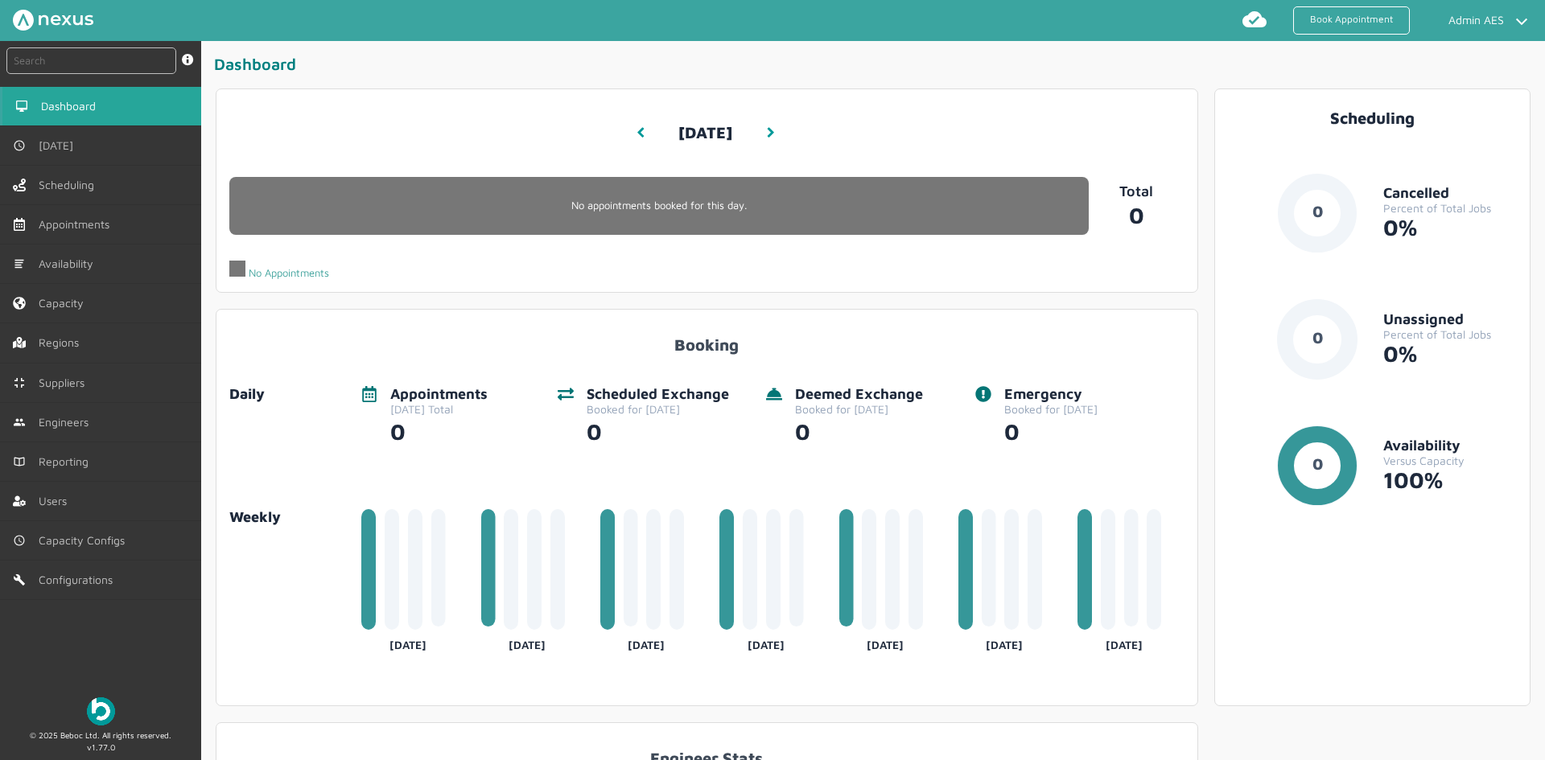
click at [704, 200] on p "No appointments booked for this day." at bounding box center [658, 206] width 859 height 12
click at [105, 157] on link "[DATE]" at bounding box center [100, 145] width 201 height 39
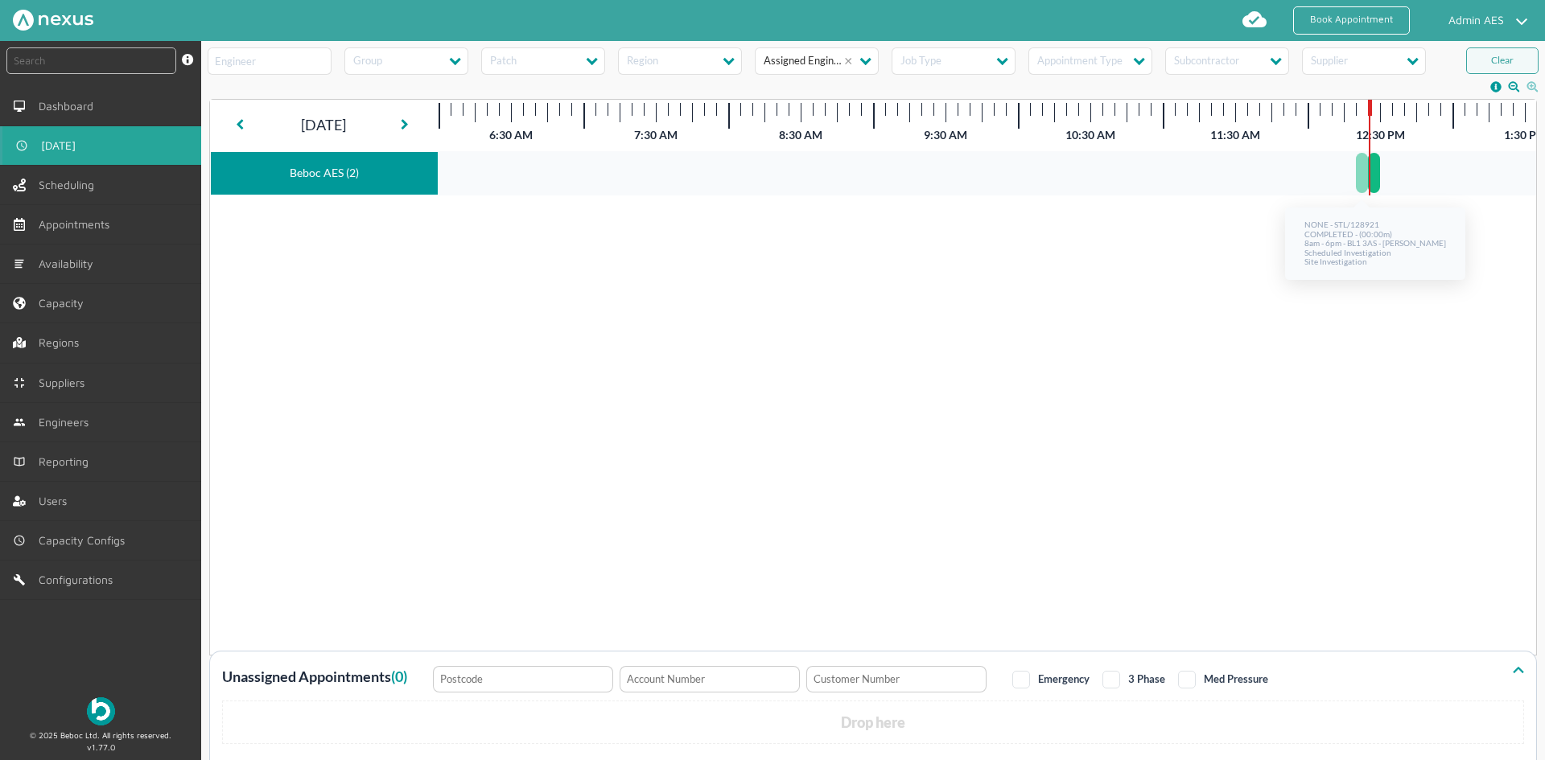
click at [1362, 183] on div at bounding box center [1362, 173] width 12 height 40
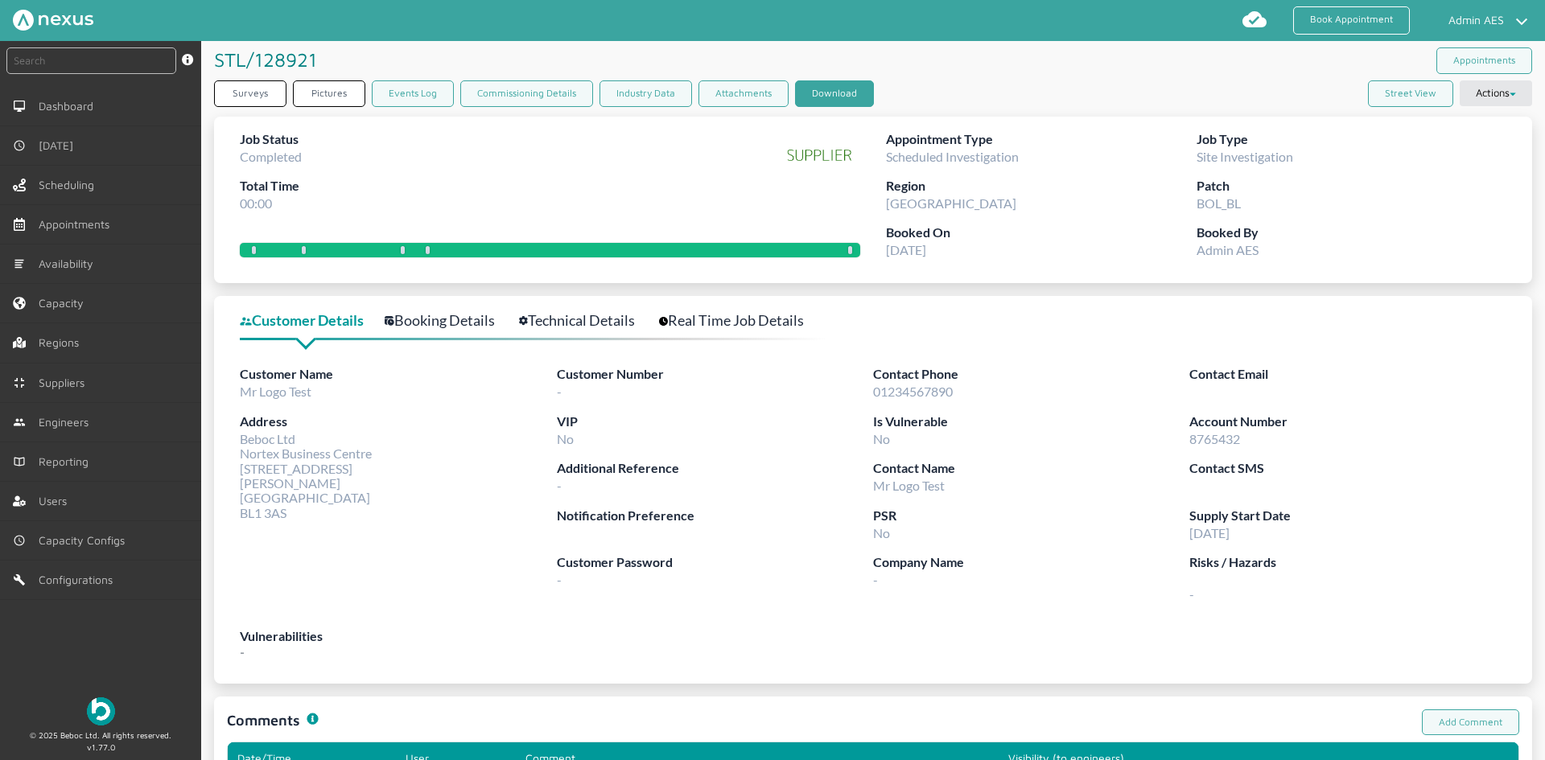
click at [830, 91] on button "Download" at bounding box center [834, 93] width 79 height 27
click at [836, 94] on button "Download" at bounding box center [834, 93] width 79 height 27
click at [128, 112] on link "Dashboard" at bounding box center [100, 106] width 201 height 39
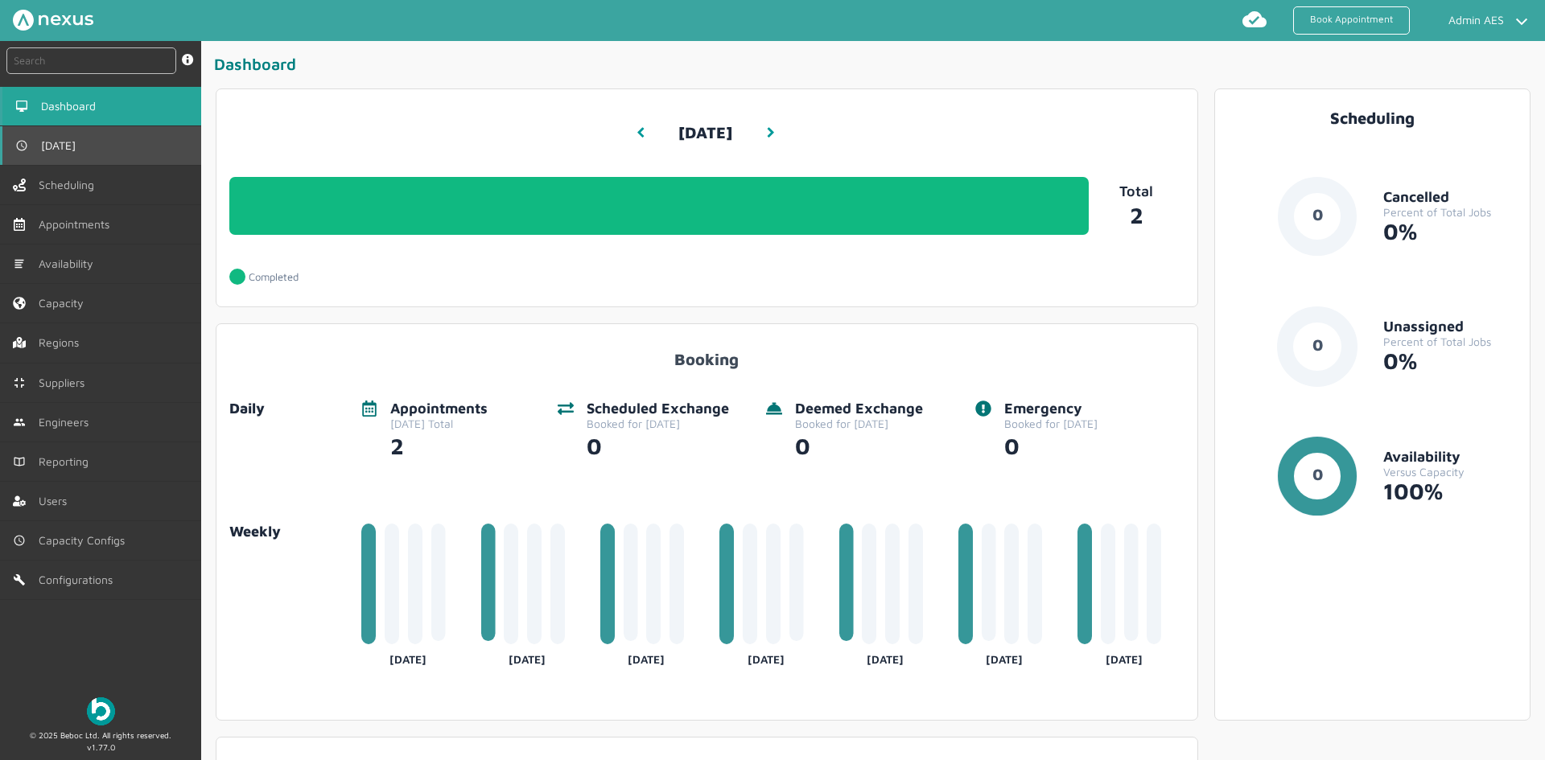
click at [122, 138] on link "[DATE]" at bounding box center [100, 145] width 201 height 39
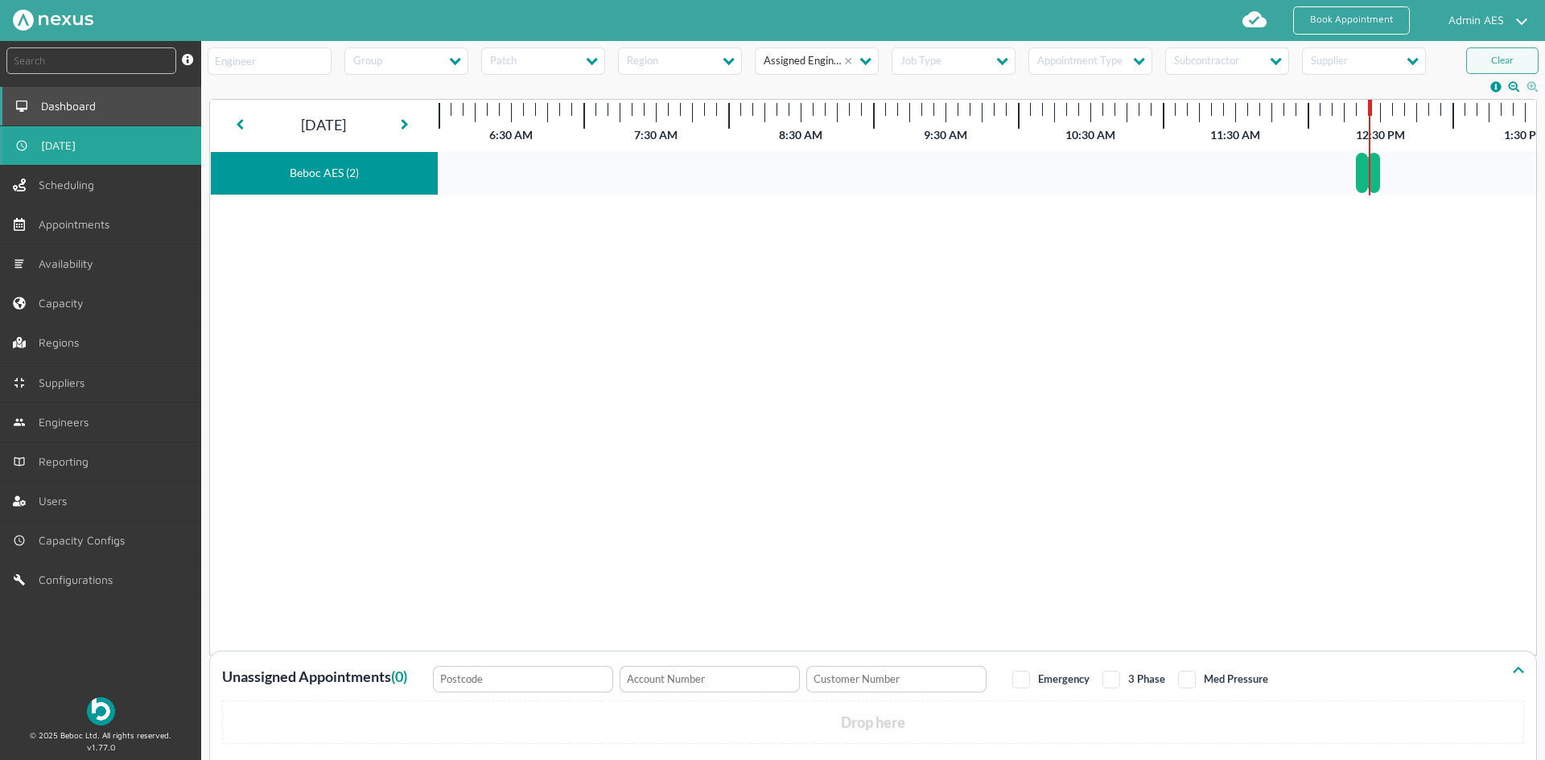
click at [124, 111] on link "Dashboard" at bounding box center [100, 106] width 201 height 39
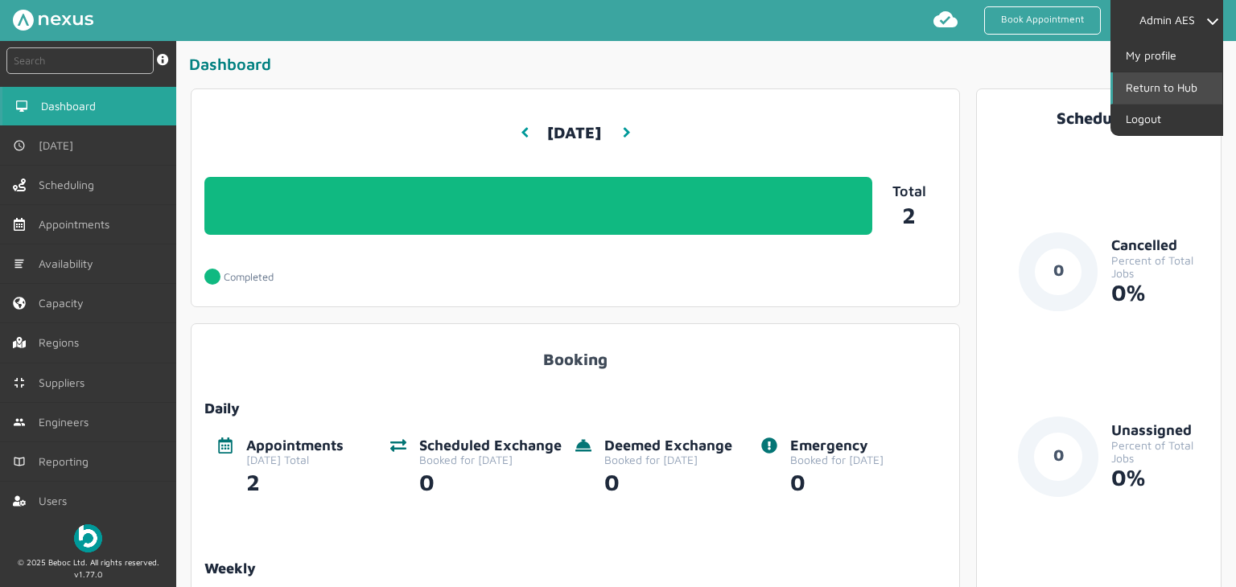
click at [1172, 86] on link "Return to Hub" at bounding box center [1167, 87] width 109 height 31
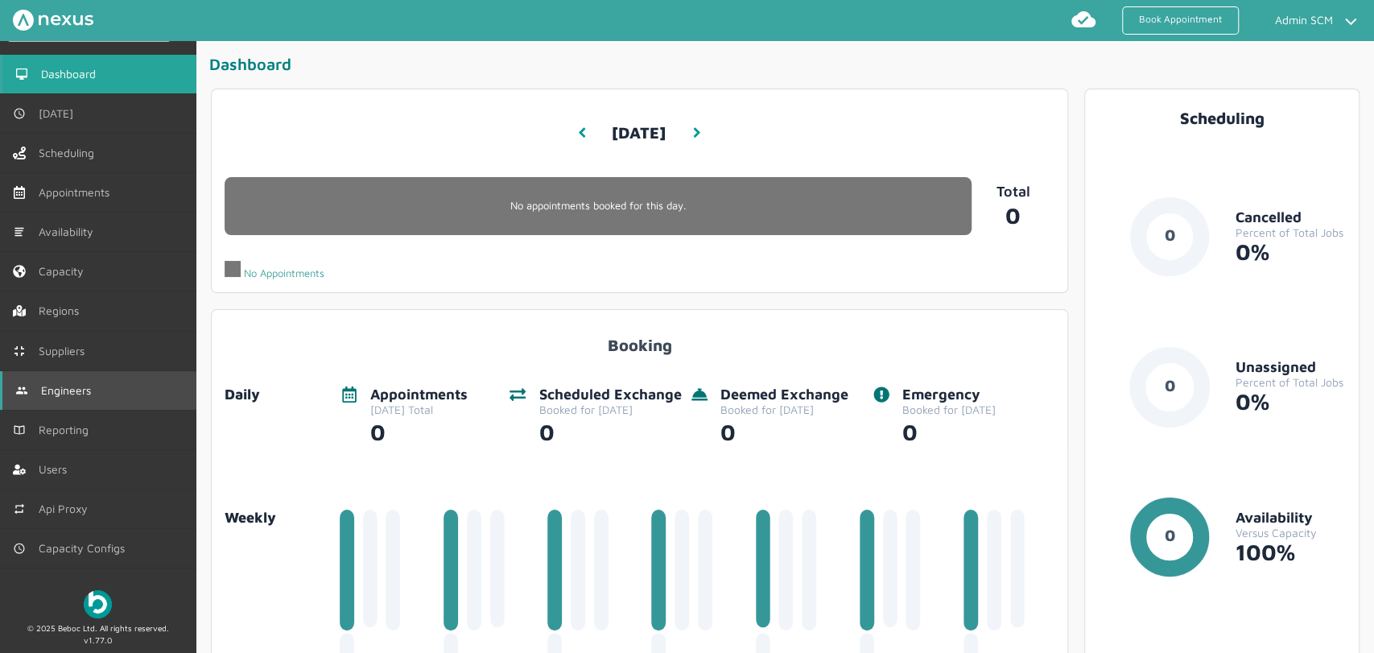
scroll to position [62, 0]
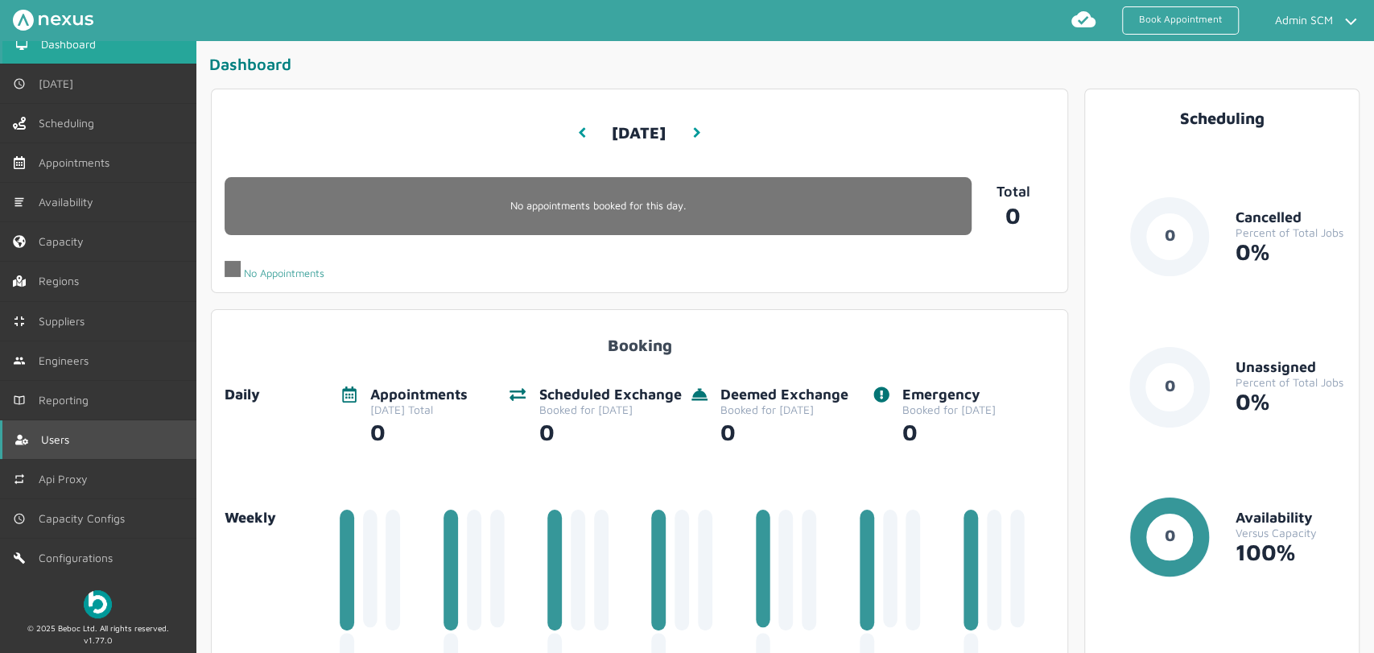
click at [80, 438] on link "Users" at bounding box center [98, 439] width 196 height 39
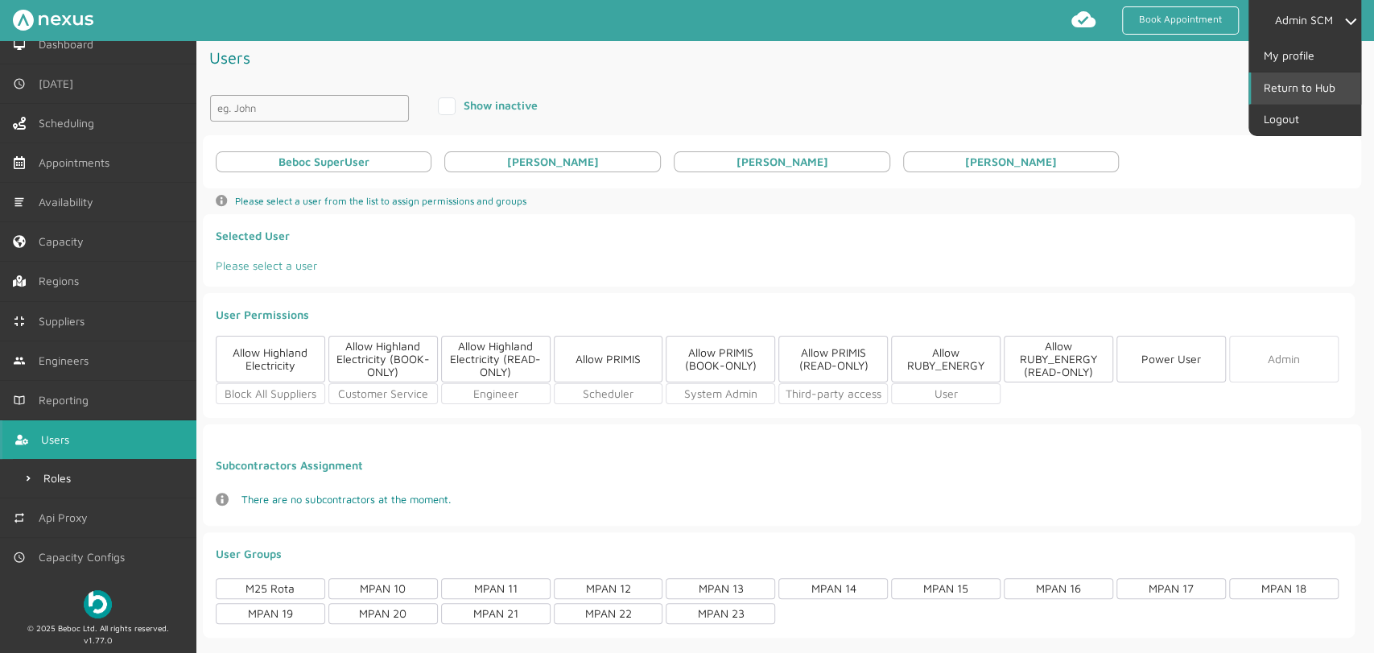
click at [1284, 84] on link "Return to Hub" at bounding box center [1305, 87] width 109 height 31
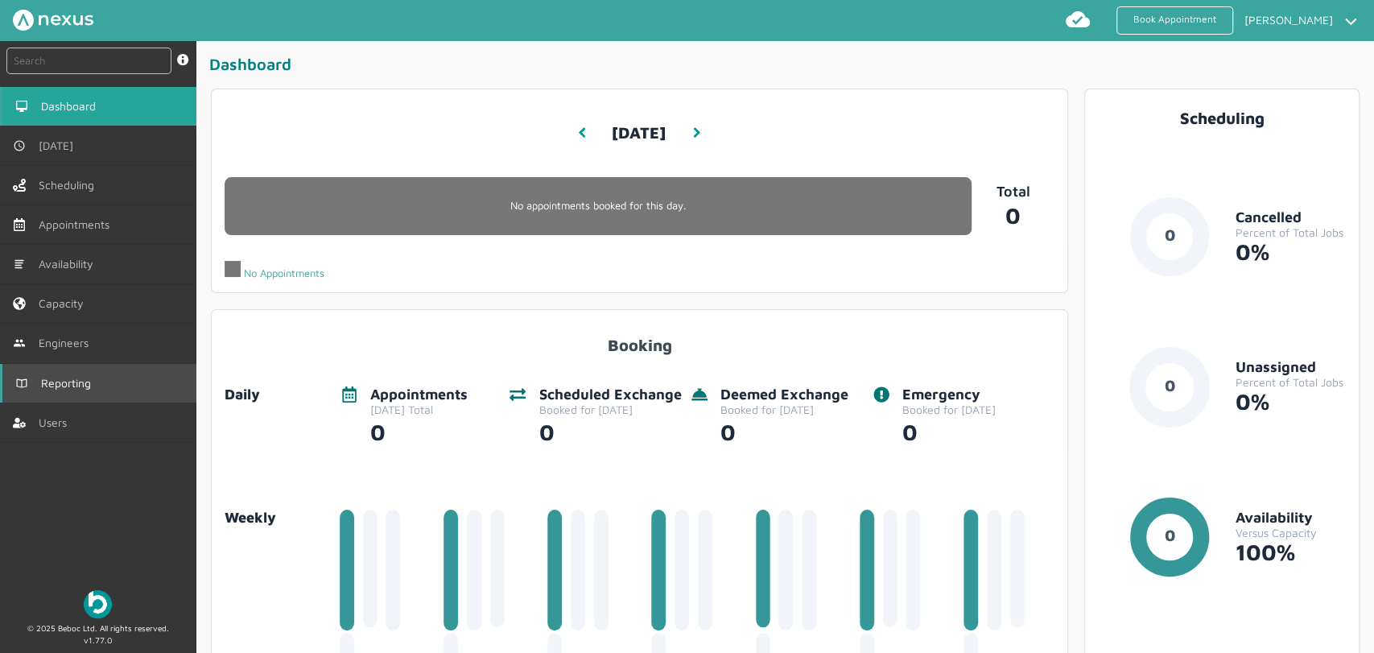
click at [109, 384] on link "Reporting" at bounding box center [98, 383] width 196 height 39
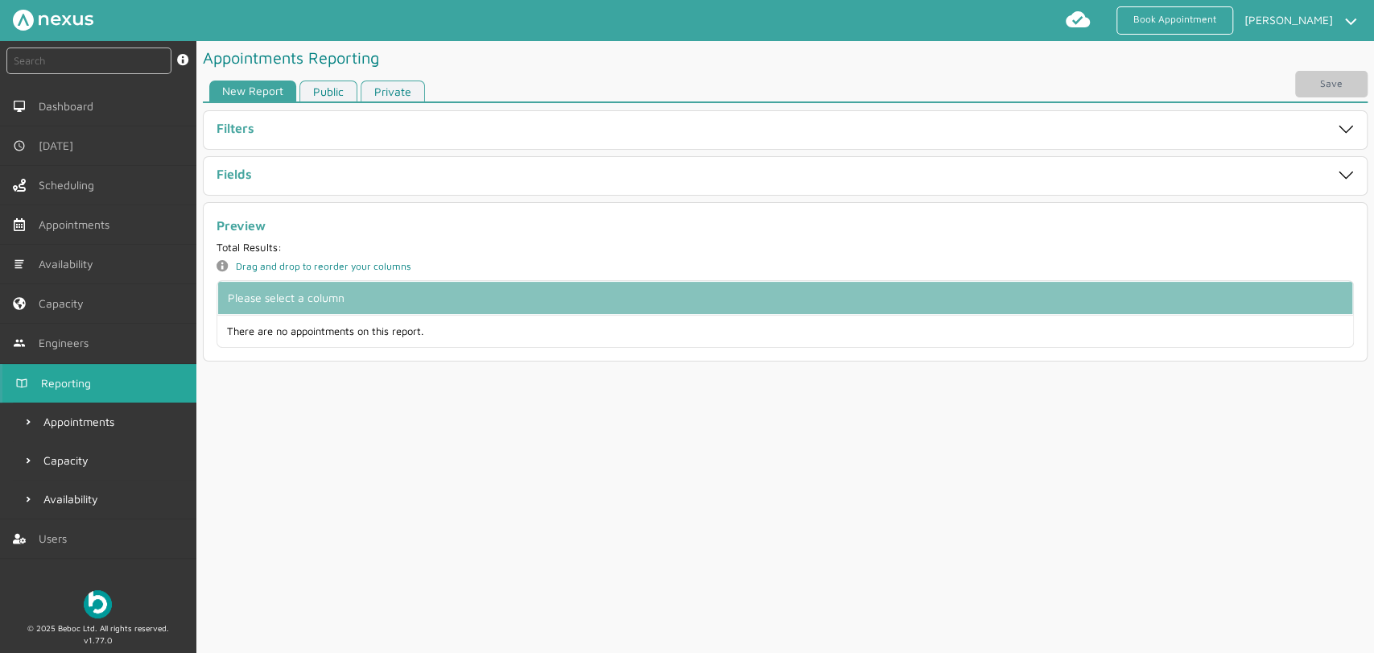
click at [381, 175] on div "Fields" at bounding box center [728, 176] width 1024 height 19
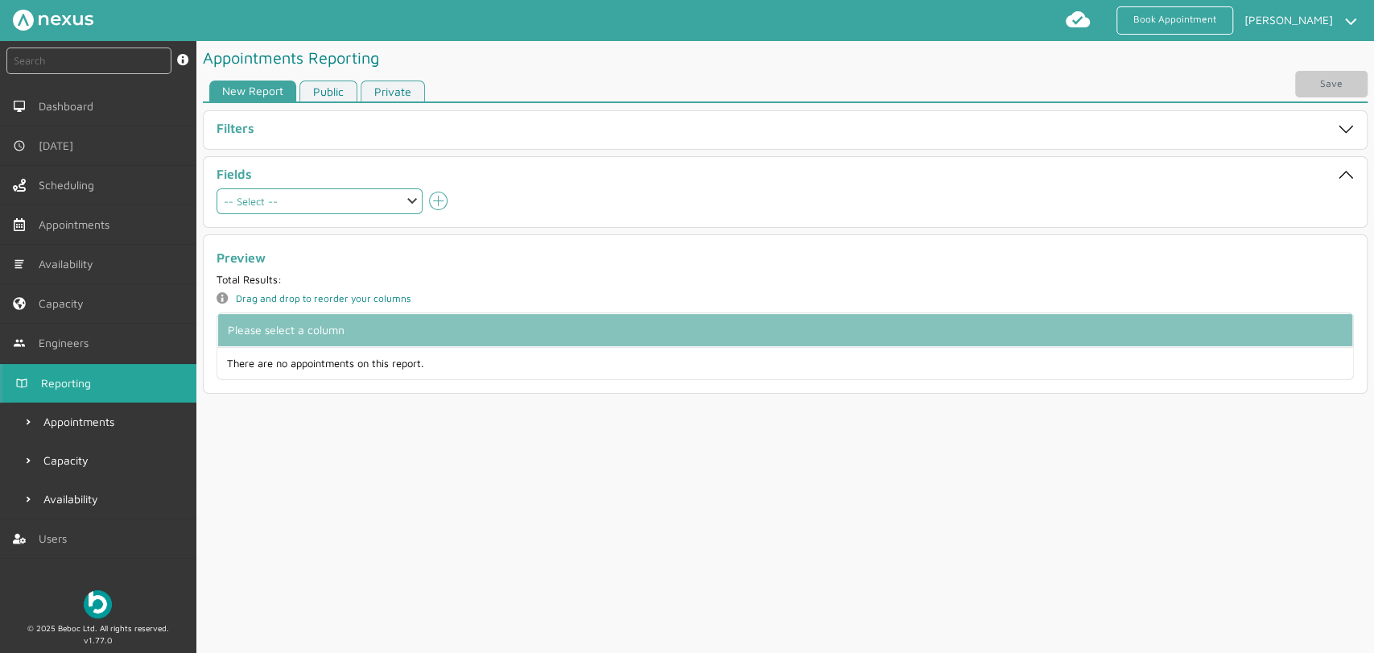
click at [414, 196] on select "-- Select -- Aborted At Account Number Account Type Address City Address County…" at bounding box center [319, 201] width 206 height 26
select select "abortedAt"
click at [216, 188] on select "-- Select -- Aborted At Account Number Account Type Address City Address County…" at bounding box center [319, 201] width 206 height 26
click at [438, 204] on icon "add icon" at bounding box center [438, 201] width 19 height 19
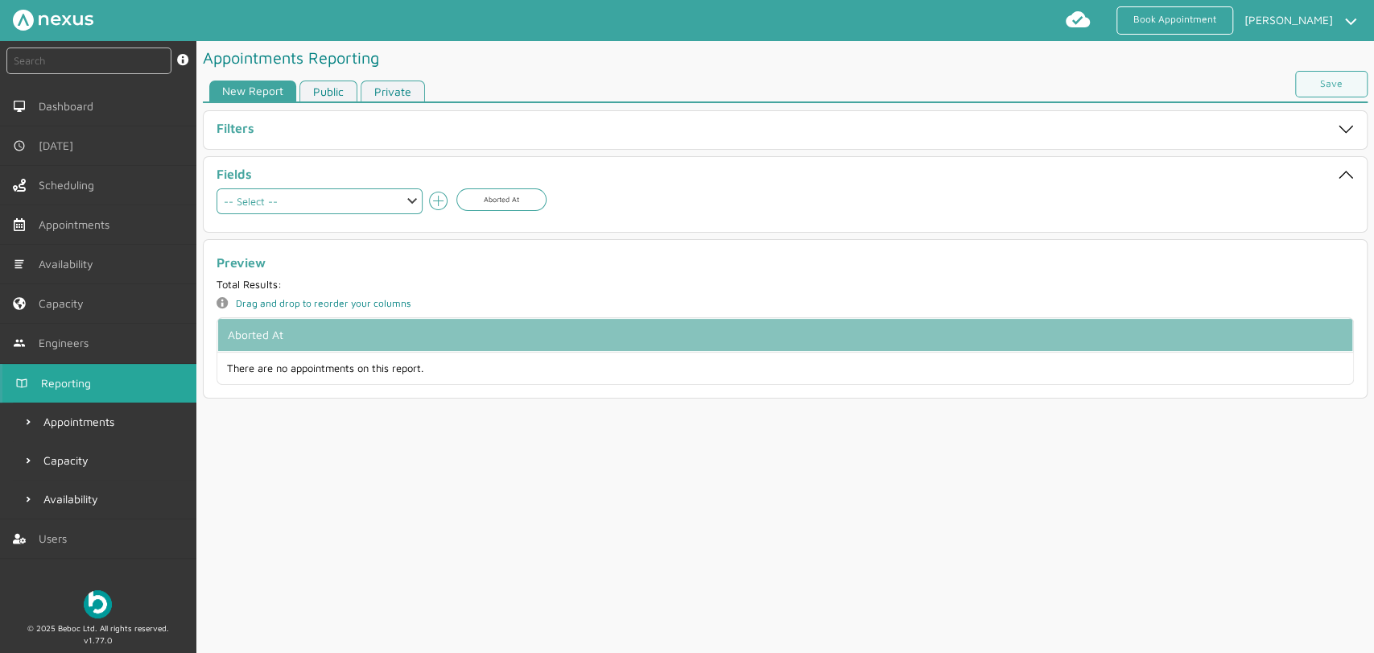
click at [409, 205] on select "-- Select -- Aborted At Account Number Account Type Address City Address County…" at bounding box center [319, 201] width 206 height 26
select select "accountNumber"
click at [216, 188] on select "-- Select -- Aborted At Account Number Account Type Address City Address County…" at bounding box center [319, 201] width 206 height 26
click at [443, 203] on icon "add icon" at bounding box center [438, 201] width 19 height 19
select select
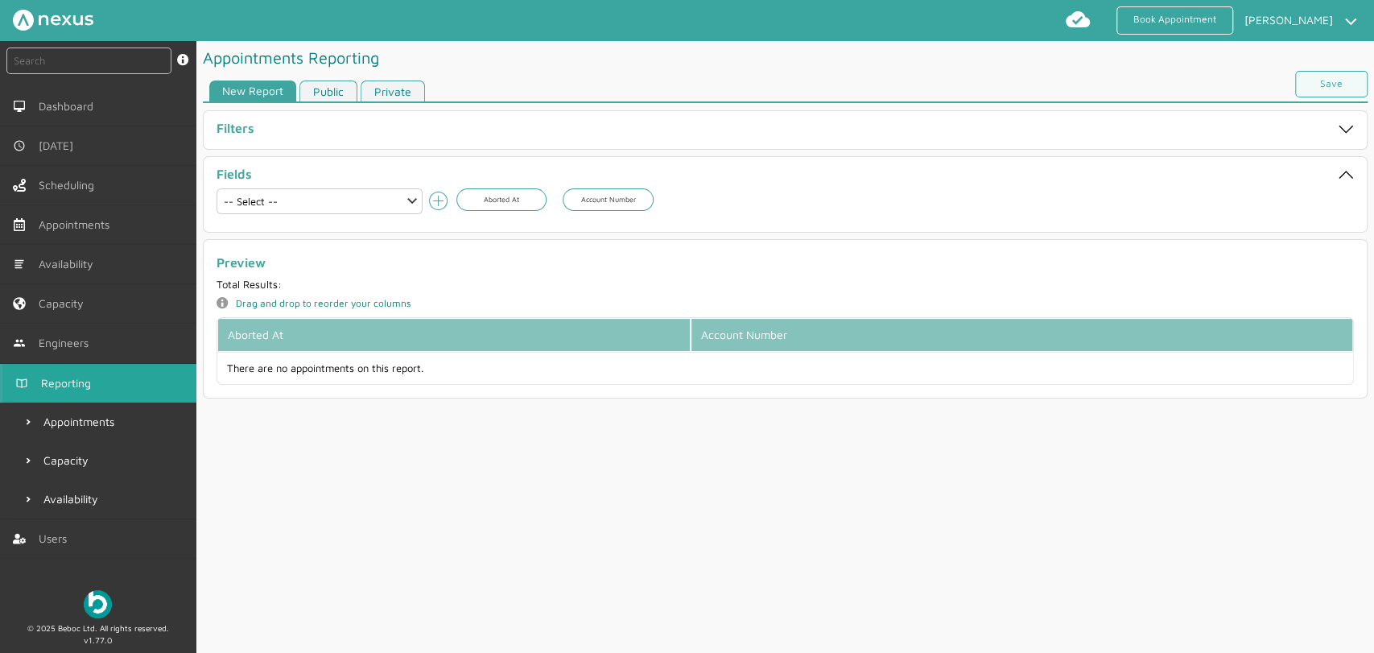
click at [332, 134] on div "Filters" at bounding box center [728, 130] width 1024 height 19
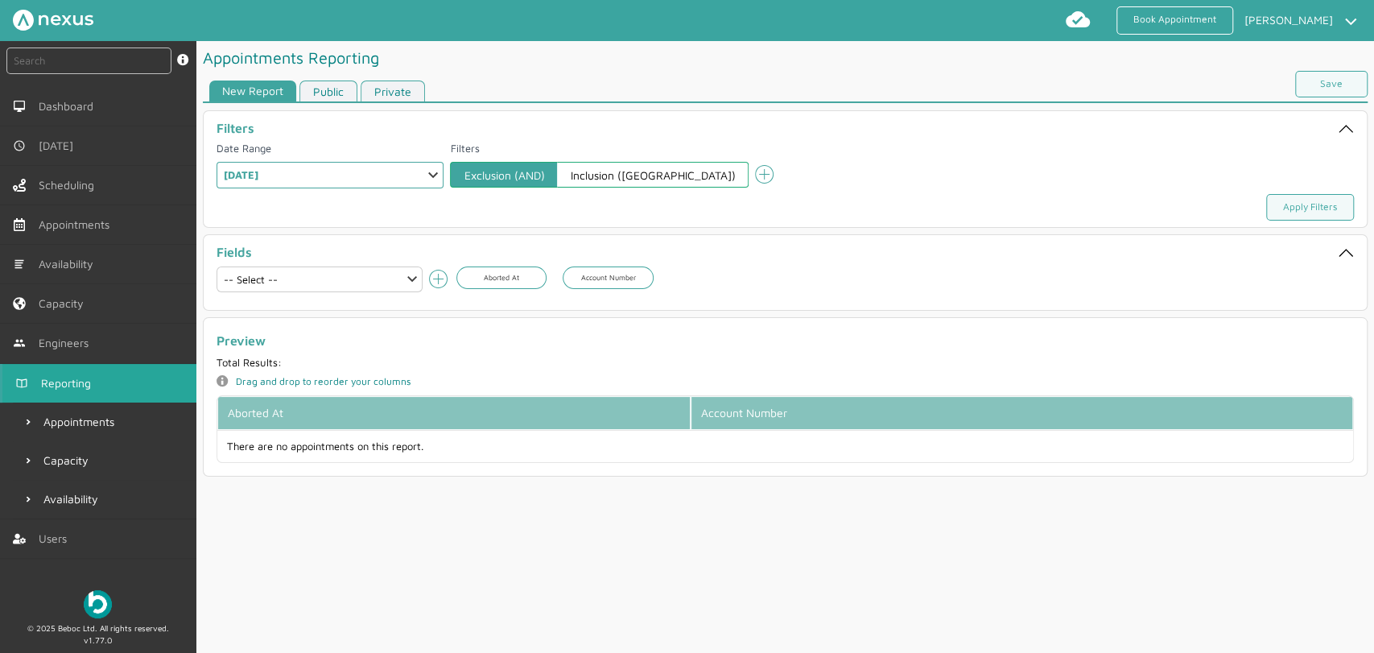
click at [302, 179] on select "Select a Range Custom Range Relative Days Specific Relative Day Today Yesterday…" at bounding box center [330, 175] width 228 height 27
select select "11: PREVIOUS_MONTH"
click at [216, 162] on select "Select a Range Custom Range Relative Days Specific Relative Day Today Yesterday…" at bounding box center [330, 175] width 228 height 27
click at [1279, 206] on link "Apply Filters" at bounding box center [1310, 207] width 88 height 27
click at [1333, 83] on link "Save" at bounding box center [1331, 84] width 72 height 27
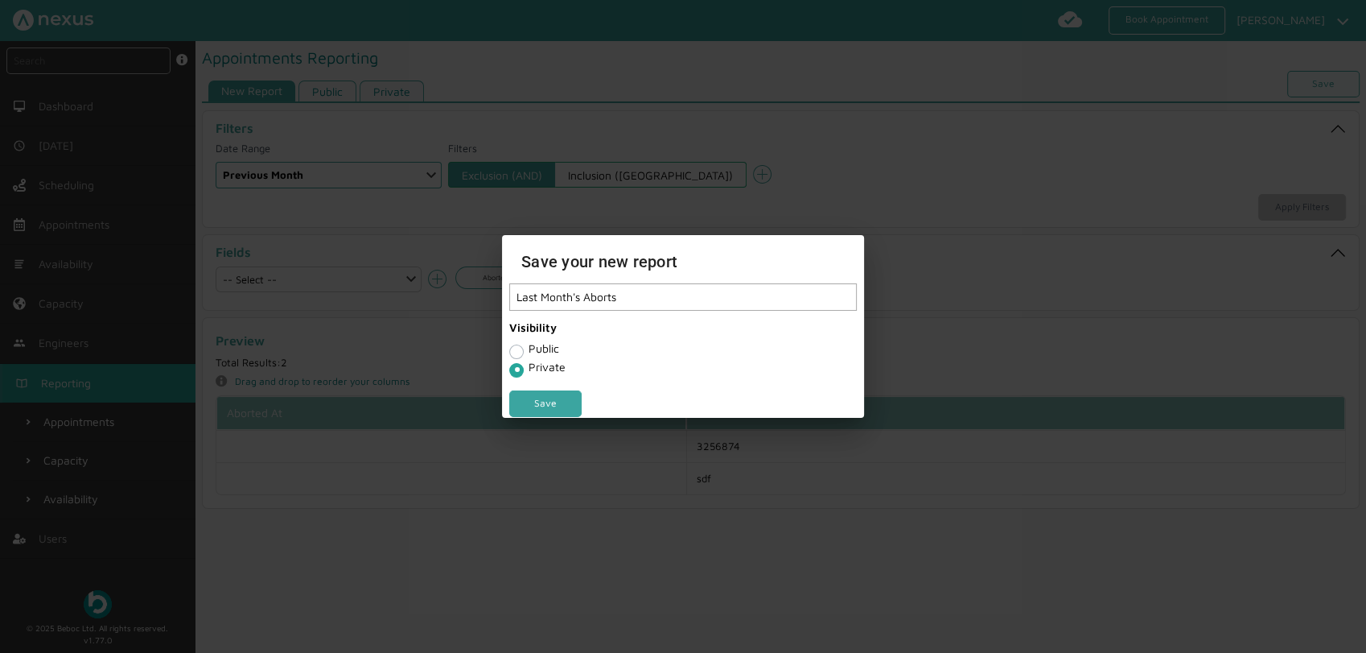
type input "Last Month's Aborts"
click at [550, 394] on link "Save" at bounding box center [545, 403] width 72 height 27
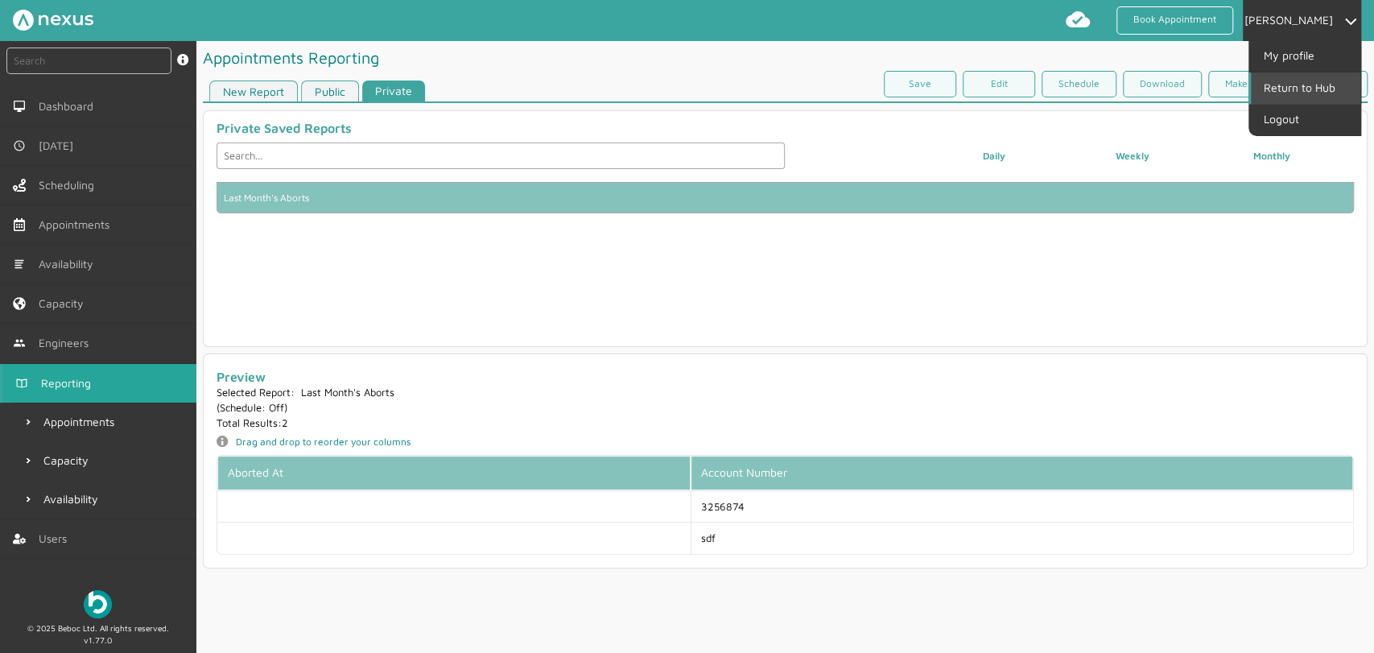
click at [1314, 80] on link "Return to Hub" at bounding box center [1305, 87] width 109 height 31
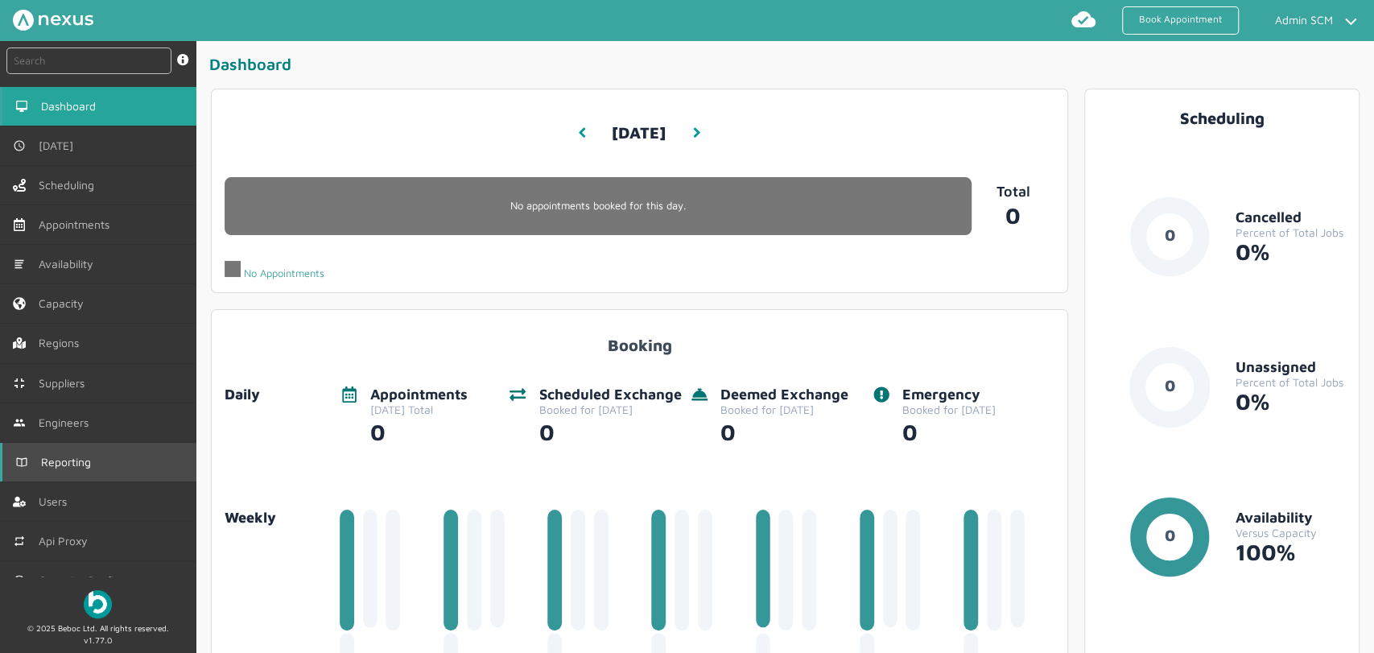
click at [84, 465] on span "Reporting" at bounding box center [69, 461] width 56 height 13
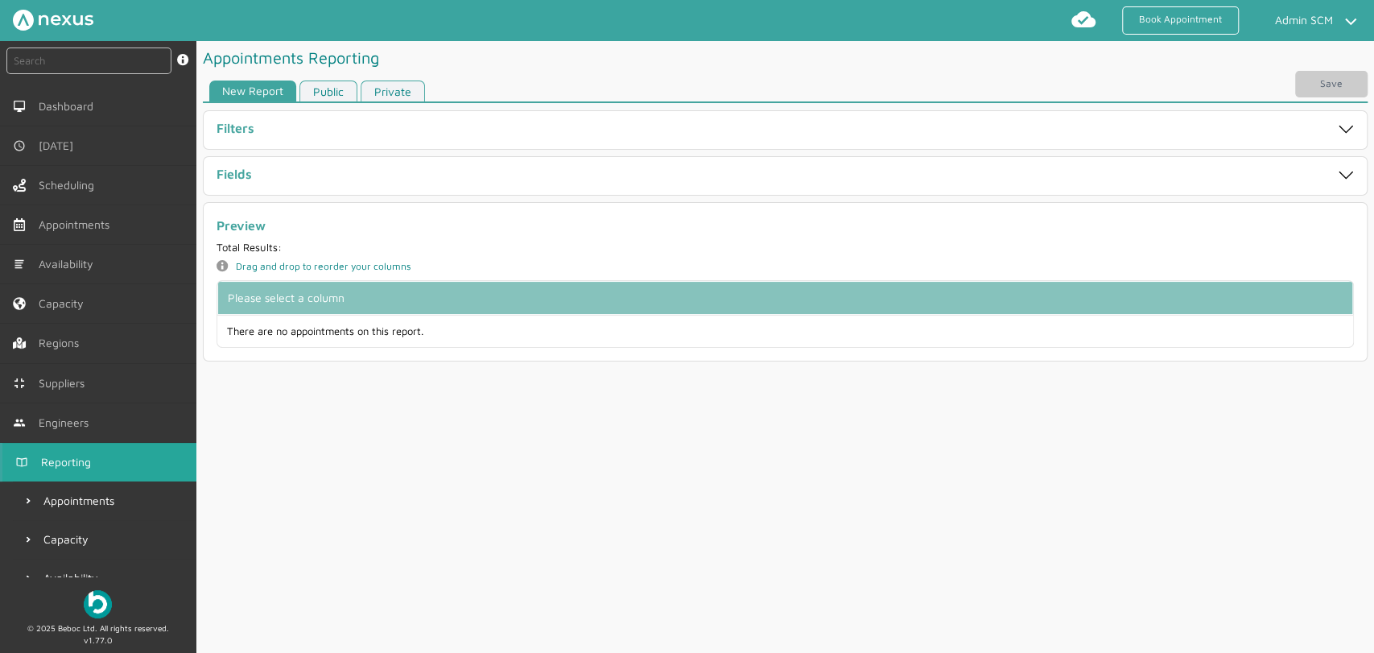
click at [322, 92] on link "Public" at bounding box center [328, 91] width 58 height 22
click at [317, 82] on link "Public" at bounding box center [328, 91] width 58 height 22
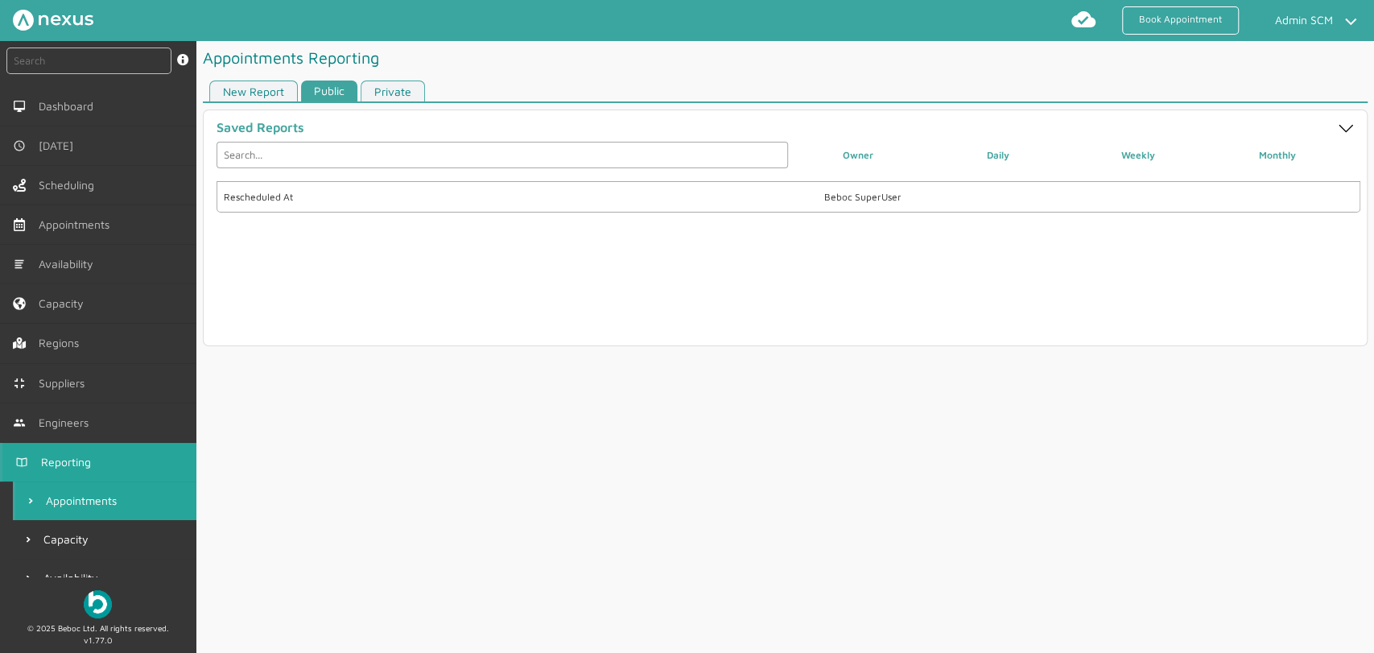
click at [395, 85] on link "Private" at bounding box center [393, 91] width 64 height 22
click at [335, 98] on link "Public" at bounding box center [330, 91] width 58 height 22
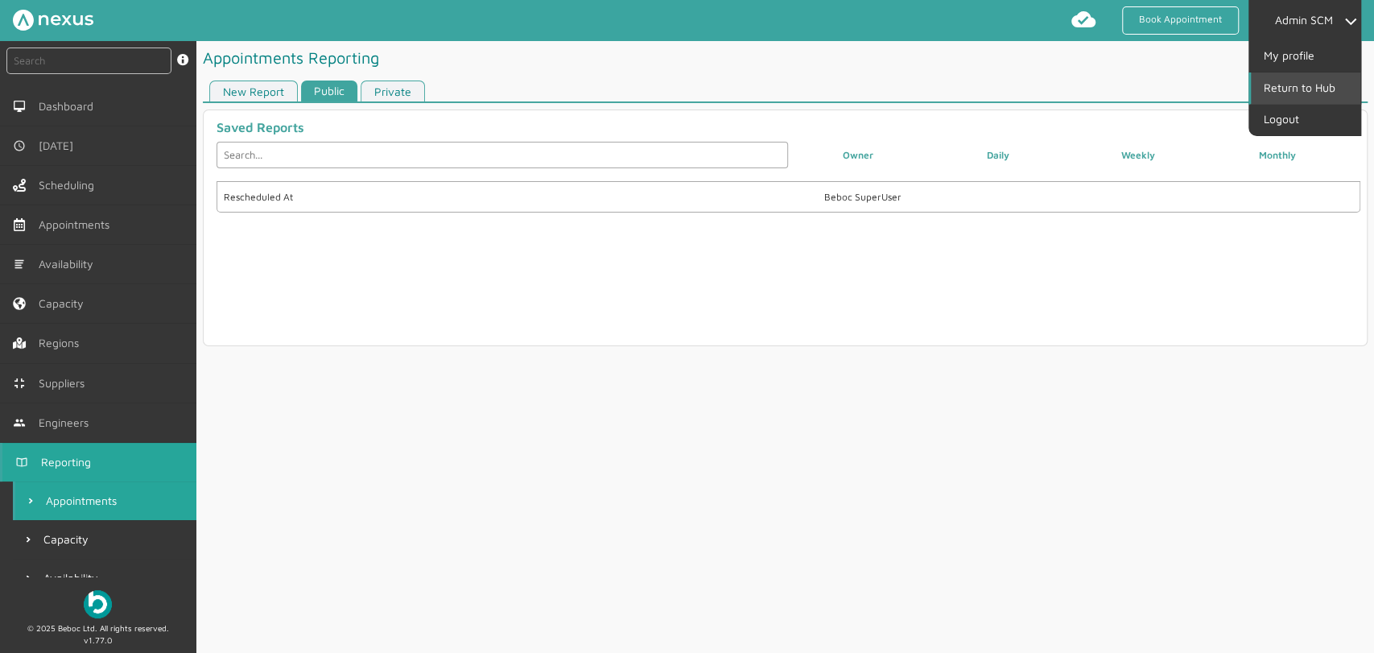
click at [1312, 85] on link "Return to Hub" at bounding box center [1305, 87] width 109 height 31
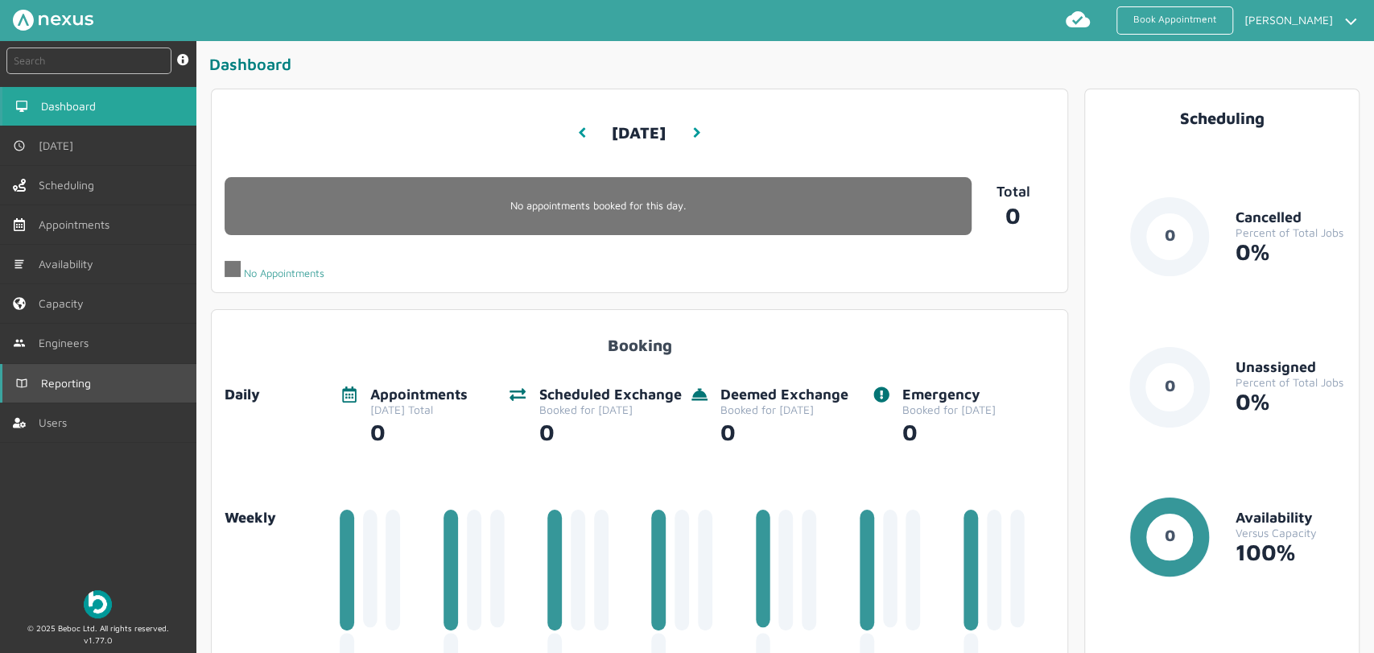
click at [57, 385] on span "Reporting" at bounding box center [69, 383] width 56 height 13
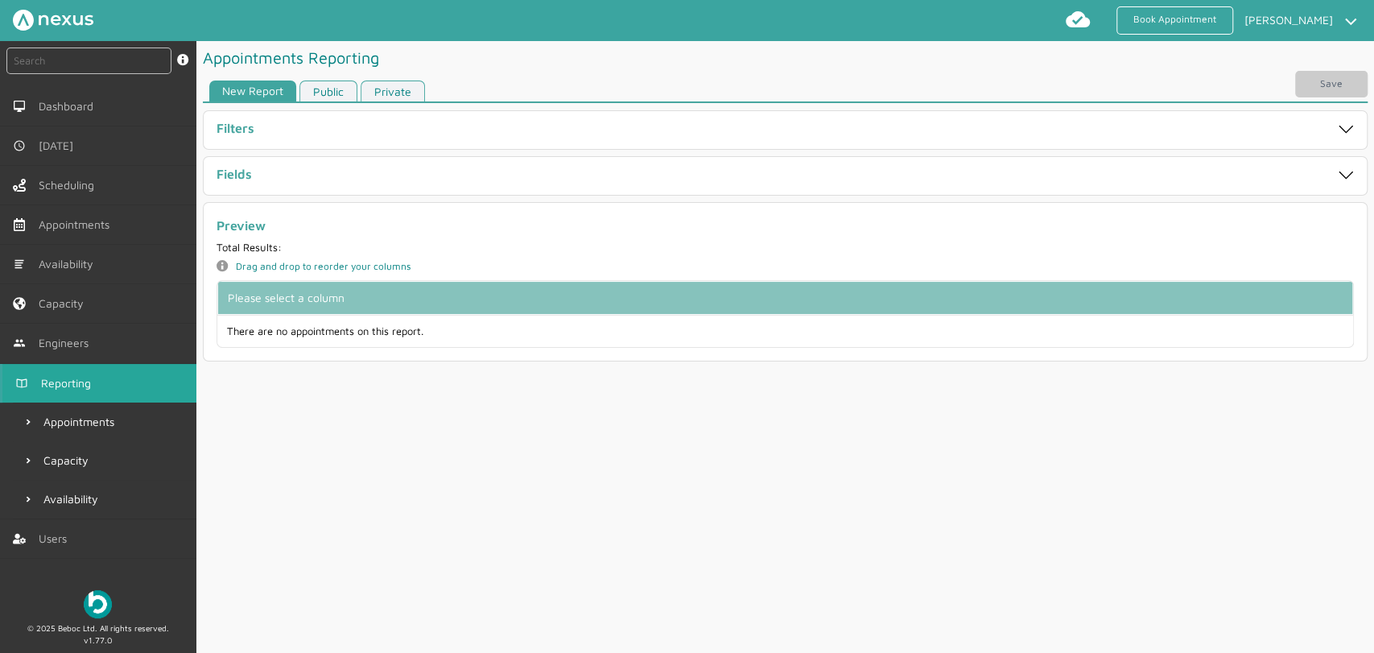
click at [319, 98] on link "Public" at bounding box center [328, 91] width 58 height 22
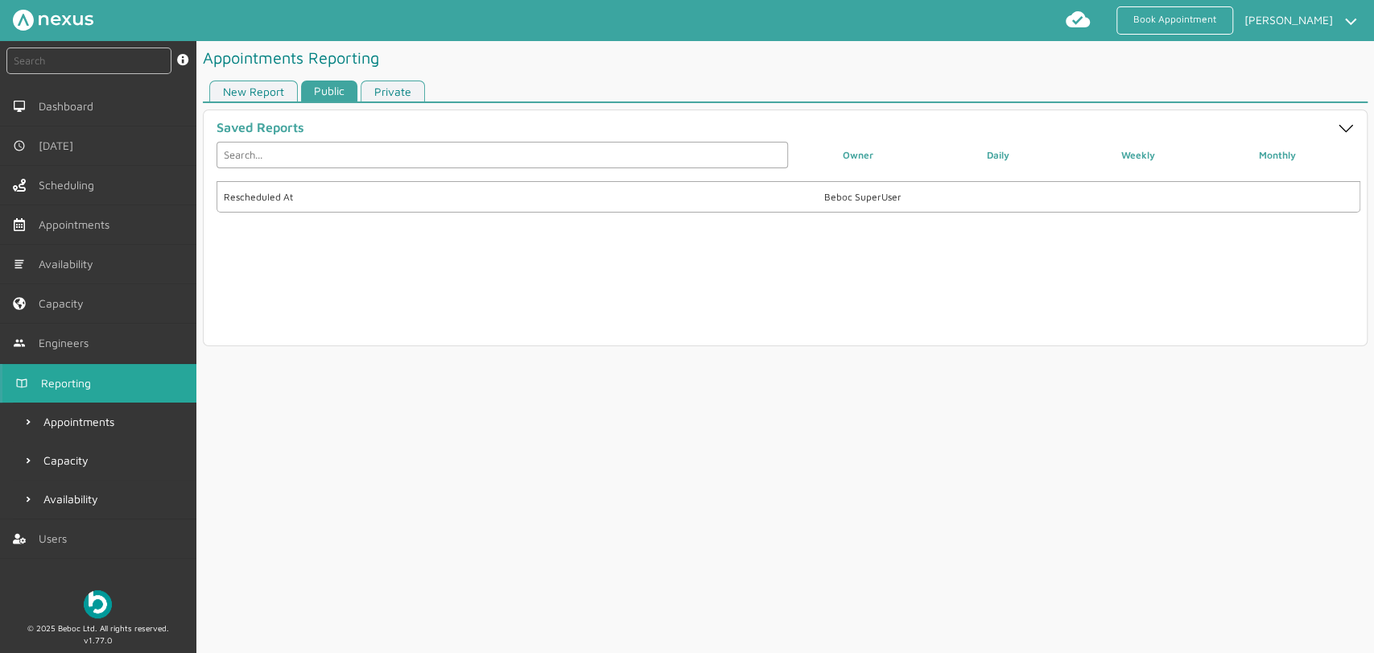
click at [386, 87] on link "Private" at bounding box center [393, 91] width 64 height 22
click at [365, 196] on div "Last Month's Aborts" at bounding box center [505, 197] width 562 height 11
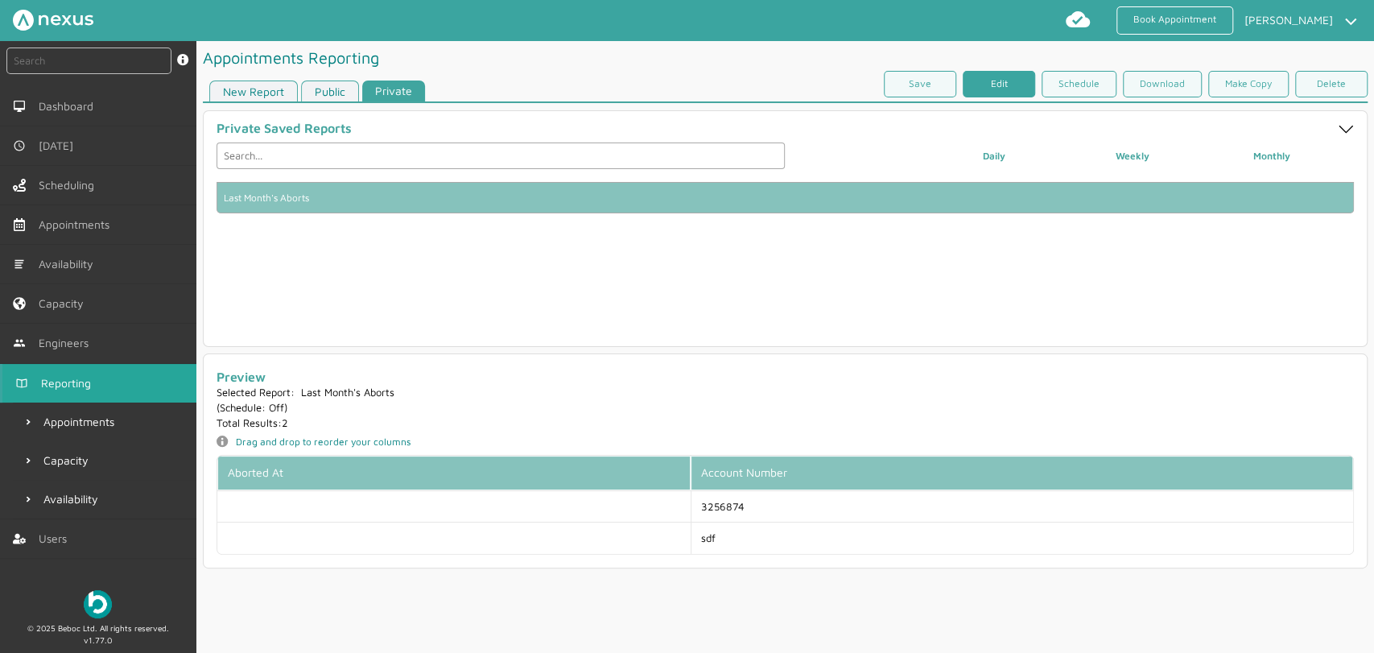
click at [986, 79] on link "Edit" at bounding box center [998, 84] width 72 height 27
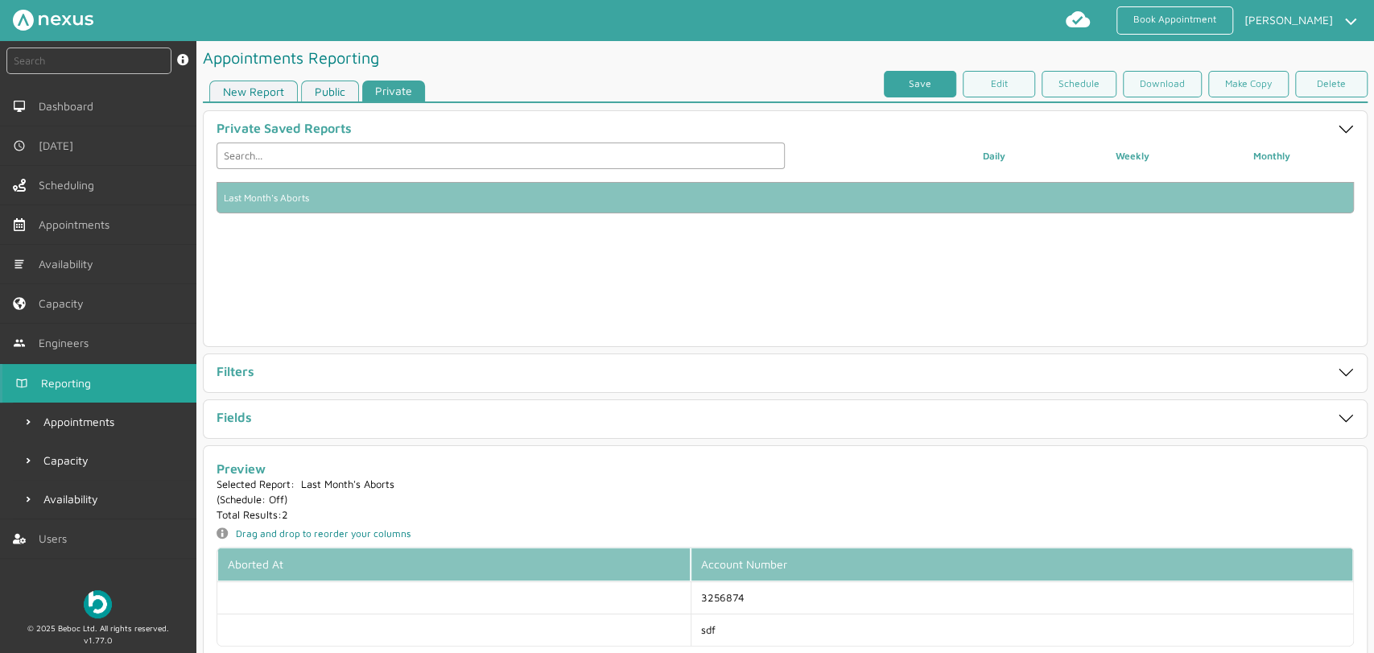
click at [927, 80] on link "Save" at bounding box center [920, 84] width 72 height 27
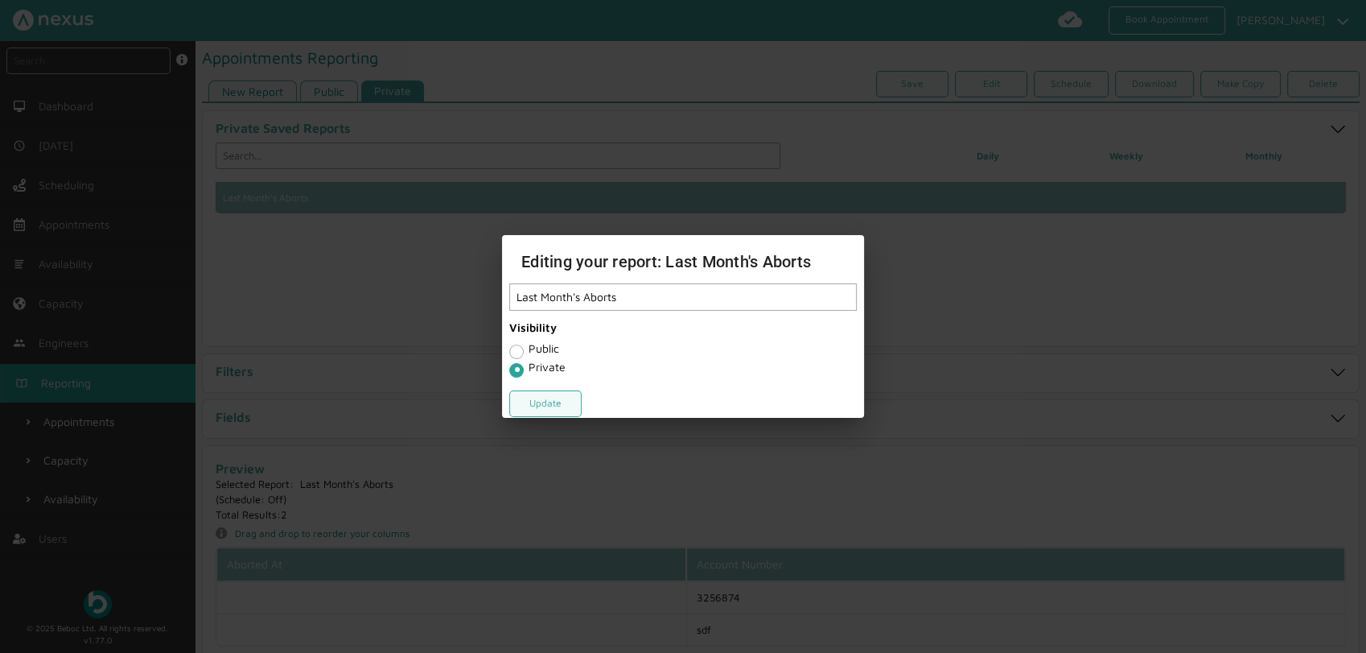
click at [543, 344] on label "Public" at bounding box center [544, 348] width 31 height 14
click at [522, 344] on input "Public" at bounding box center [515, 350] width 13 height 16
radio input "true"
click at [544, 395] on link "Update" at bounding box center [545, 403] width 72 height 27
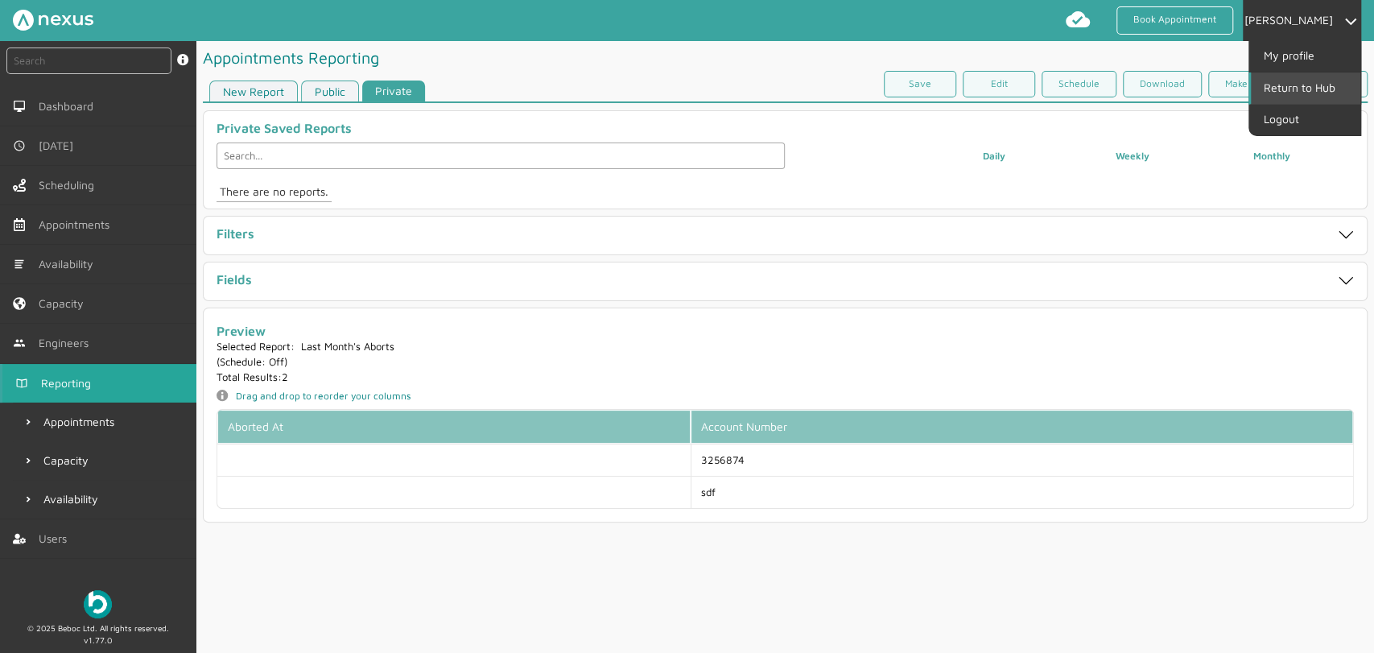
click at [1324, 100] on link "Return to Hub" at bounding box center [1305, 87] width 109 height 31
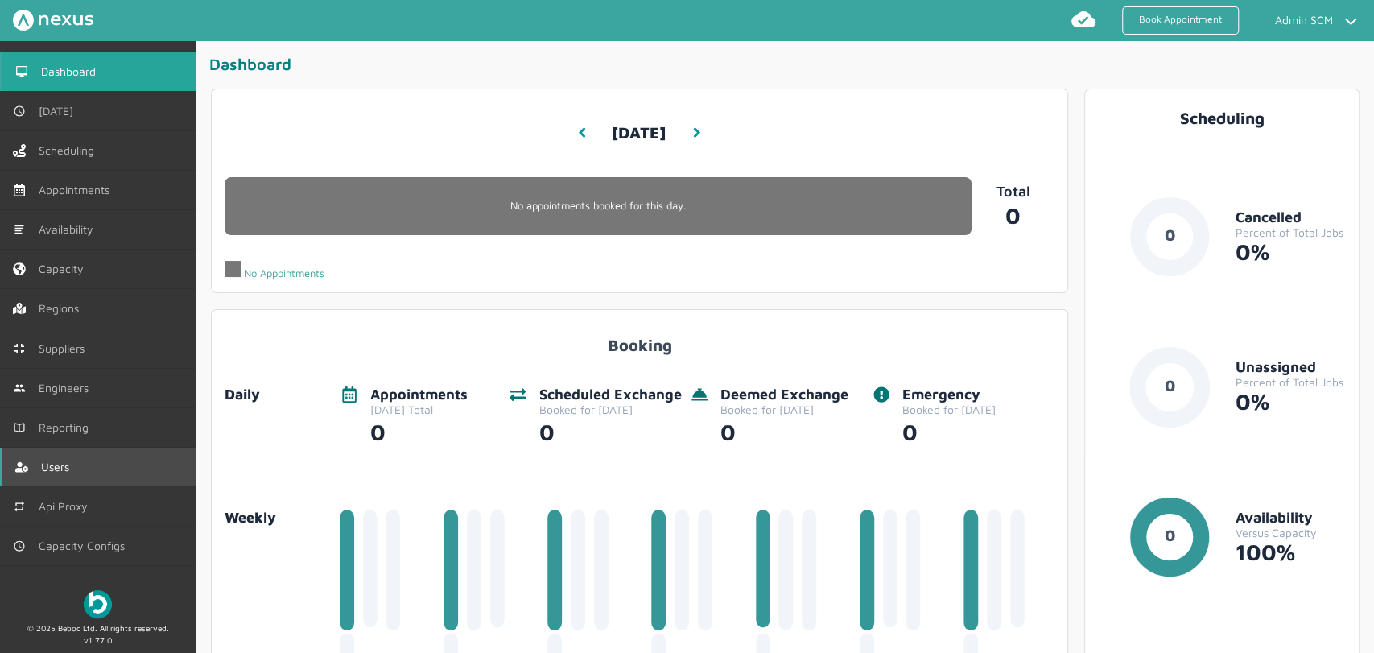
scroll to position [62, 0]
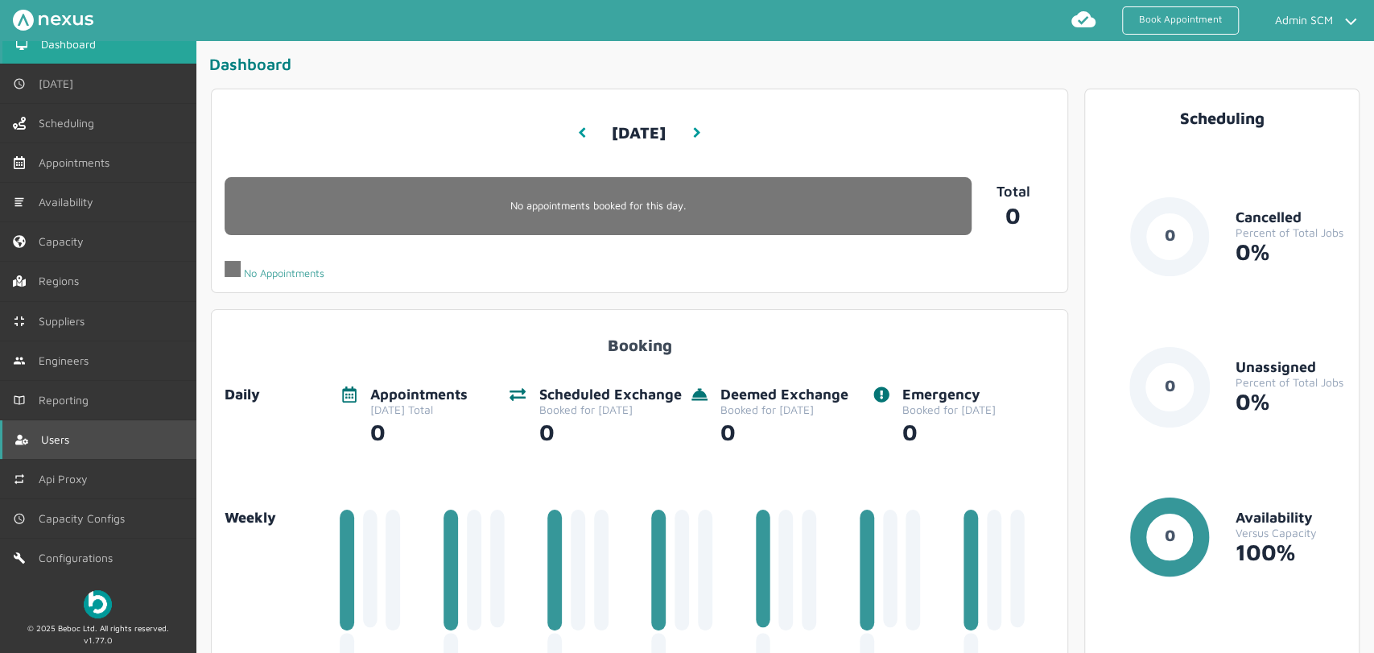
click at [43, 428] on link "Users" at bounding box center [98, 439] width 196 height 39
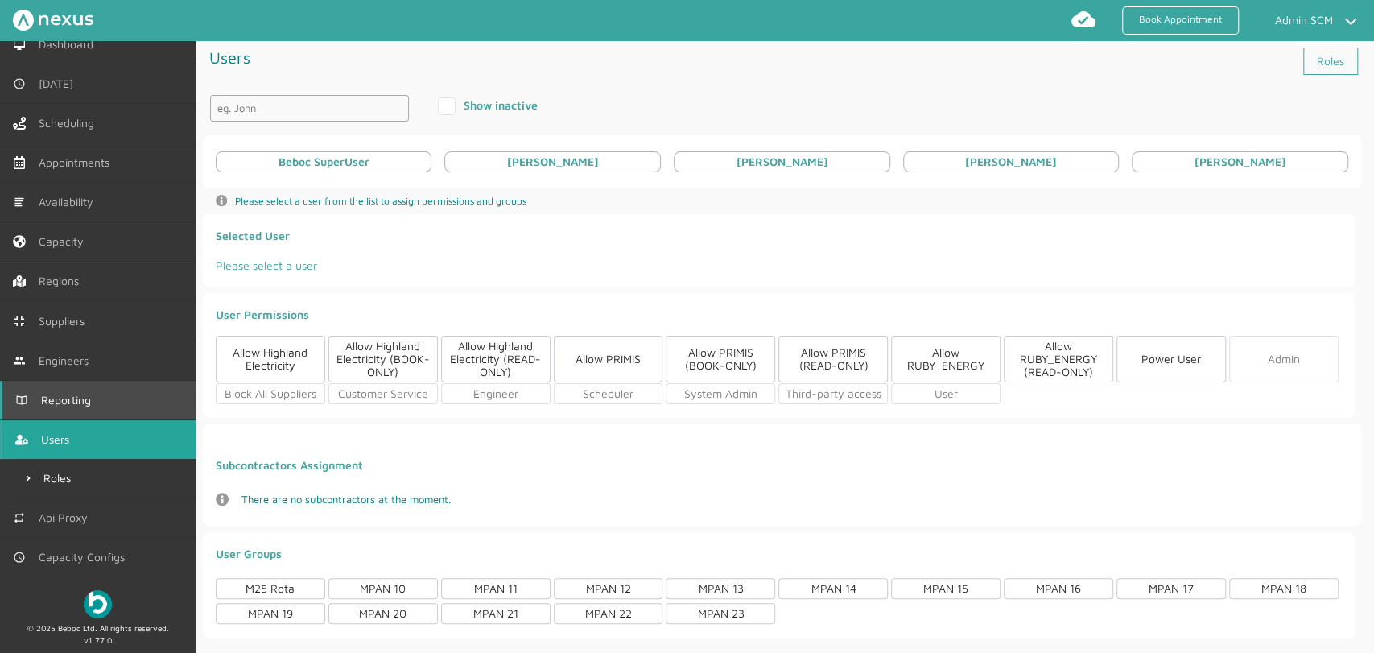
click at [56, 396] on span "Reporting" at bounding box center [69, 400] width 56 height 13
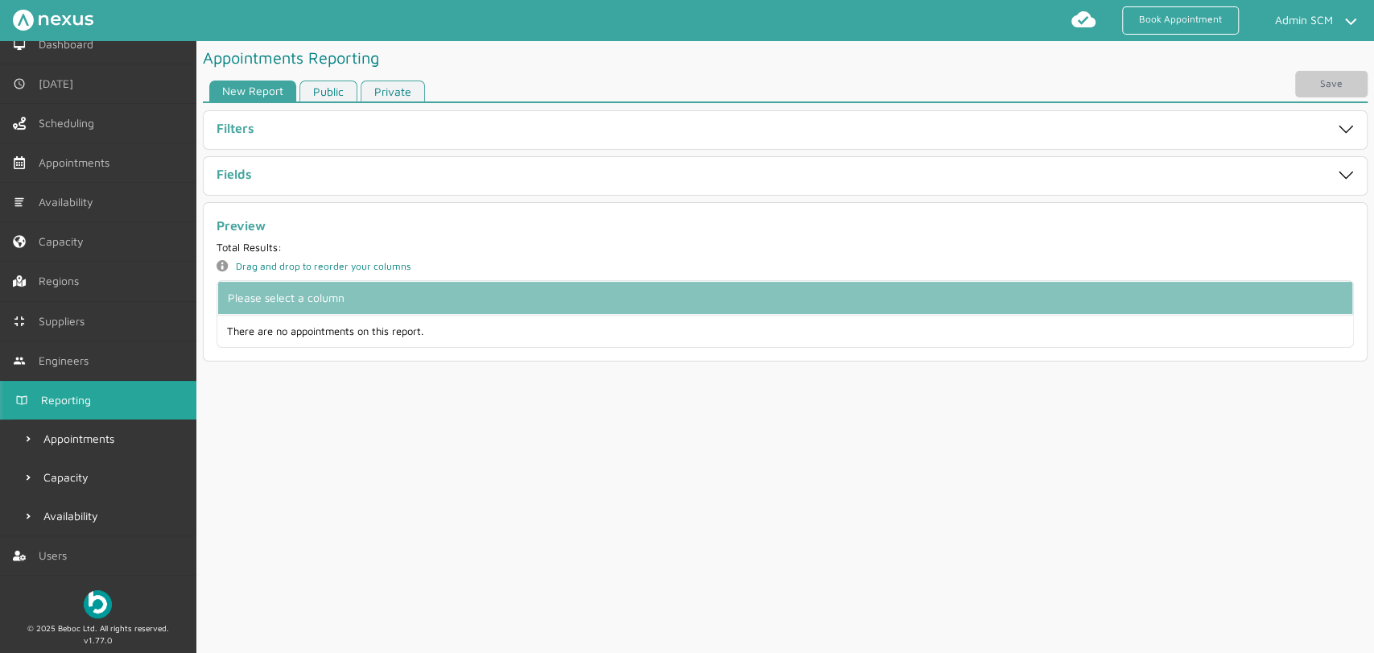
click at [351, 92] on link "Public" at bounding box center [328, 91] width 58 height 22
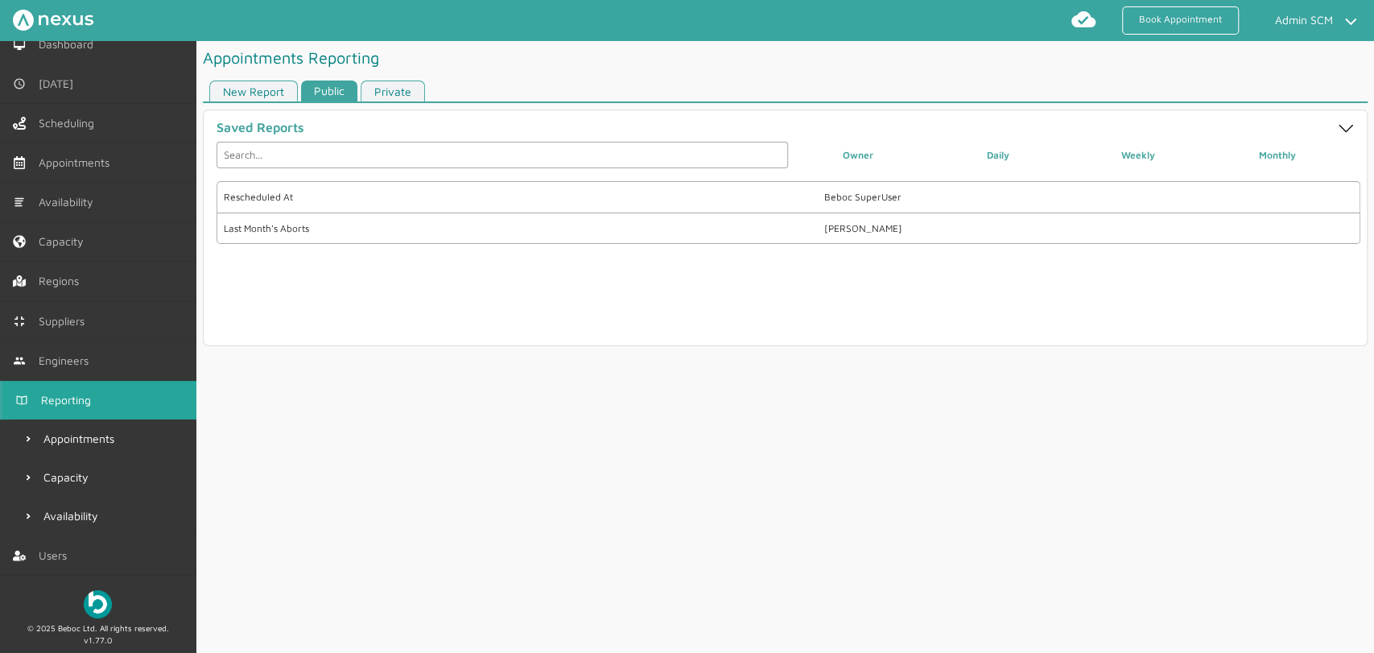
click at [395, 233] on div "Last Month's Aborts" at bounding box center [506, 228] width 565 height 11
